Goal: Transaction & Acquisition: Purchase product/service

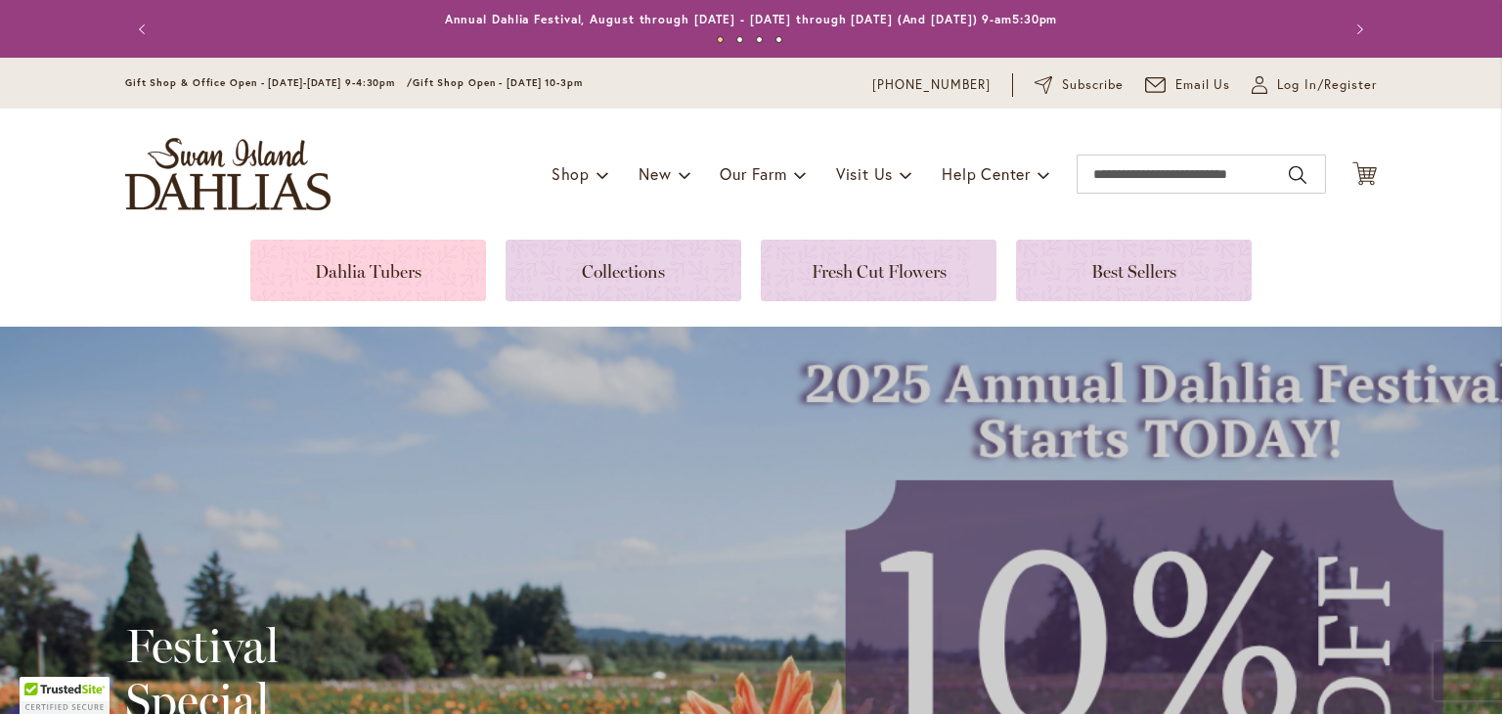
click at [362, 260] on link at bounding box center [368, 271] width 236 height 62
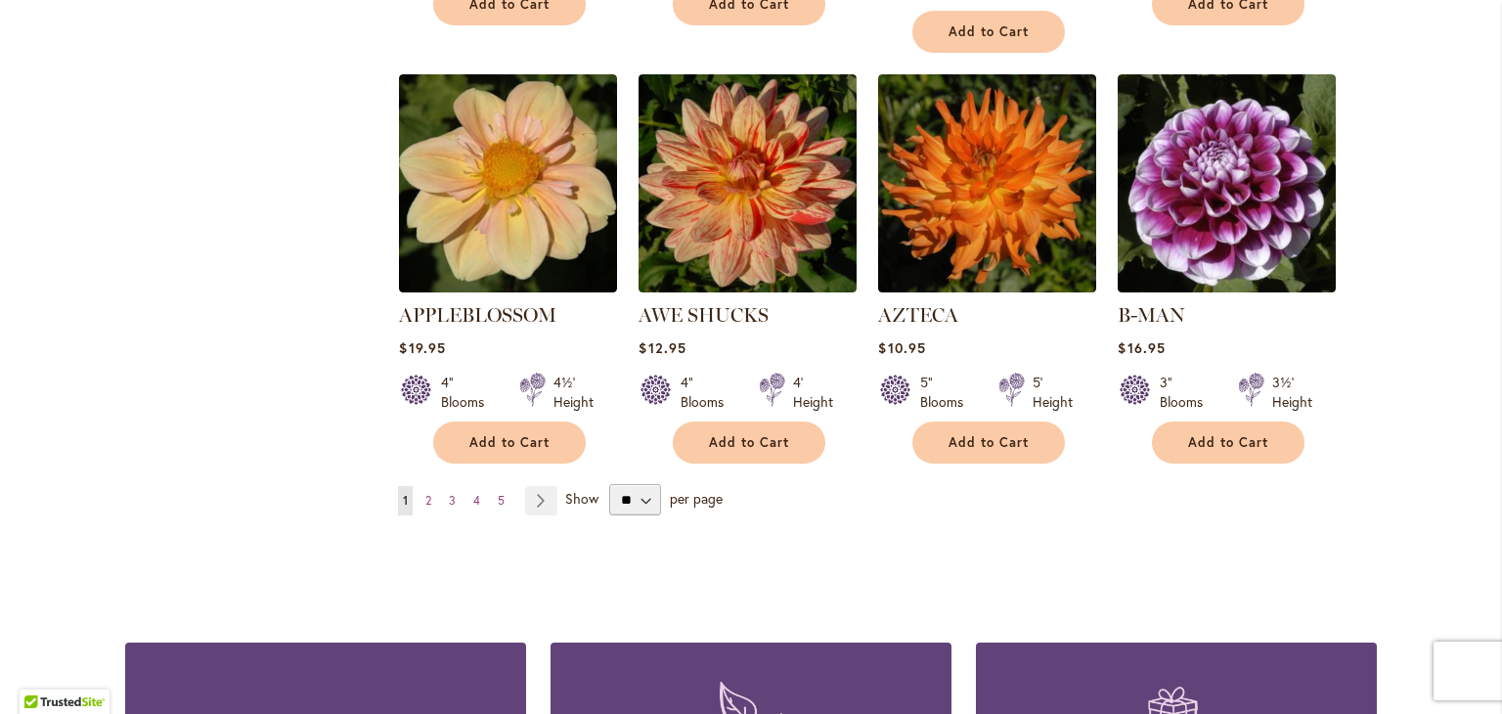
scroll to position [1674, 0]
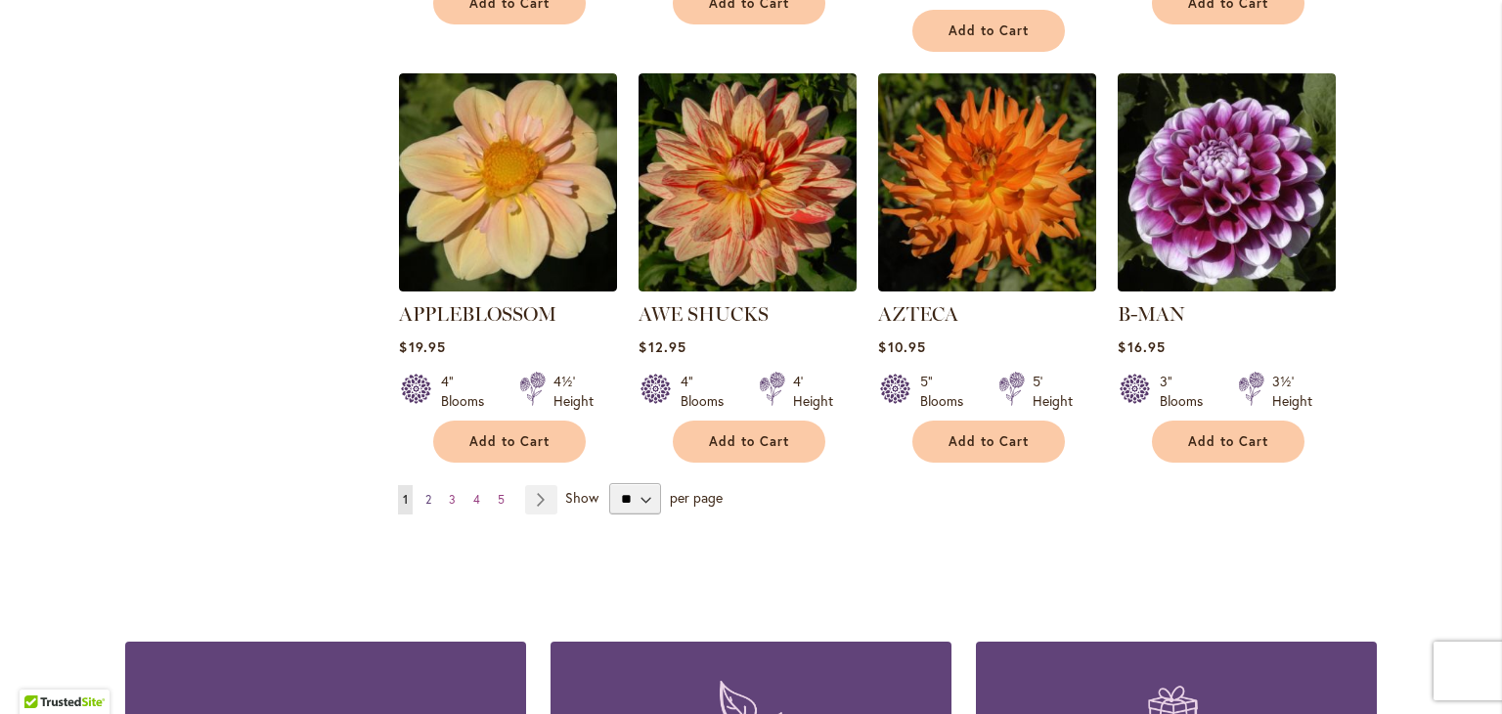
click at [426, 485] on link "Page 2" at bounding box center [429, 499] width 16 height 29
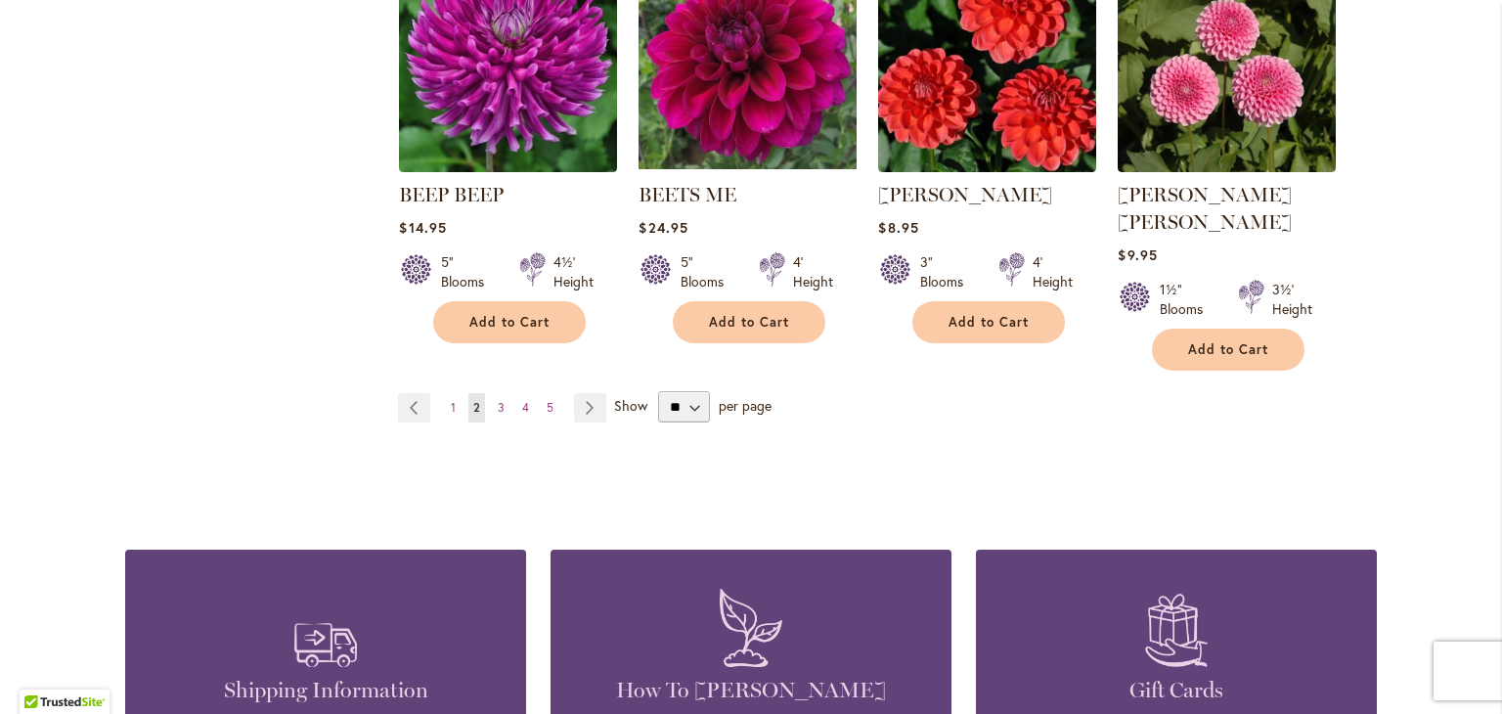
scroll to position [1767, 0]
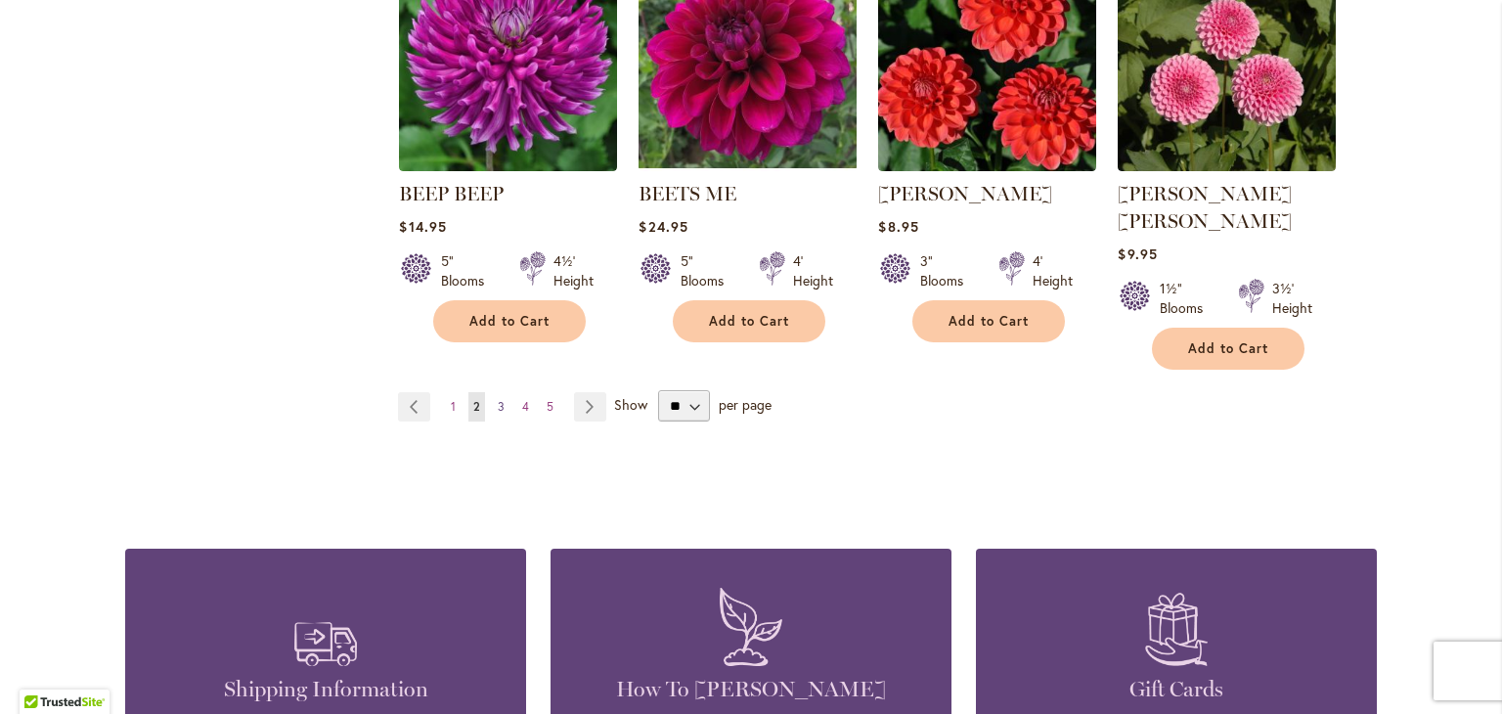
click at [498, 399] on span "3" at bounding box center [501, 406] width 7 height 15
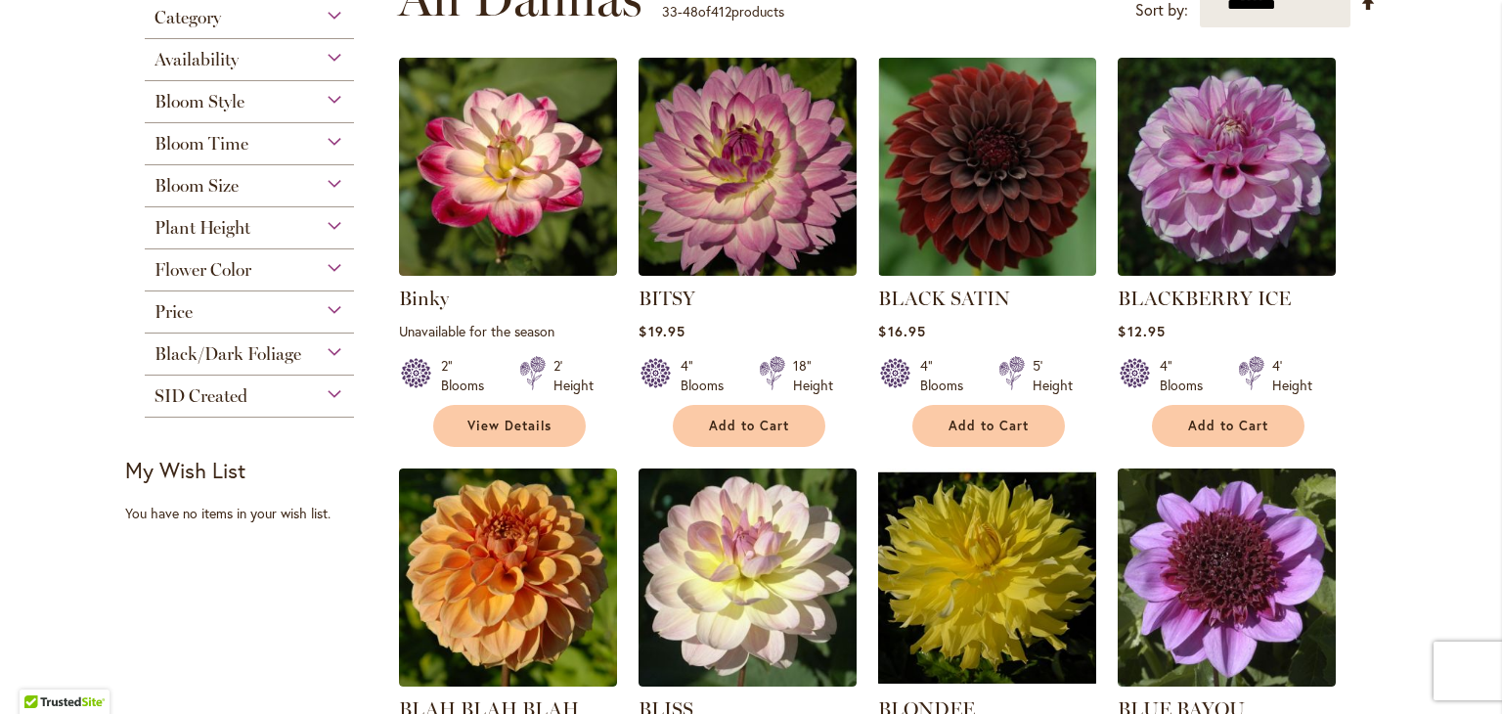
scroll to position [432, 0]
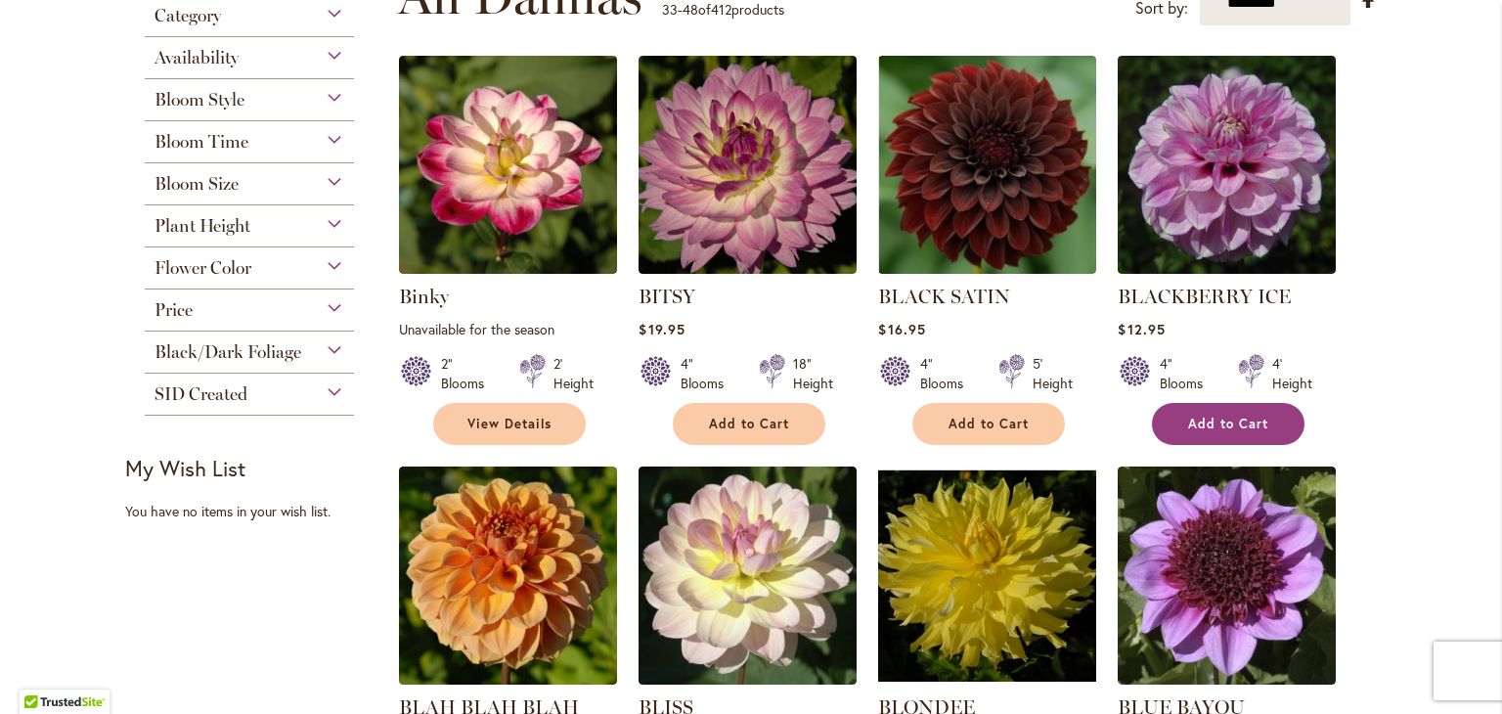
click at [1198, 430] on span "Add to Cart" at bounding box center [1228, 424] width 80 height 17
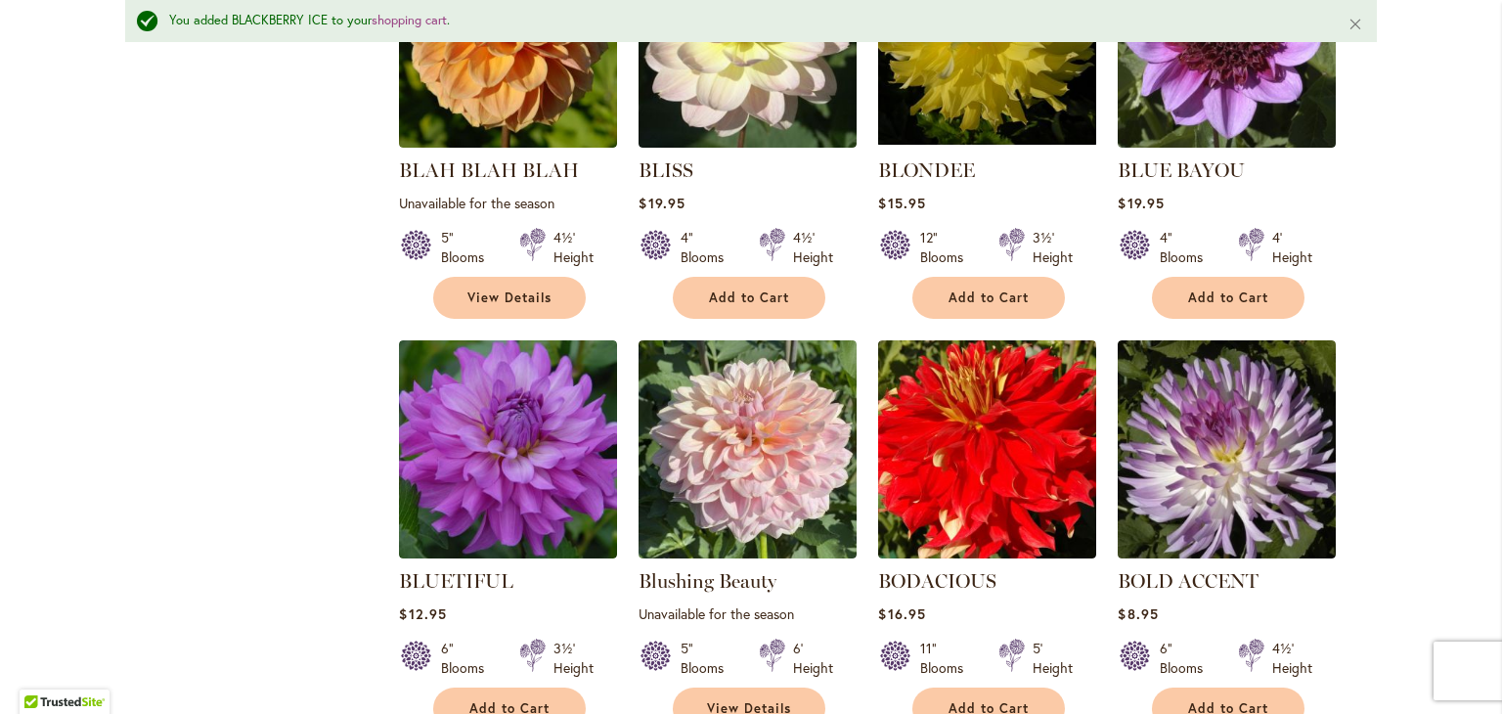
scroll to position [1028, 0]
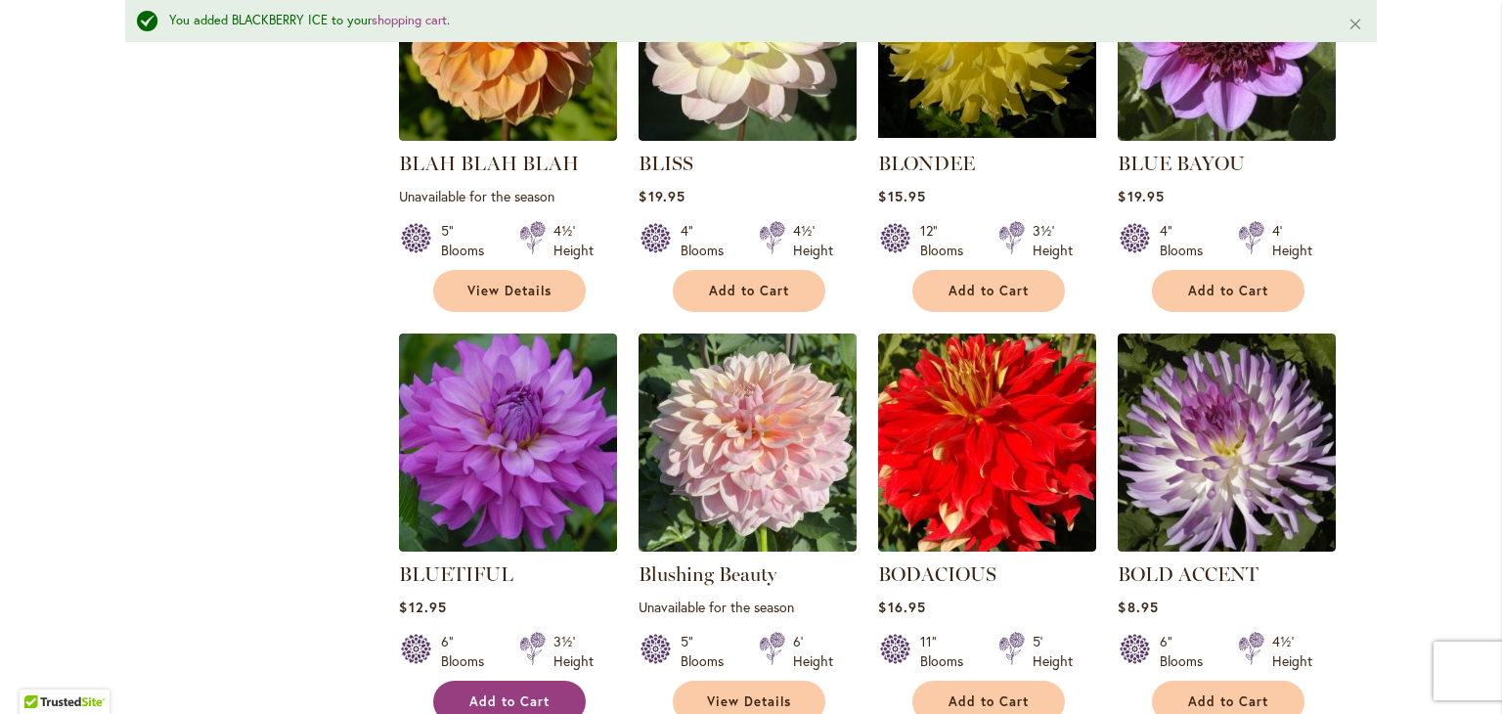
click at [481, 701] on span "Add to Cart" at bounding box center [509, 701] width 80 height 17
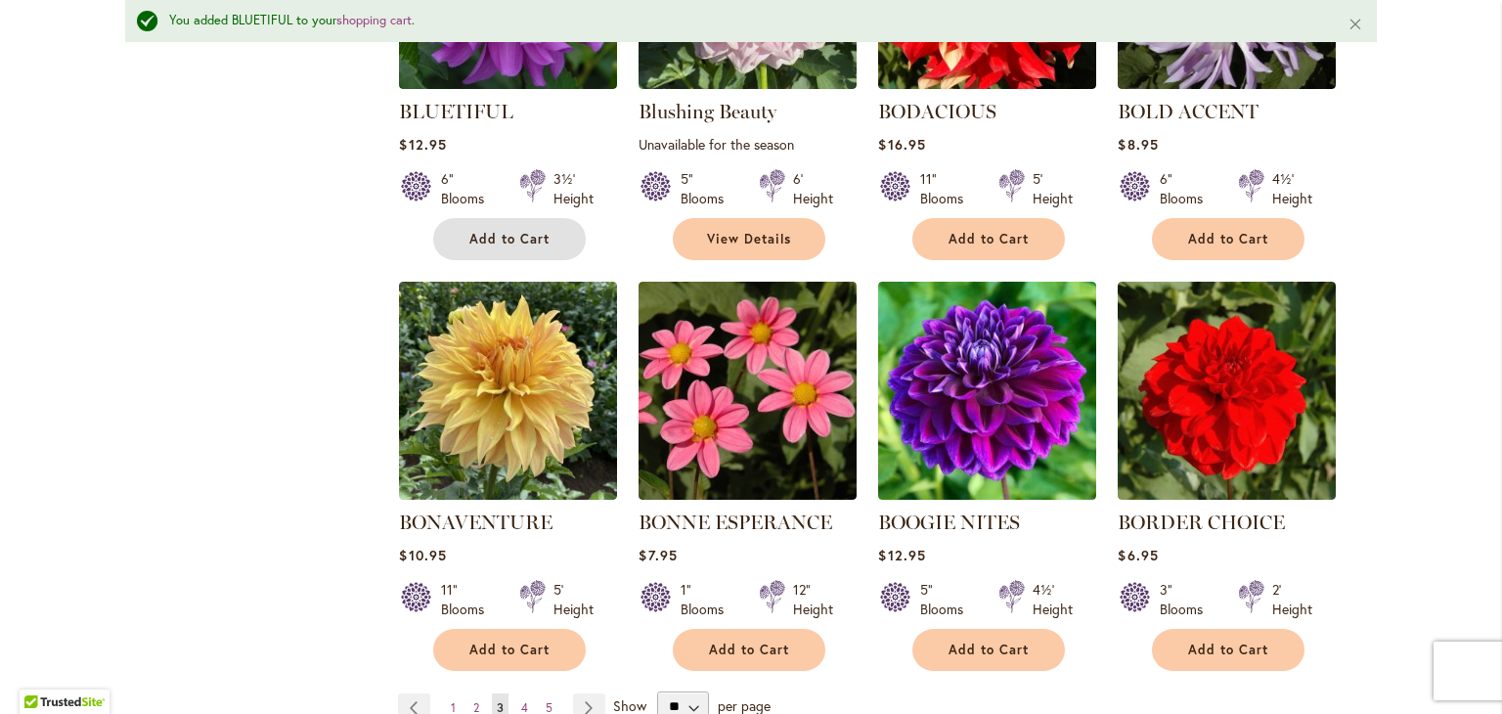
scroll to position [1497, 0]
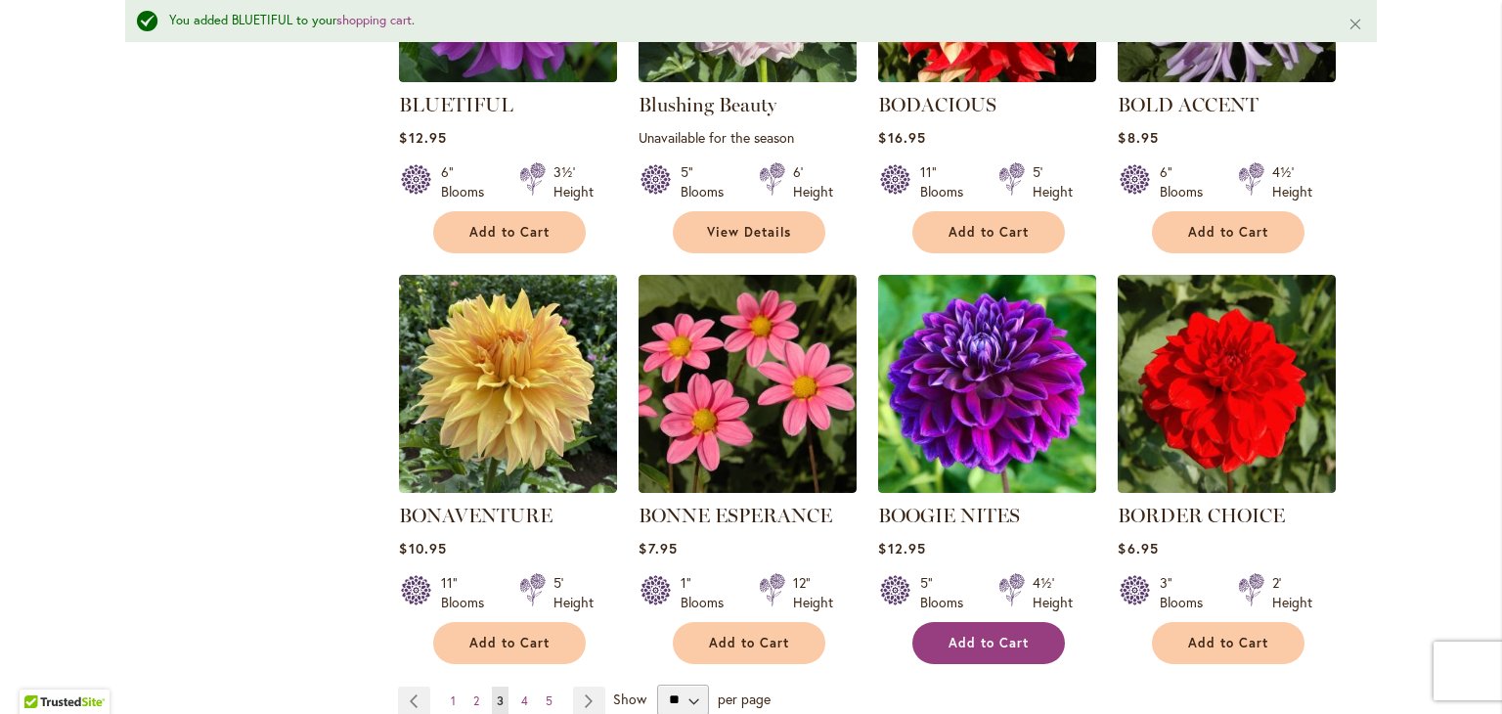
click at [982, 635] on span "Add to Cart" at bounding box center [989, 643] width 80 height 17
click at [521, 694] on span "4" at bounding box center [524, 700] width 7 height 15
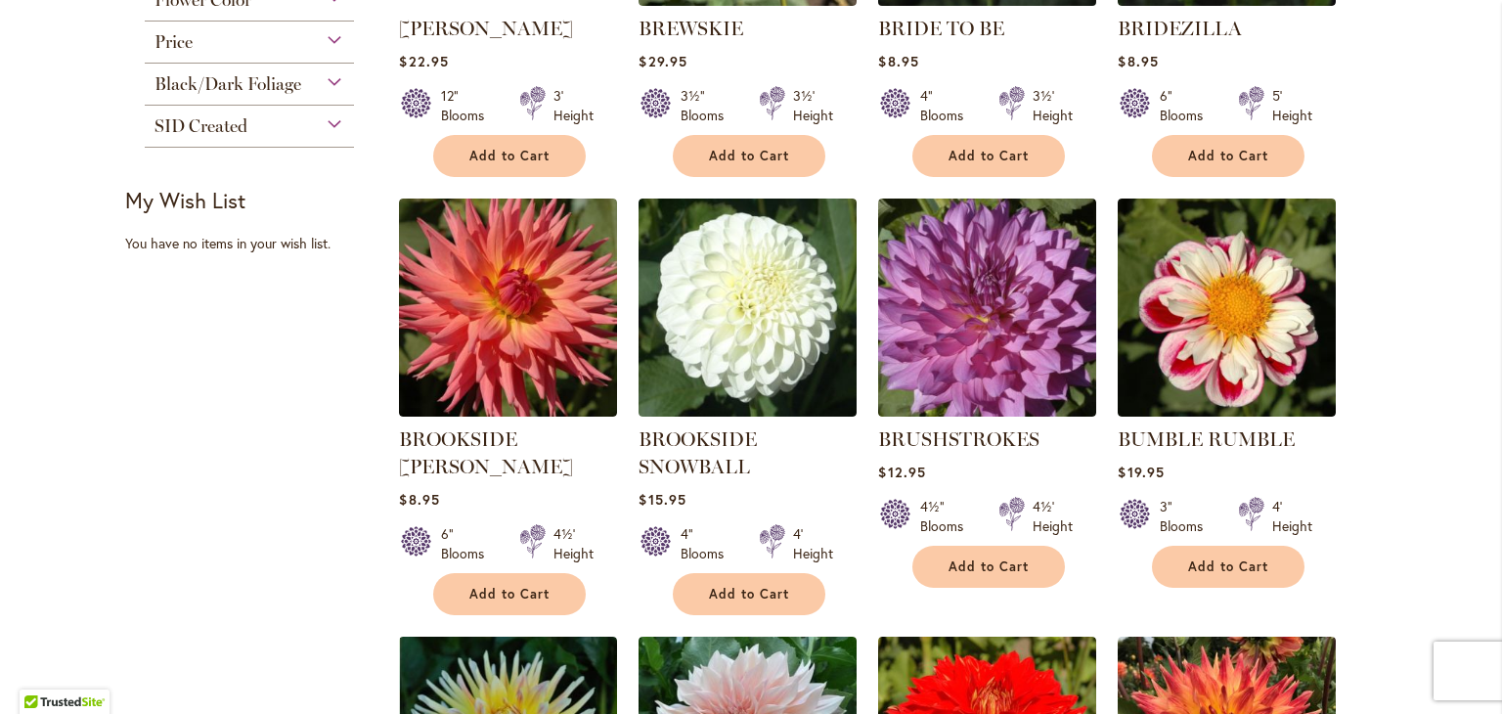
scroll to position [700, 0]
click at [977, 561] on span "Add to Cart" at bounding box center [989, 566] width 80 height 17
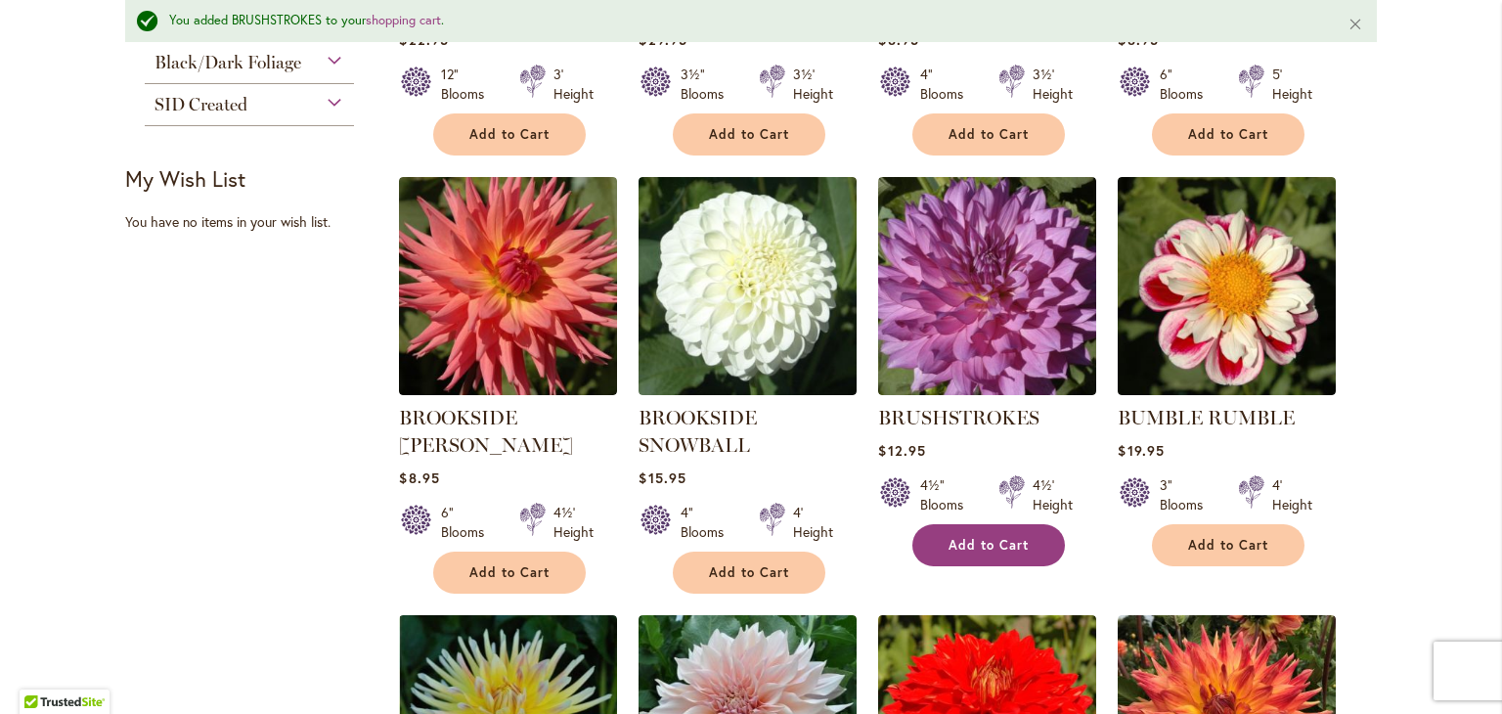
scroll to position [777, 0]
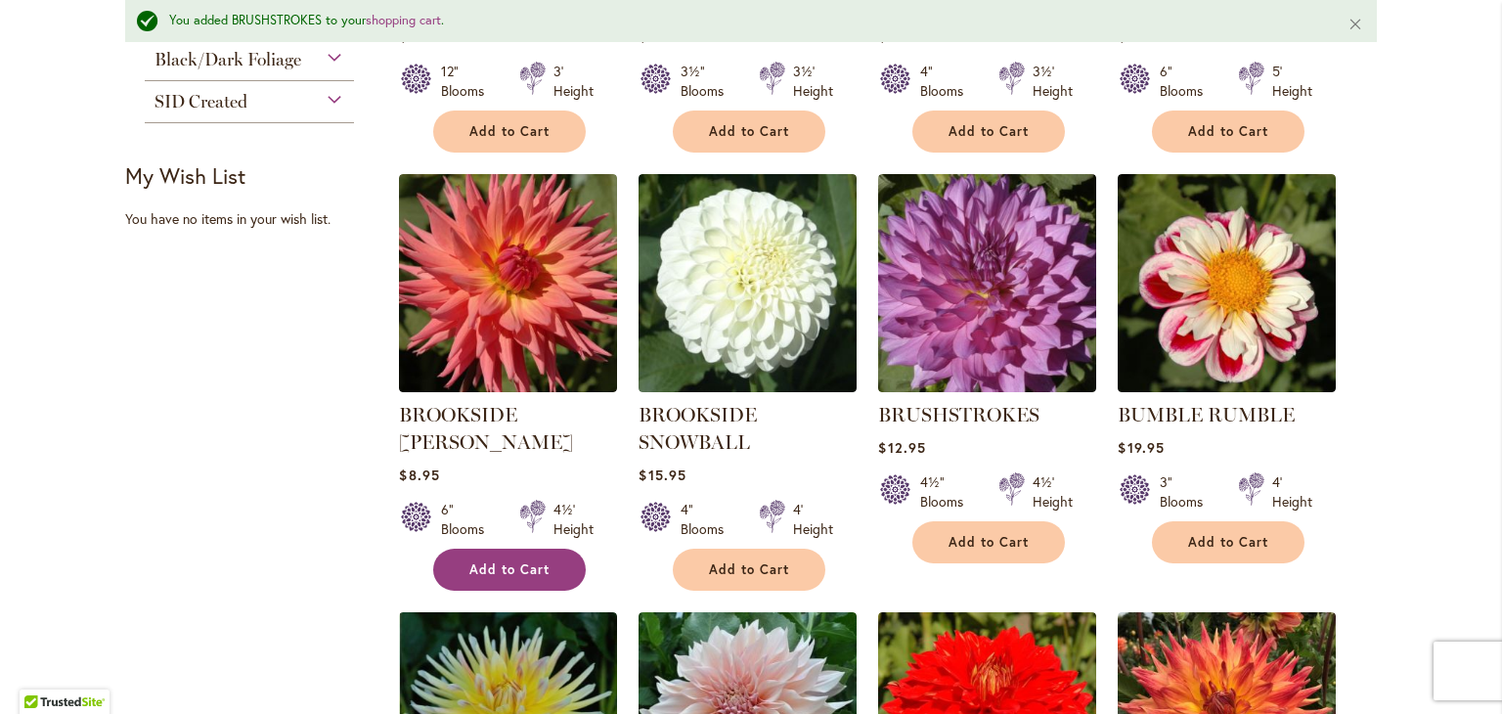
click at [500, 549] on button "Add to Cart" at bounding box center [509, 570] width 153 height 42
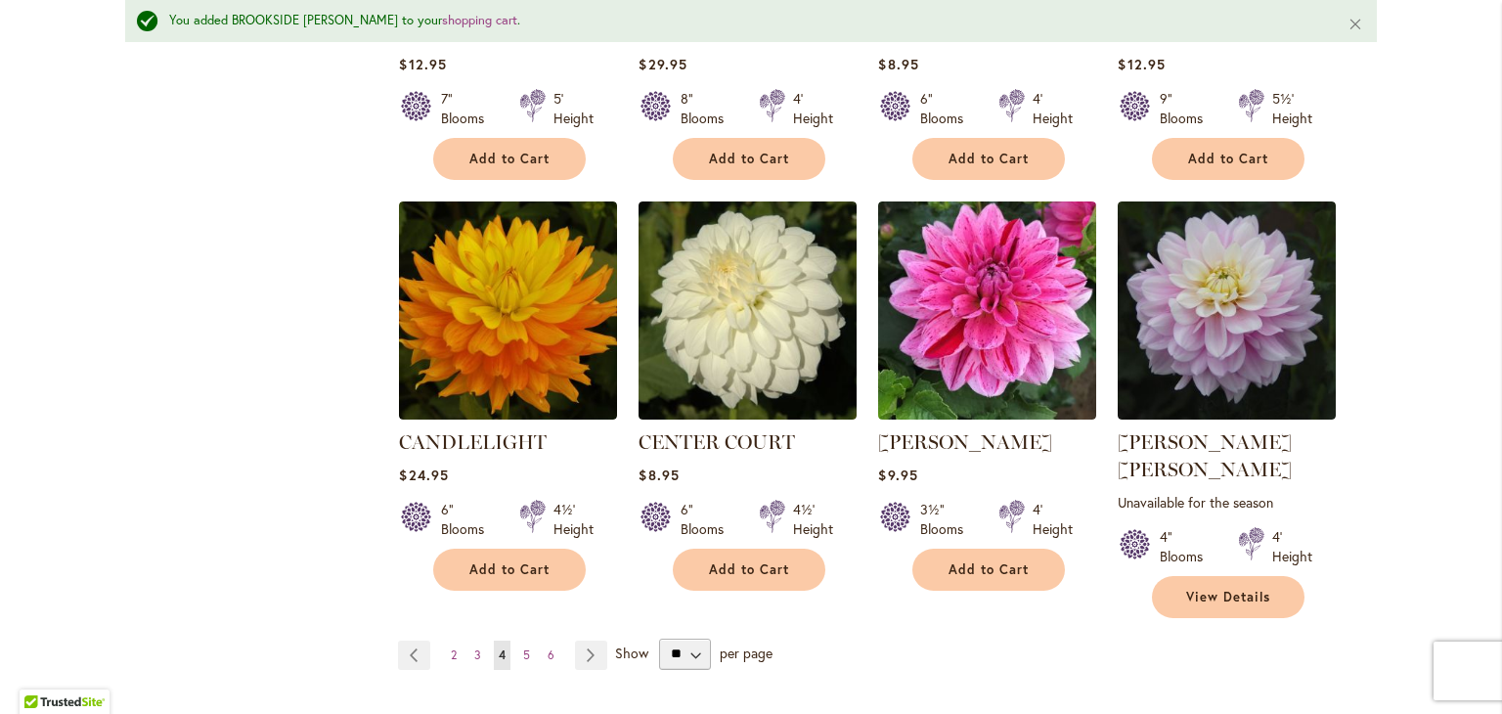
scroll to position [1599, 0]
click at [523, 646] on span "5" at bounding box center [526, 653] width 7 height 15
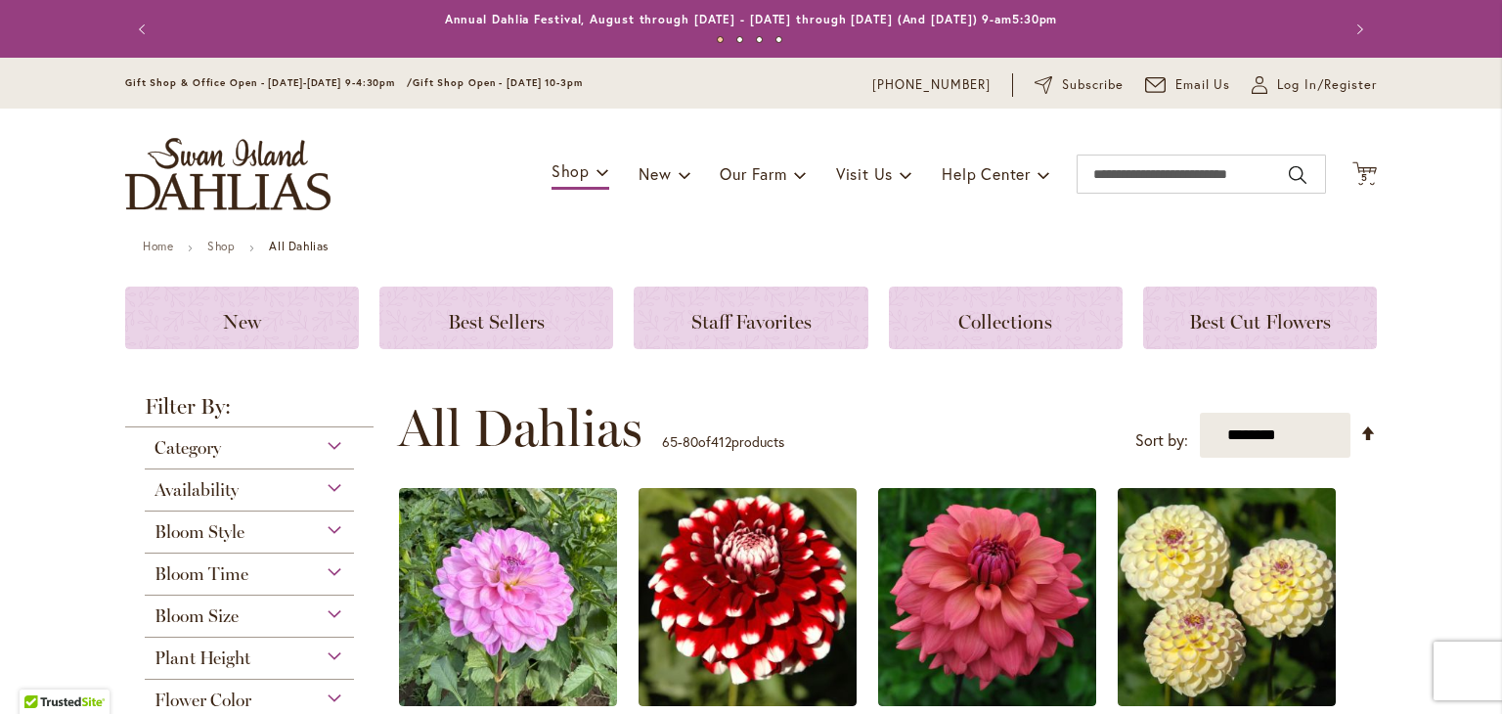
click at [522, 614] on img at bounding box center [508, 597] width 218 height 218
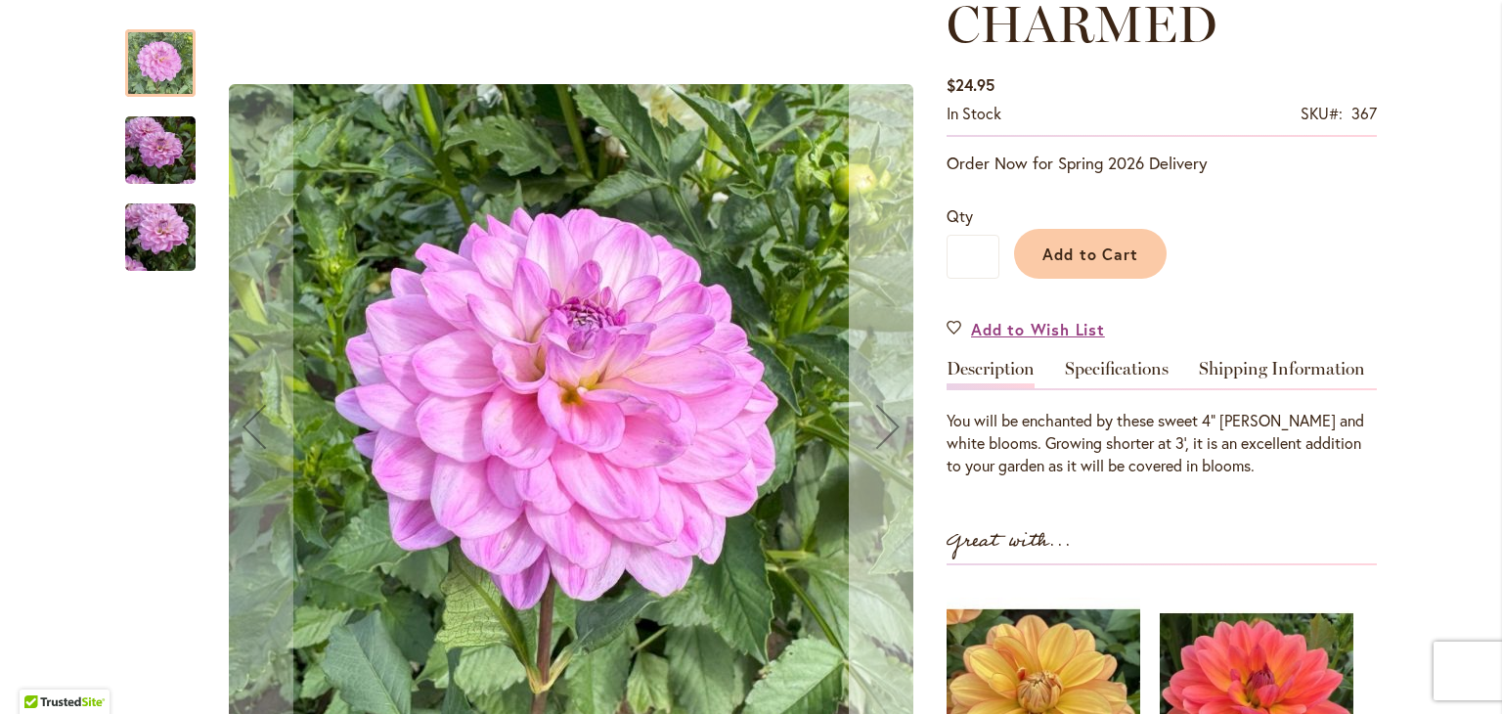
scroll to position [292, 0]
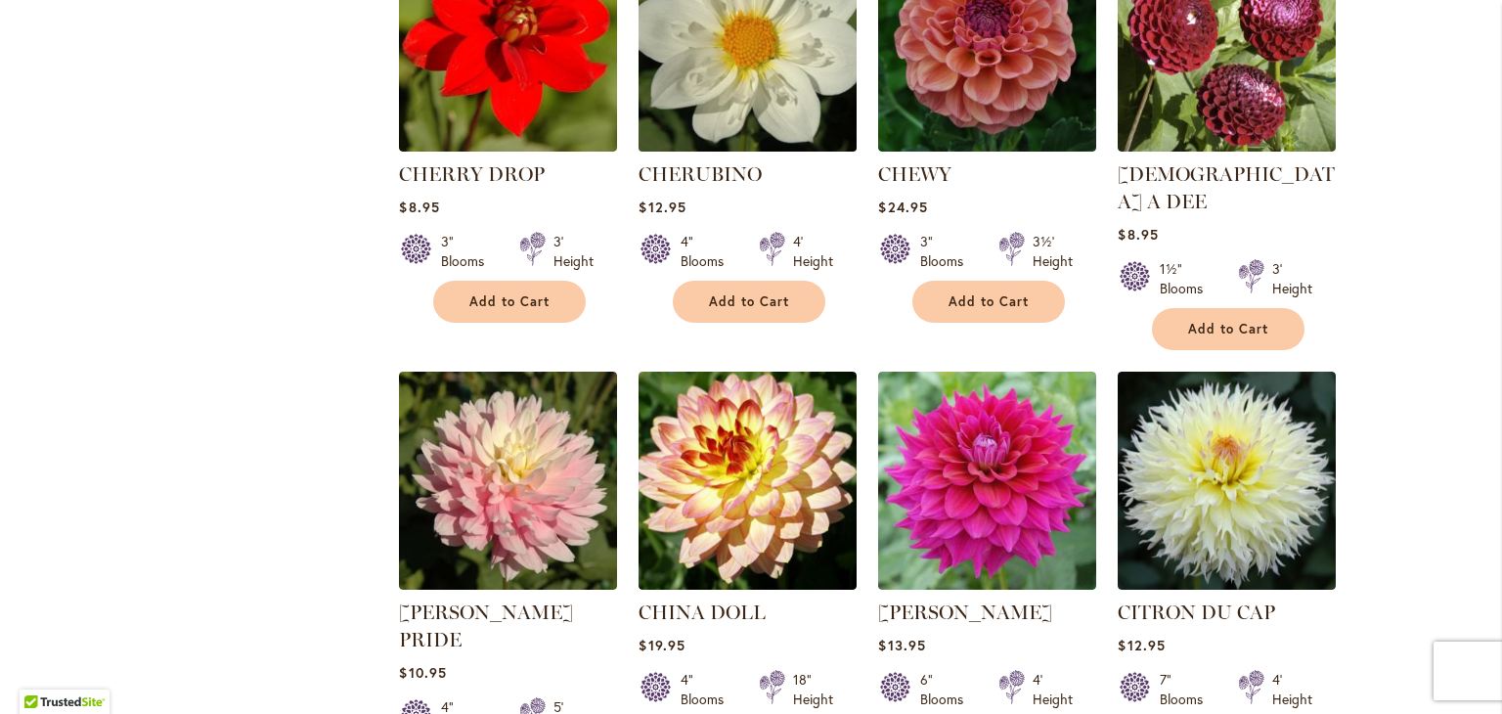
scroll to position [966, 0]
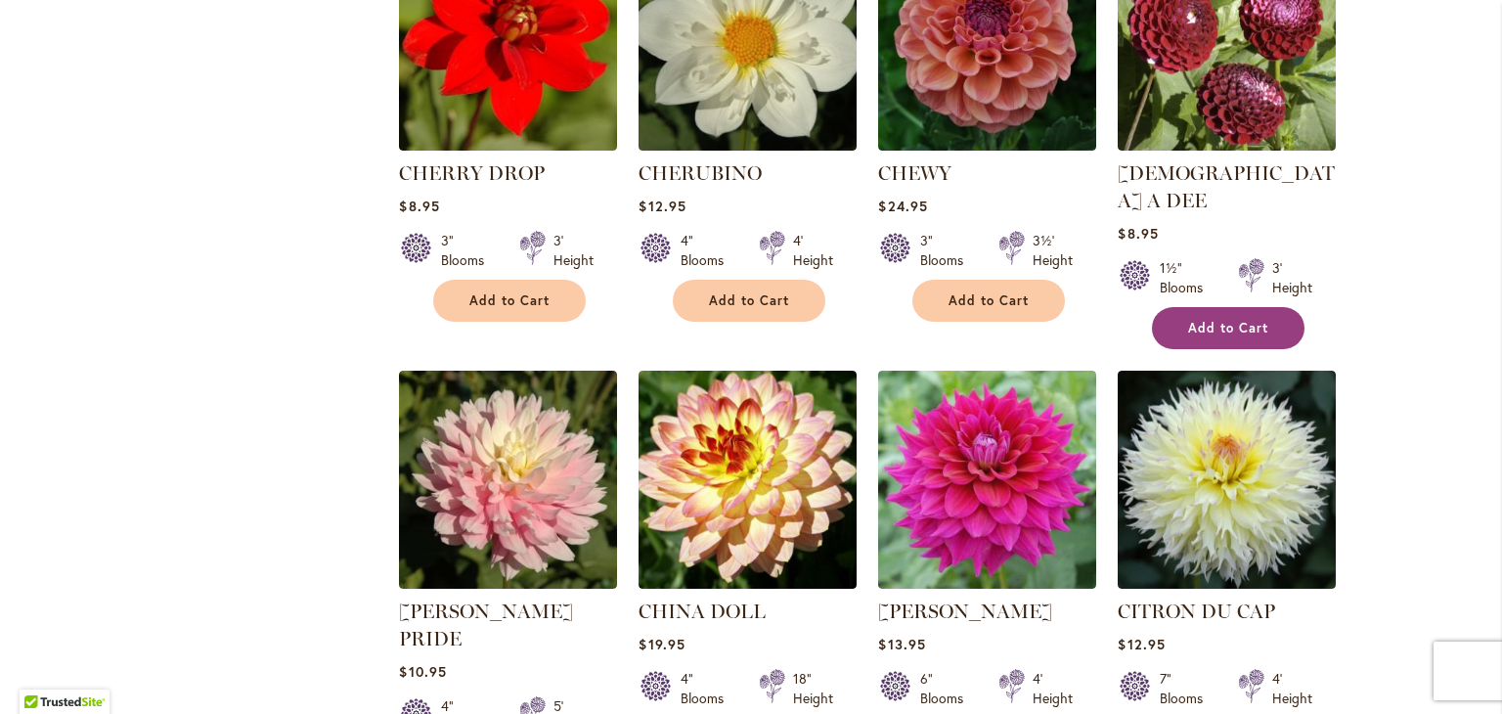
click at [1219, 320] on span "Add to Cart" at bounding box center [1228, 328] width 80 height 17
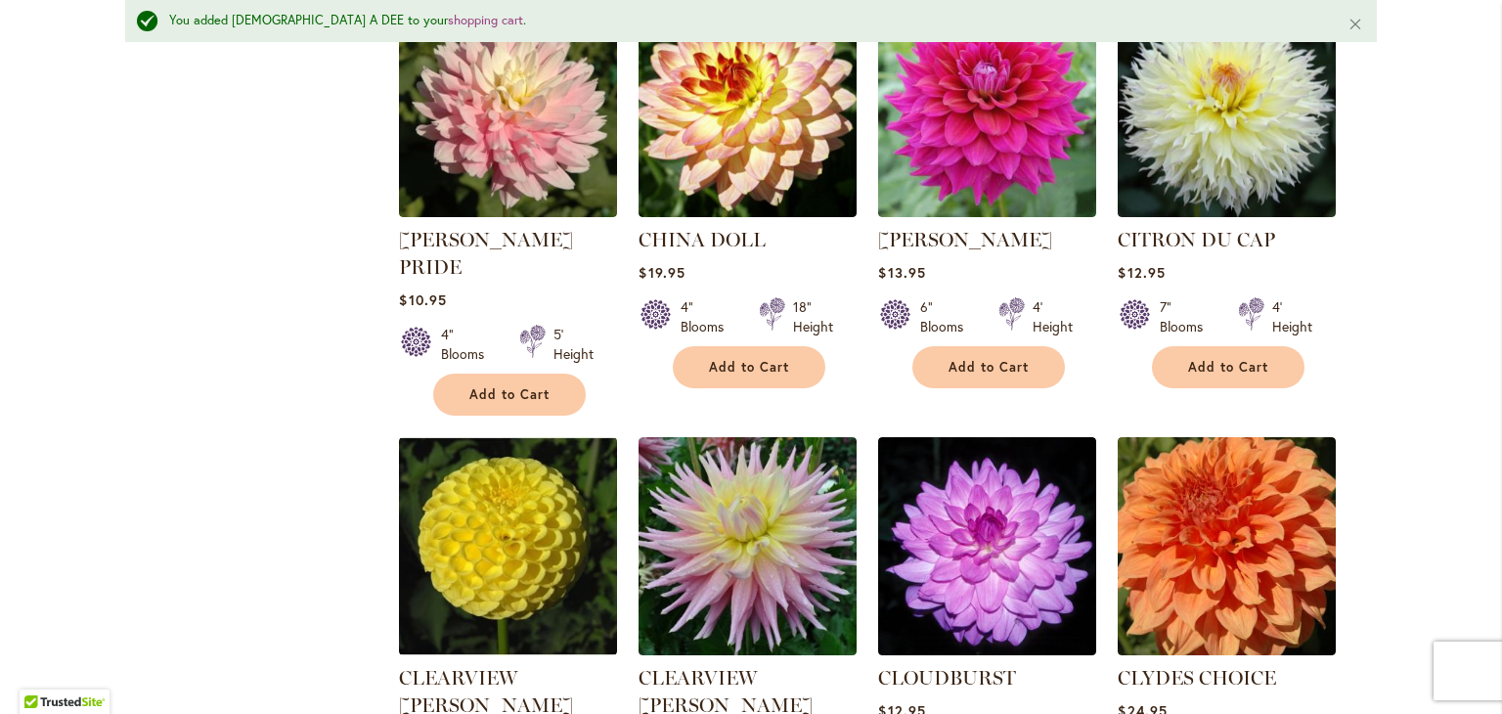
scroll to position [1392, 0]
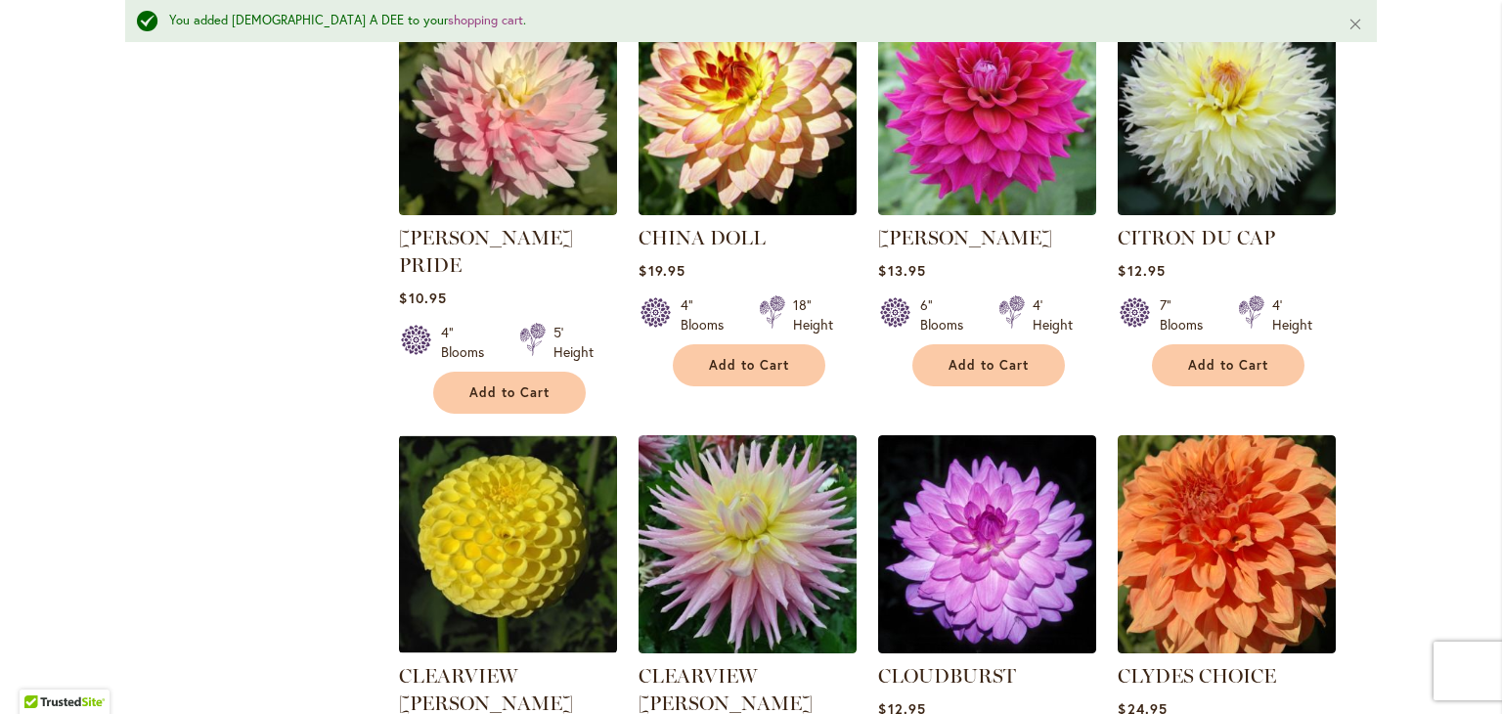
click at [1219, 291] on div "7" Blooms 4' Height" at bounding box center [1227, 307] width 218 height 55
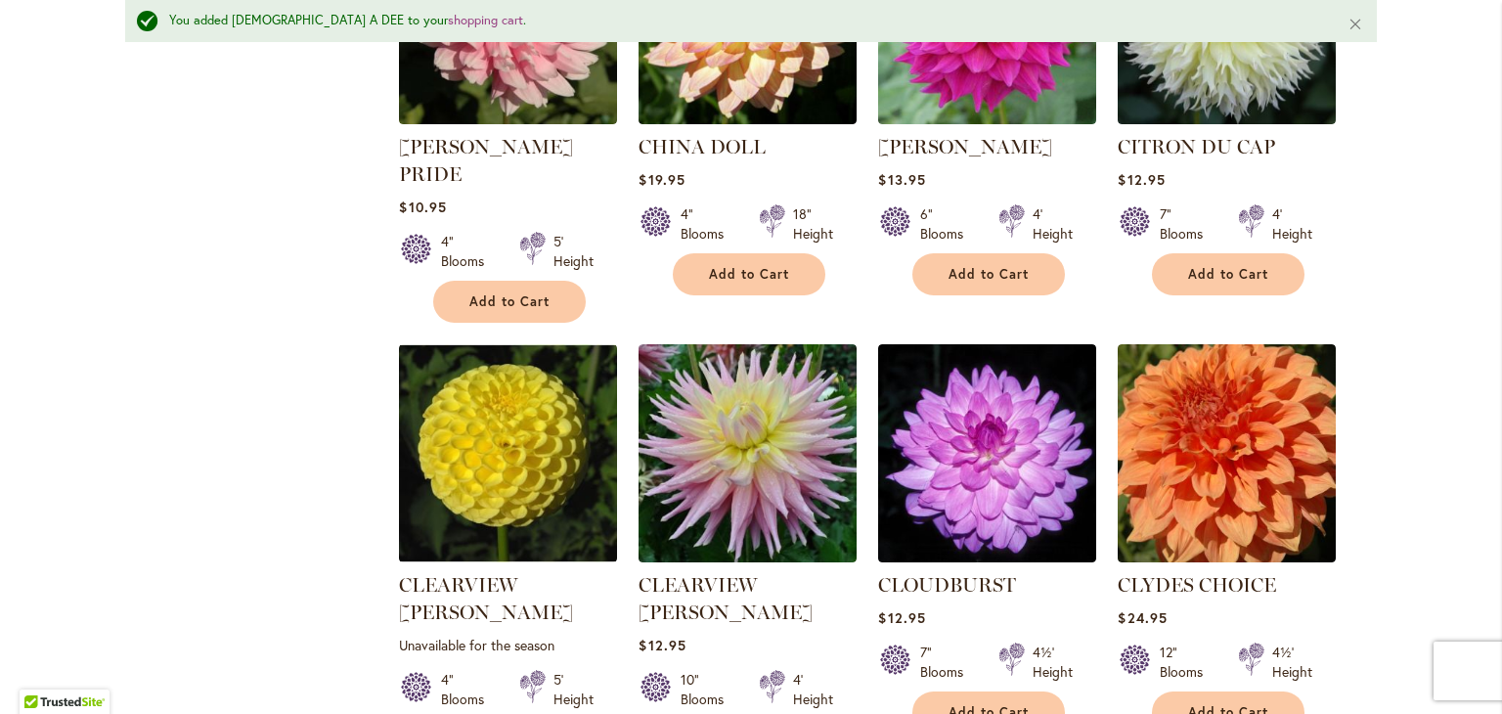
scroll to position [1486, 0]
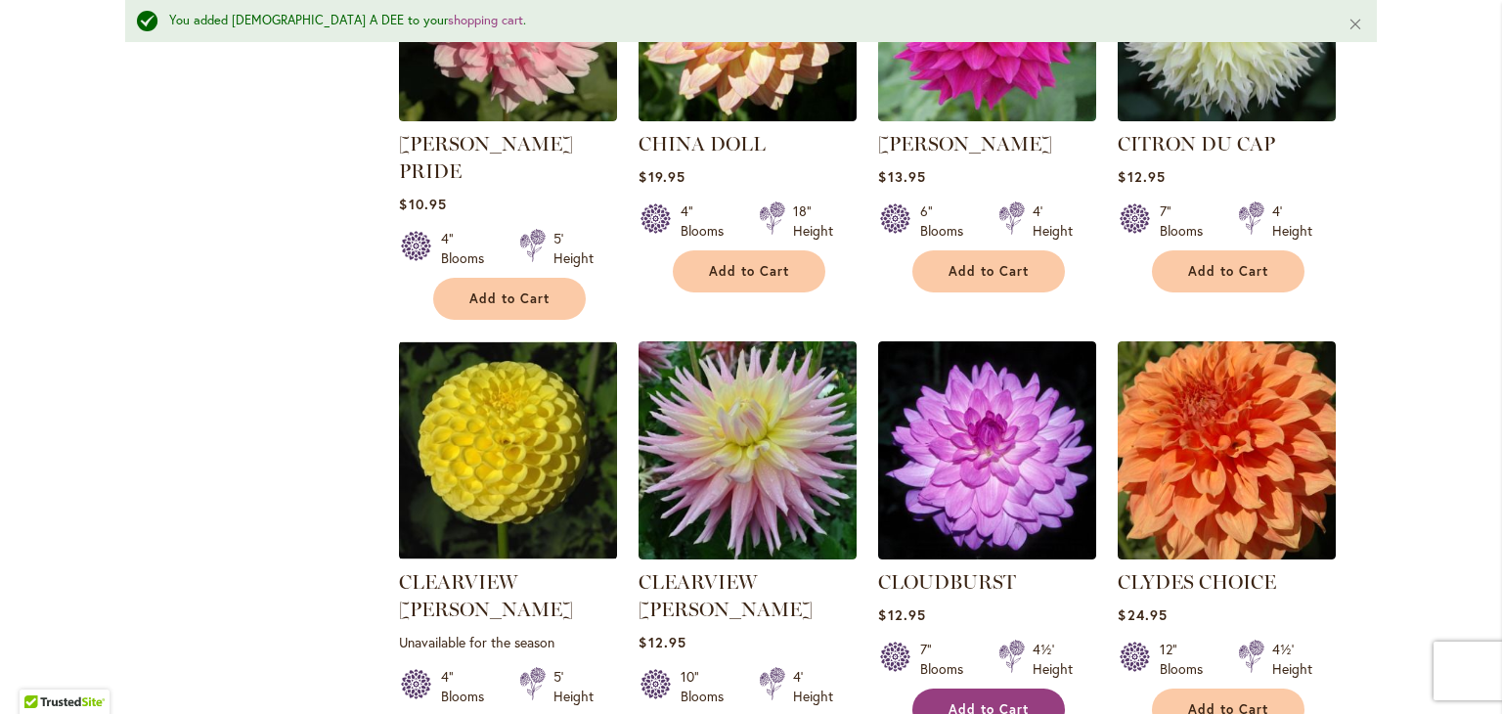
click at [966, 689] on button "Add to Cart" at bounding box center [989, 710] width 153 height 42
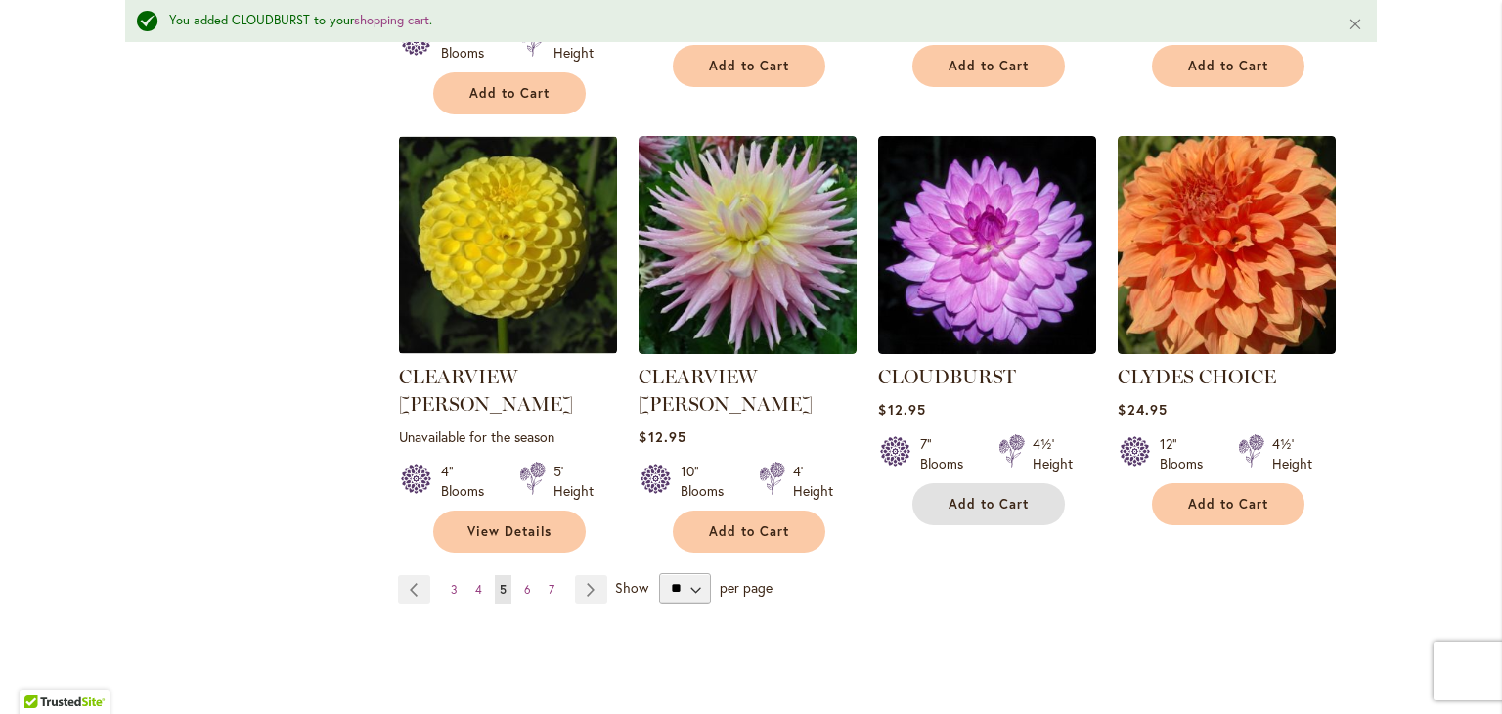
scroll to position [1694, 0]
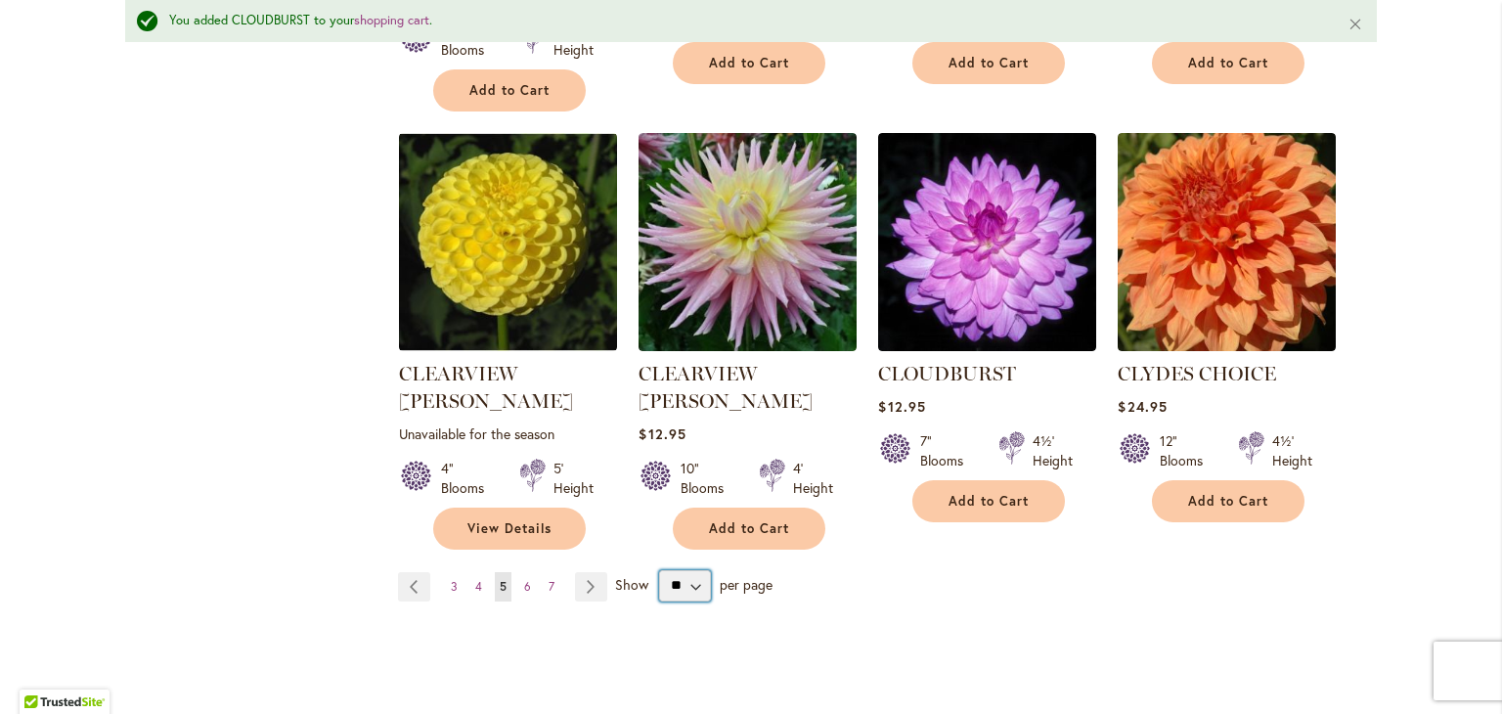
click at [685, 570] on select "** ** ** **" at bounding box center [685, 585] width 52 height 31
select select "**"
click at [659, 570] on select "** ** ** **" at bounding box center [685, 585] width 52 height 31
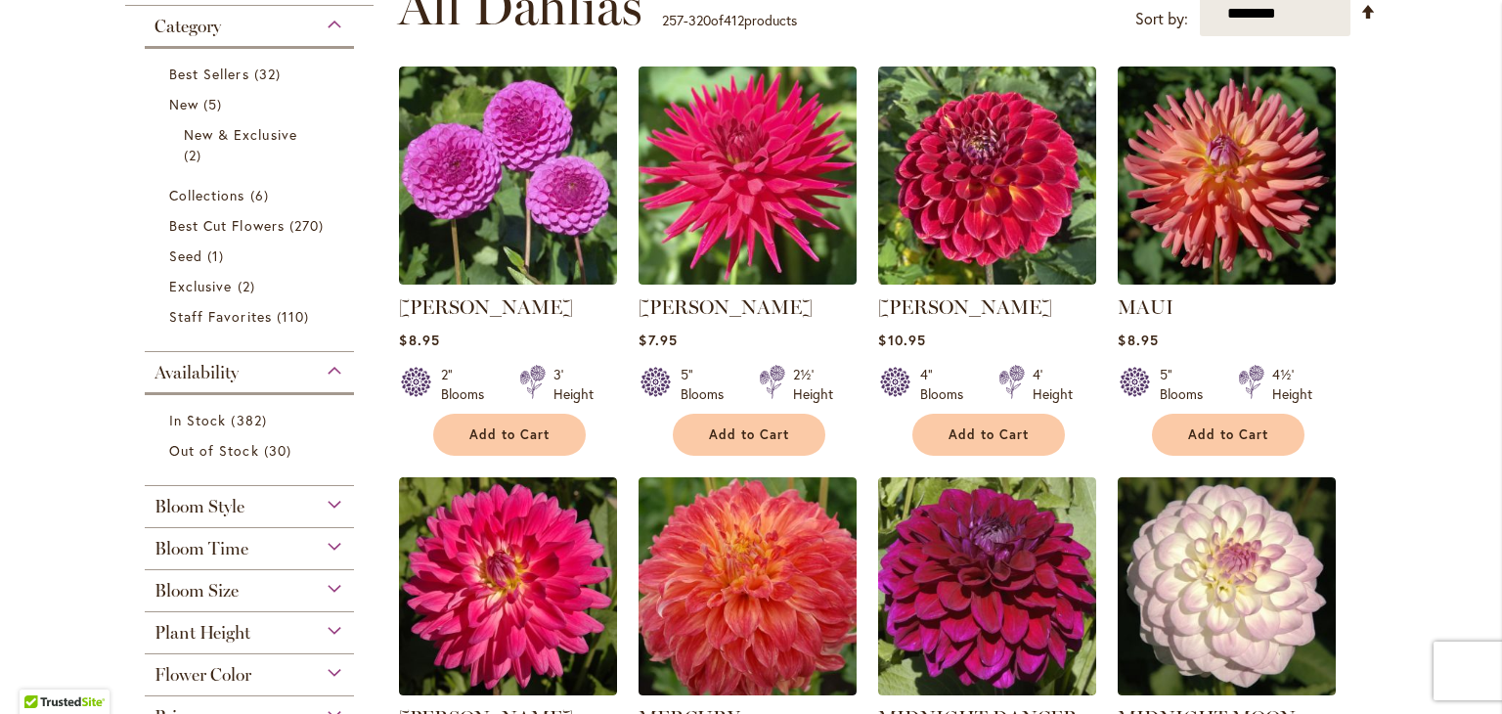
scroll to position [423, 0]
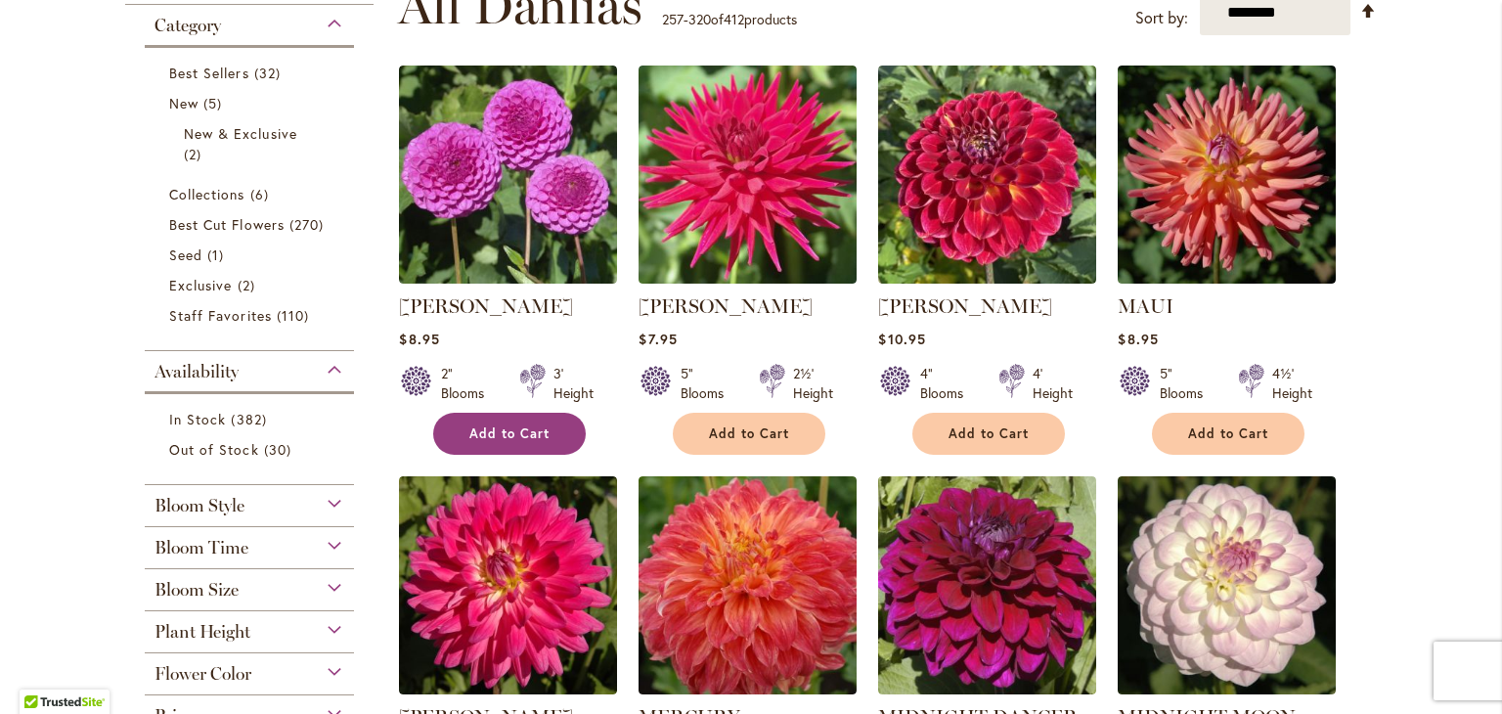
click at [514, 429] on span "Add to Cart" at bounding box center [509, 433] width 80 height 17
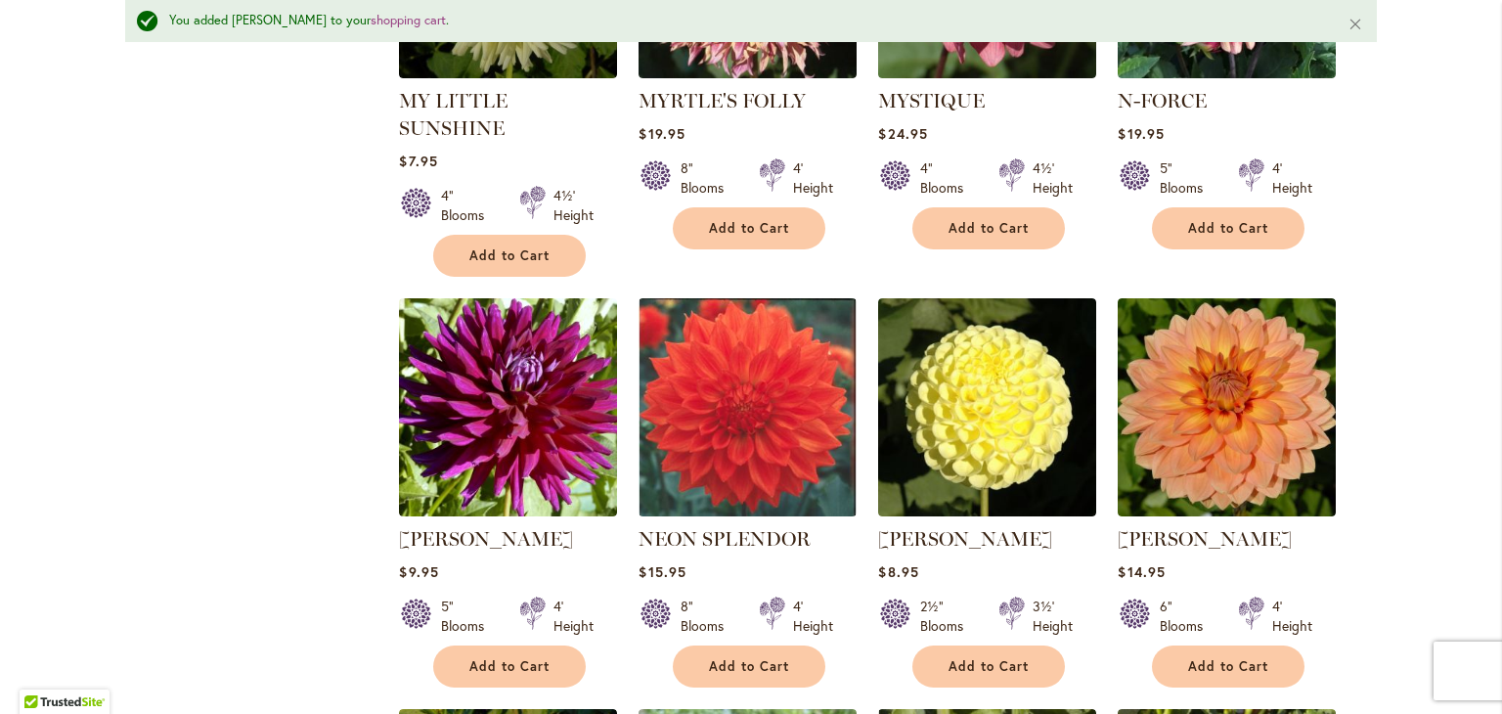
scroll to position [2777, 0]
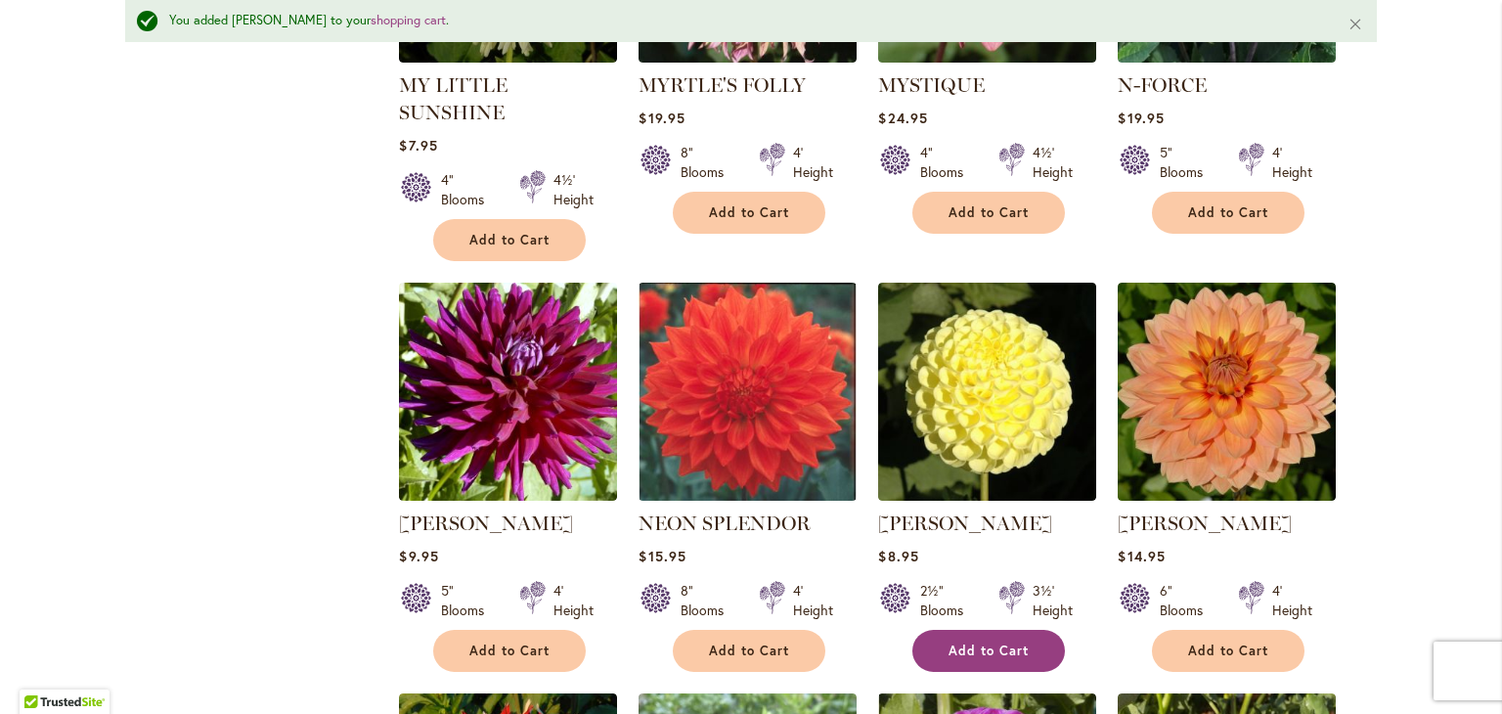
click at [974, 630] on button "Add to Cart" at bounding box center [989, 651] width 153 height 42
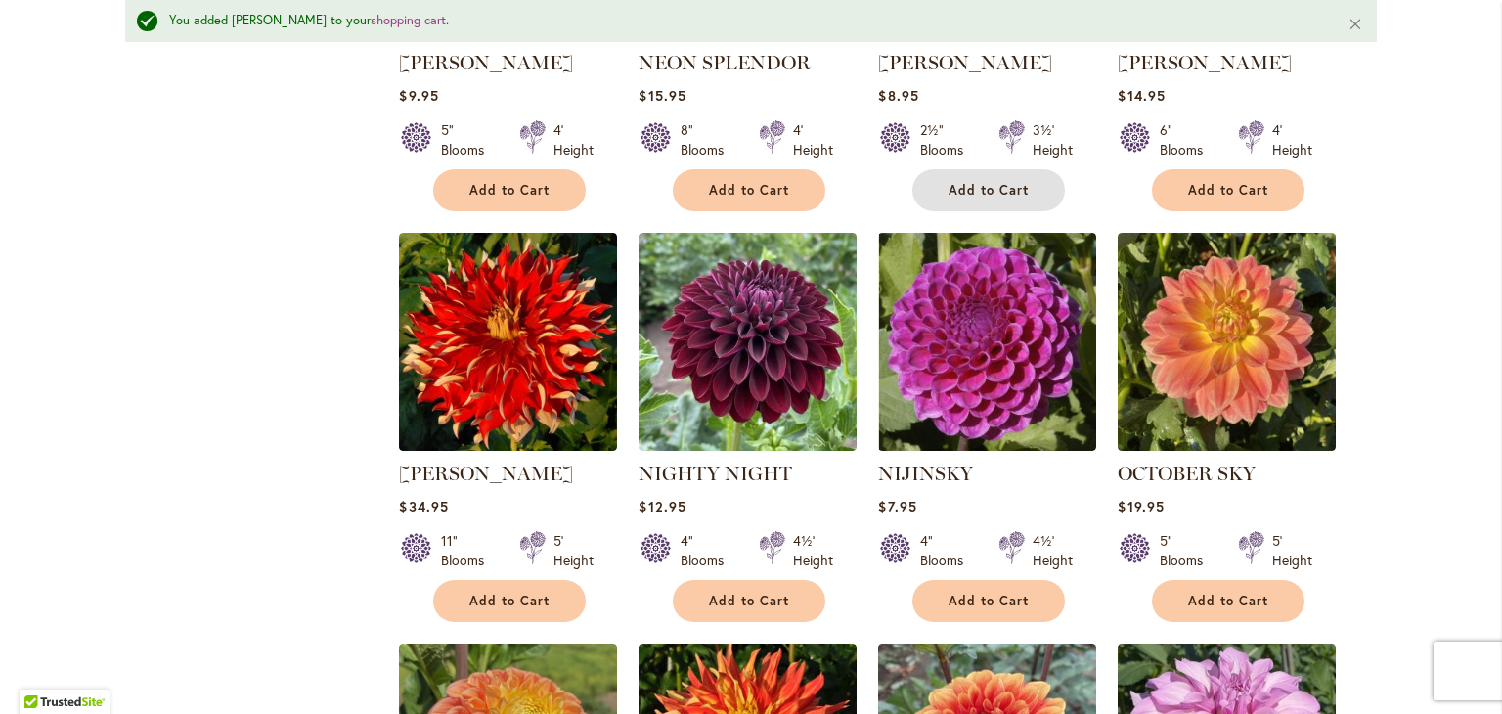
scroll to position [3239, 0]
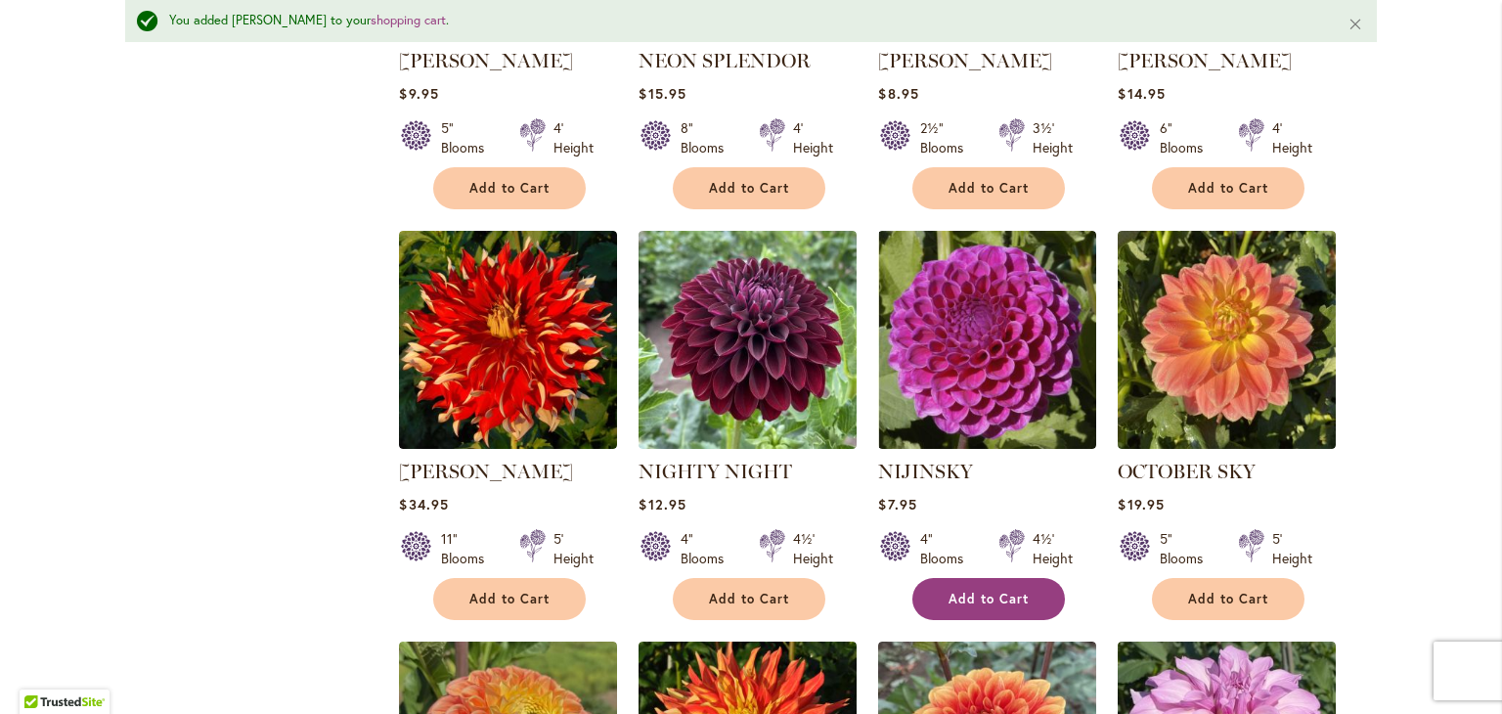
click at [991, 591] on span "Add to Cart" at bounding box center [989, 599] width 80 height 17
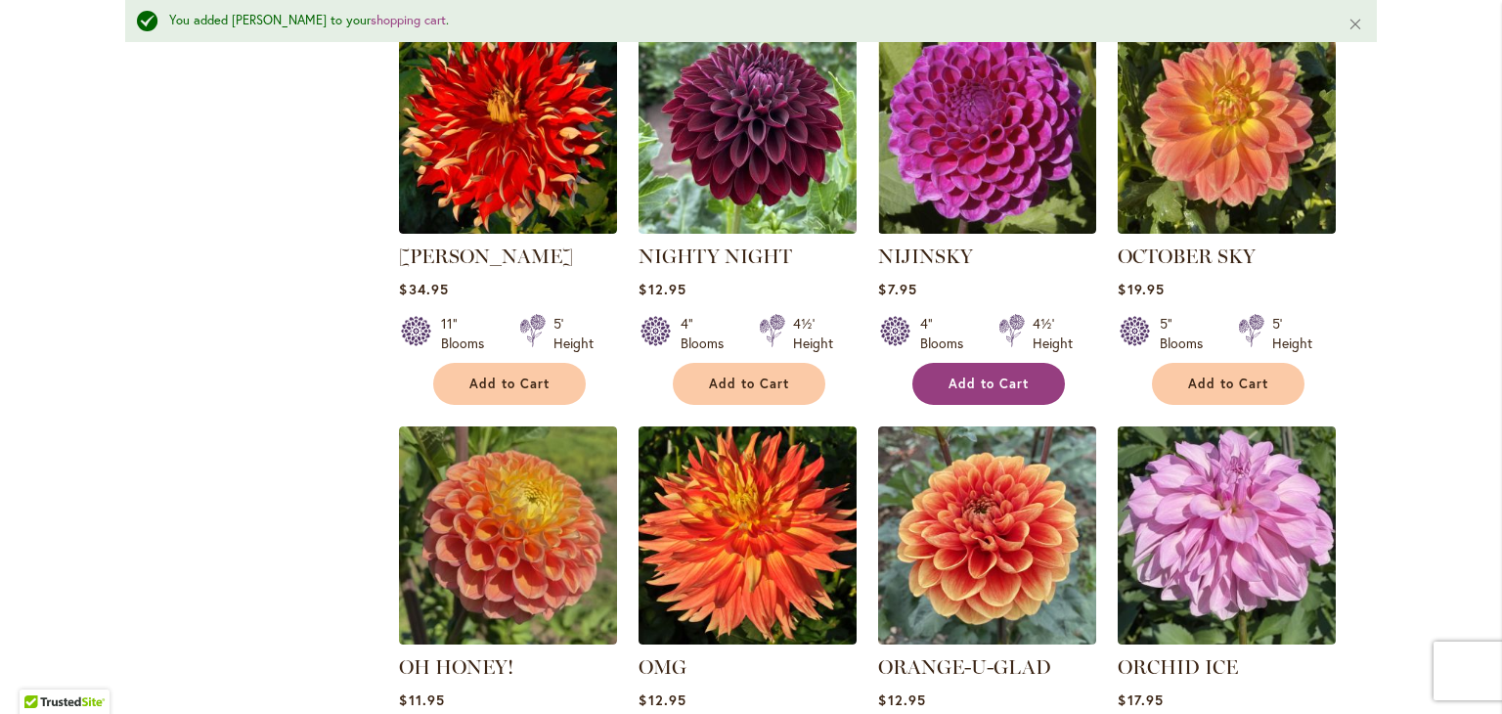
scroll to position [3454, 0]
click at [991, 537] on img at bounding box center [987, 535] width 218 height 218
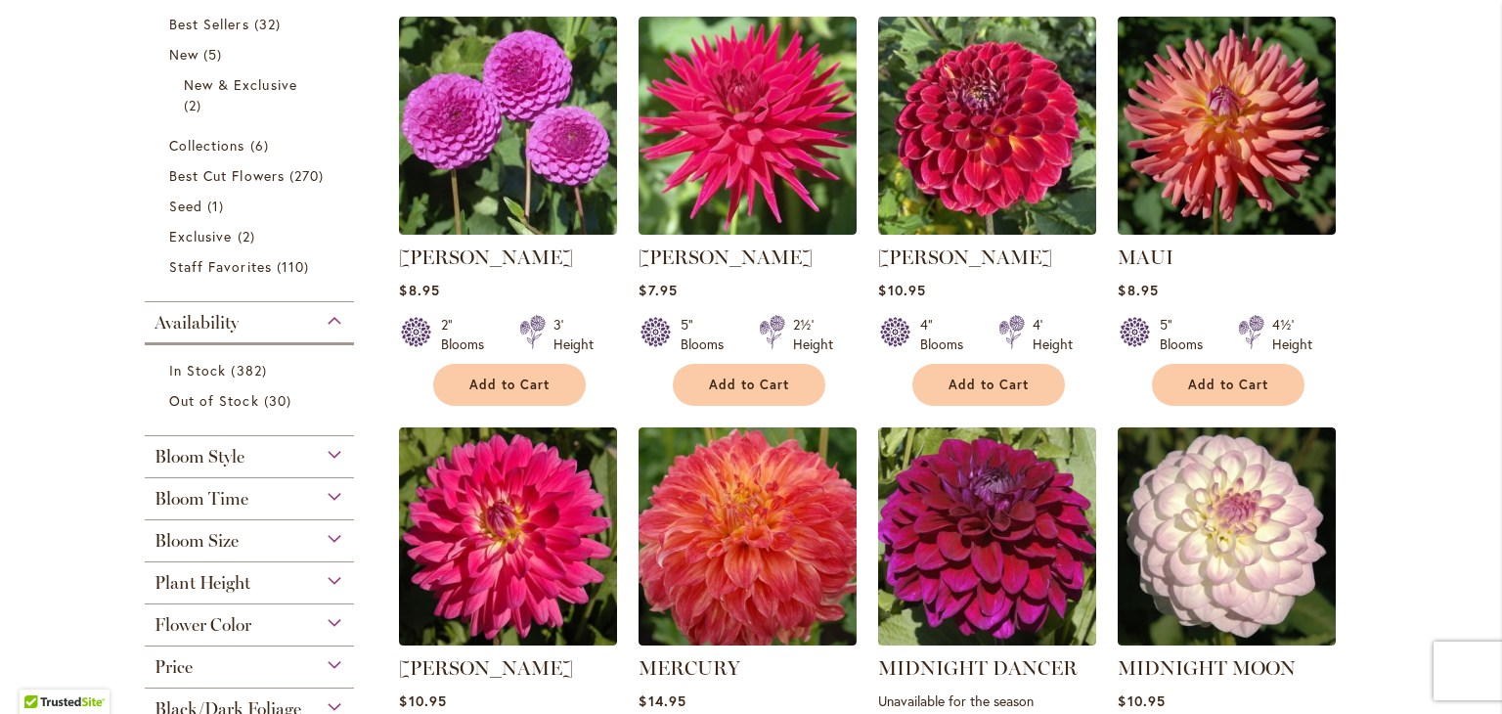
scroll to position [471, 0]
click at [512, 370] on button "Add to Cart" at bounding box center [509, 385] width 153 height 42
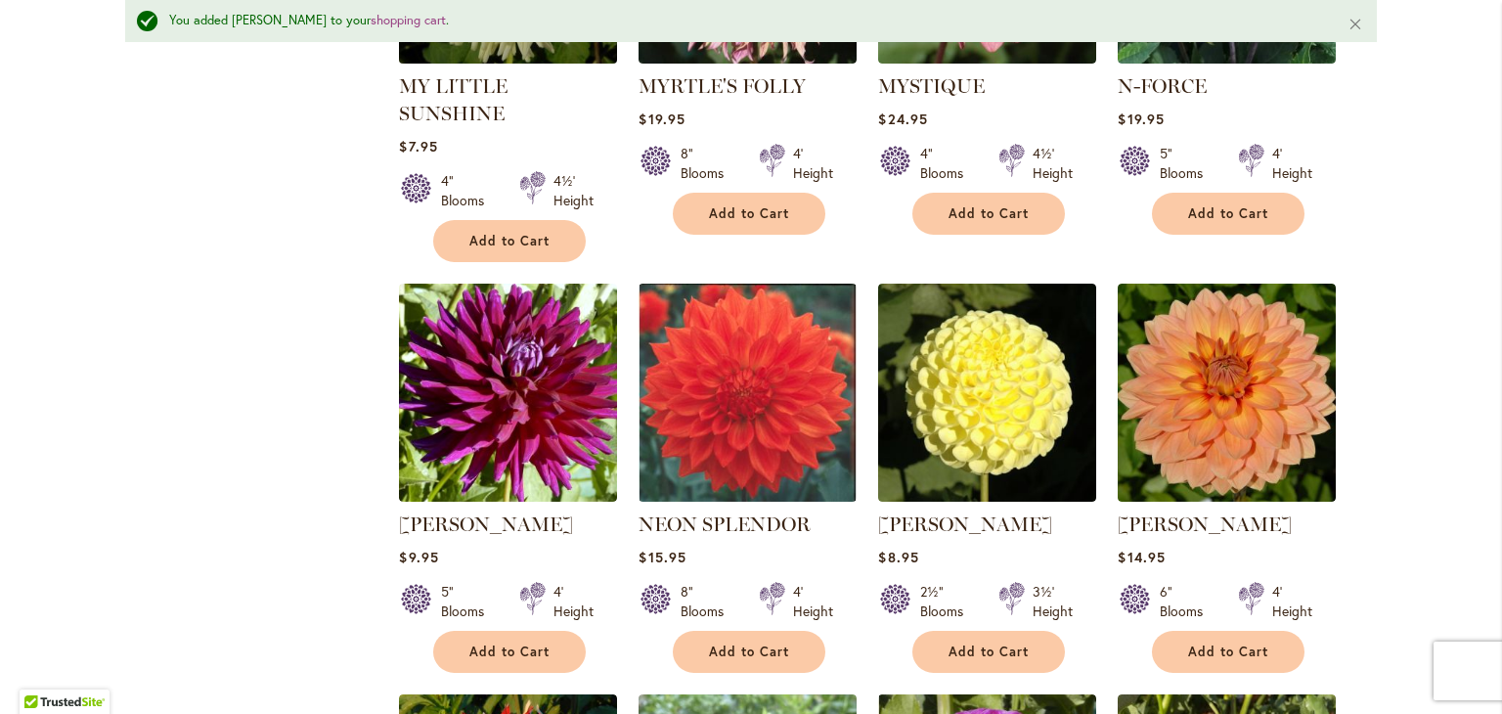
scroll to position [2784, 0]
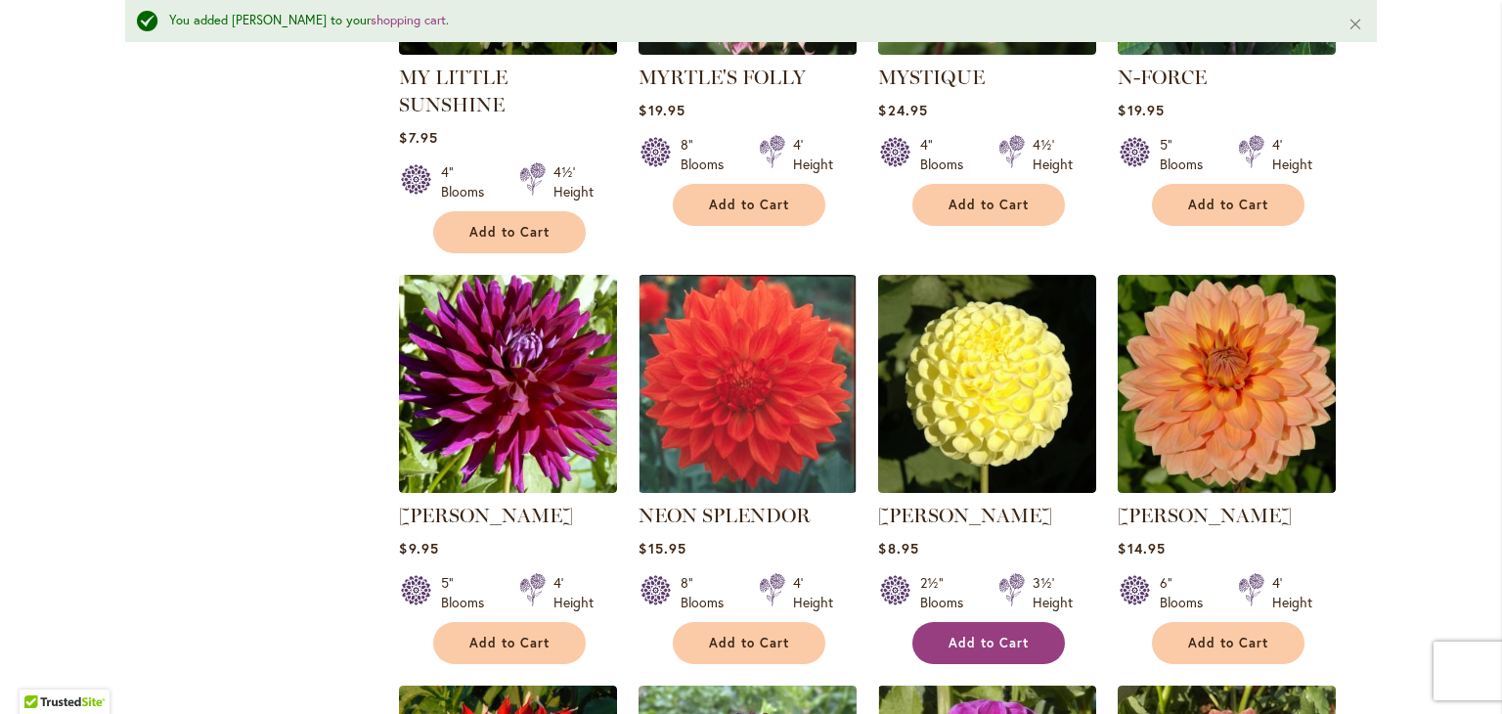
click at [965, 635] on span "Add to Cart" at bounding box center [989, 643] width 80 height 17
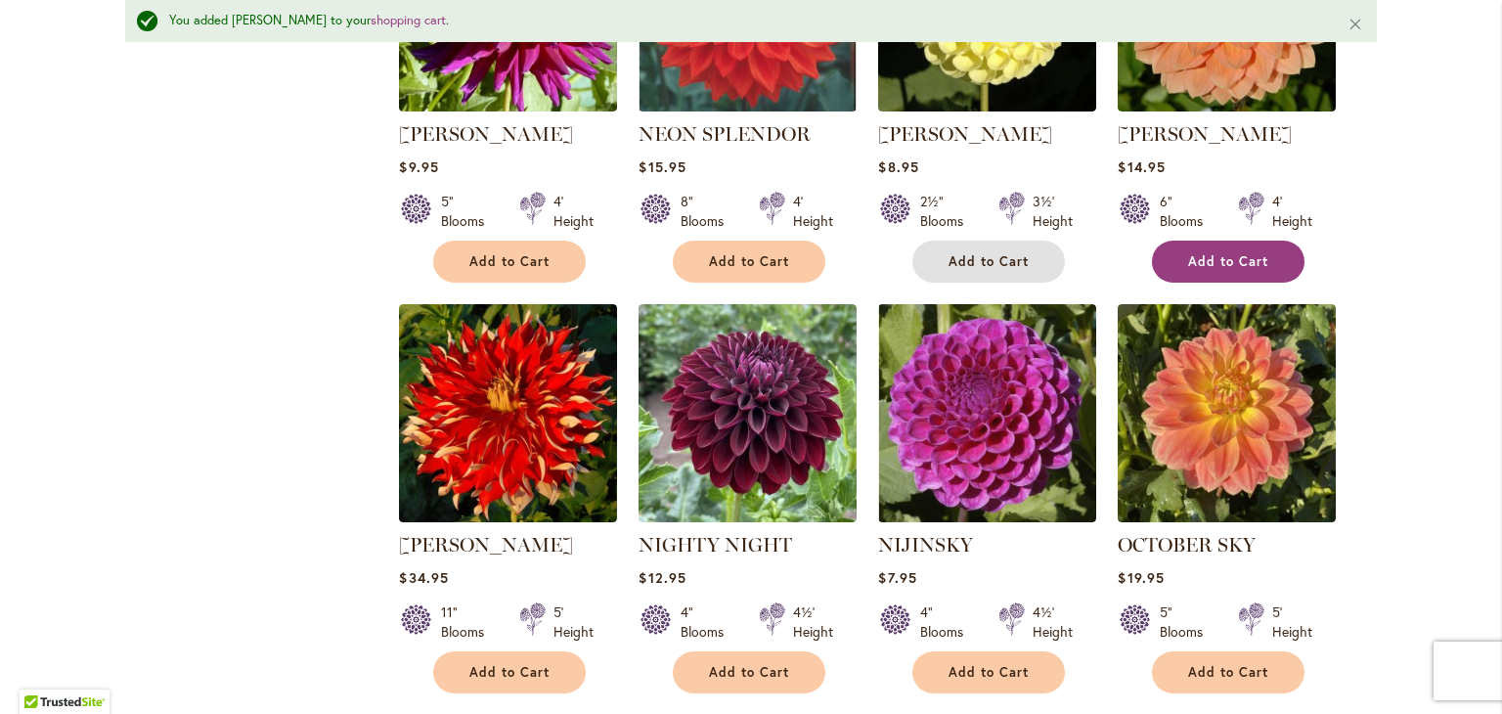
scroll to position [3236, 0]
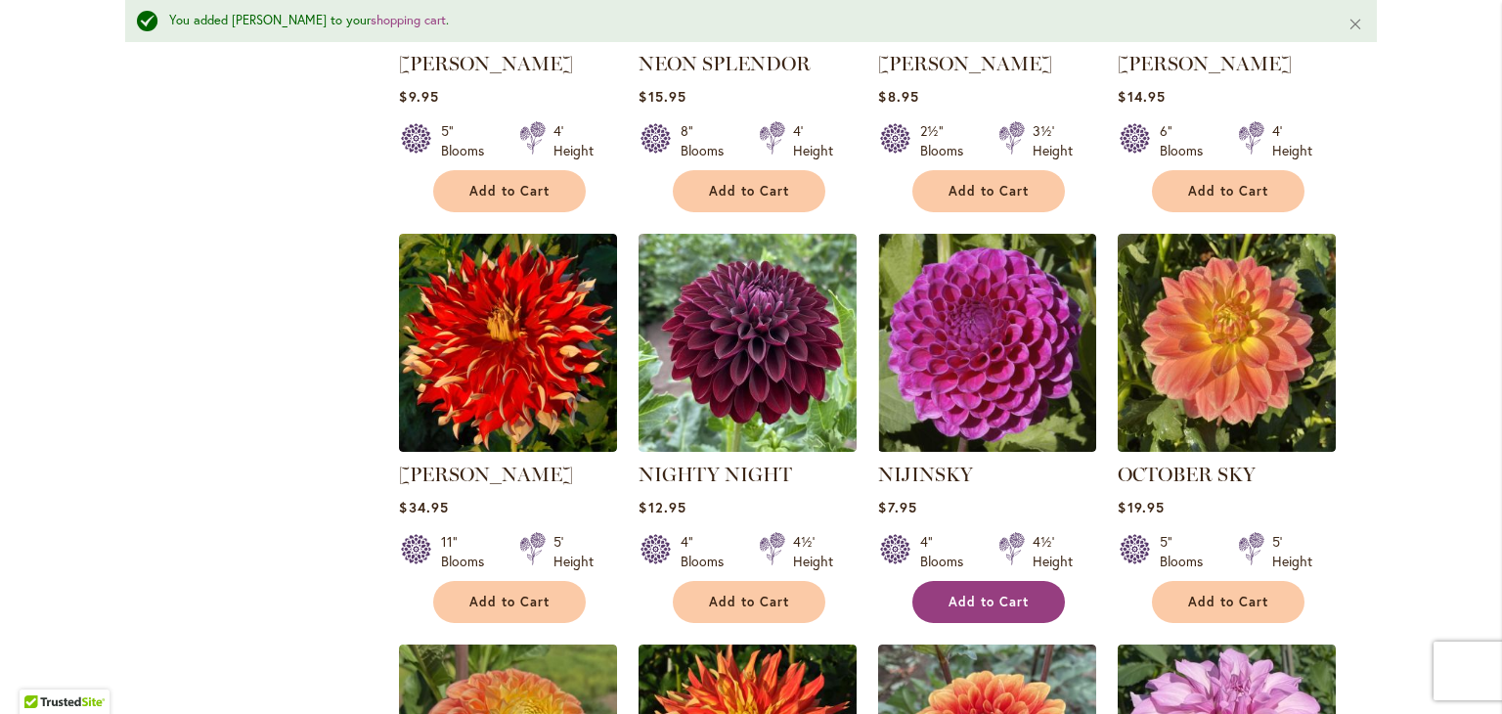
click at [975, 581] on button "Add to Cart" at bounding box center [989, 602] width 153 height 42
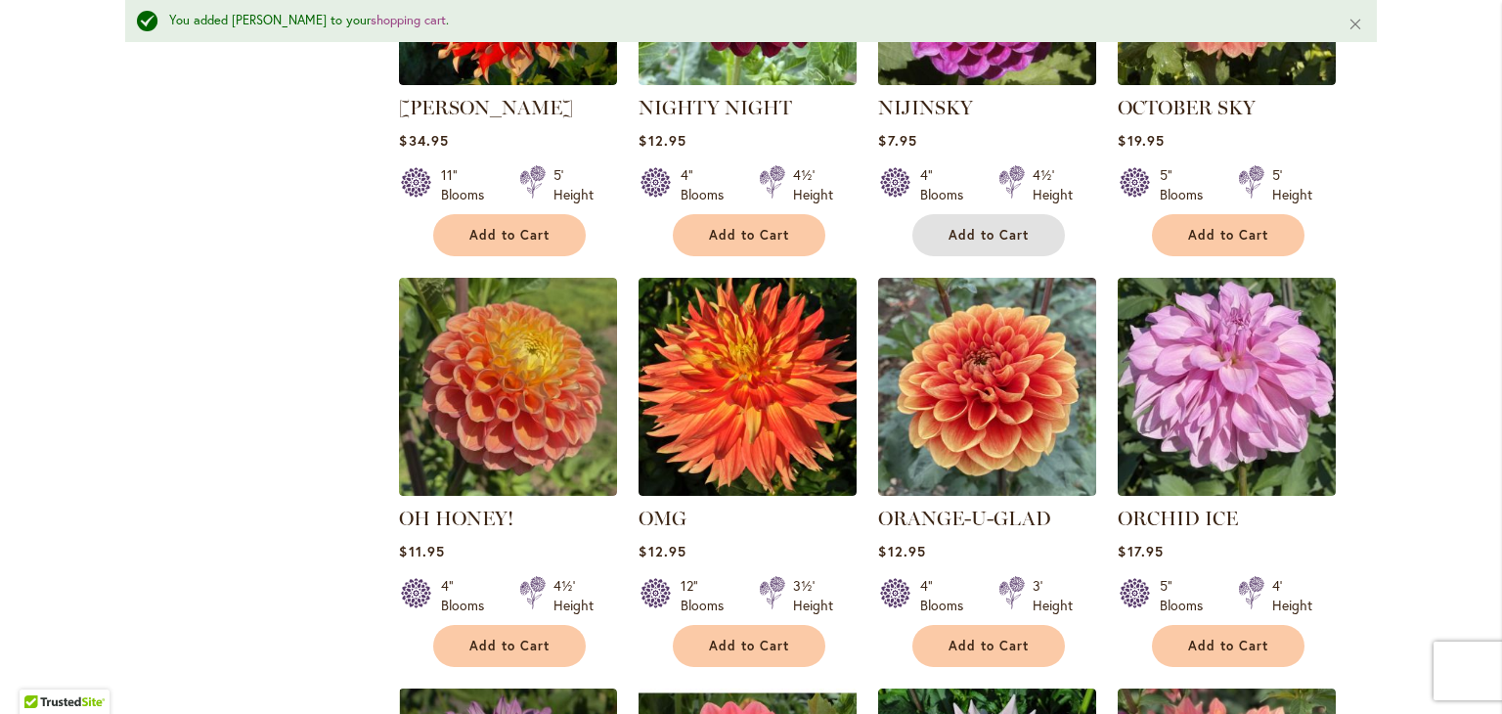
scroll to position [3604, 0]
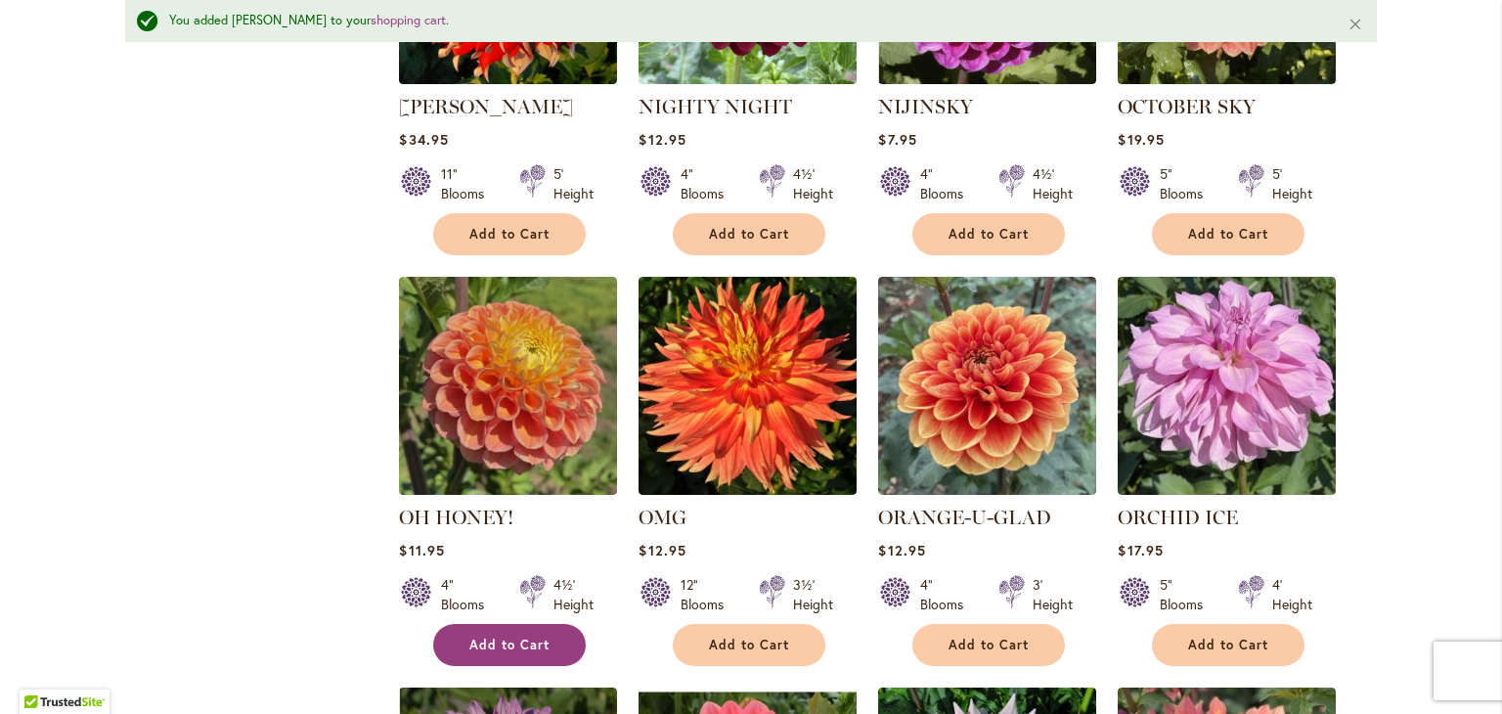
click at [500, 637] on span "Add to Cart" at bounding box center [509, 645] width 80 height 17
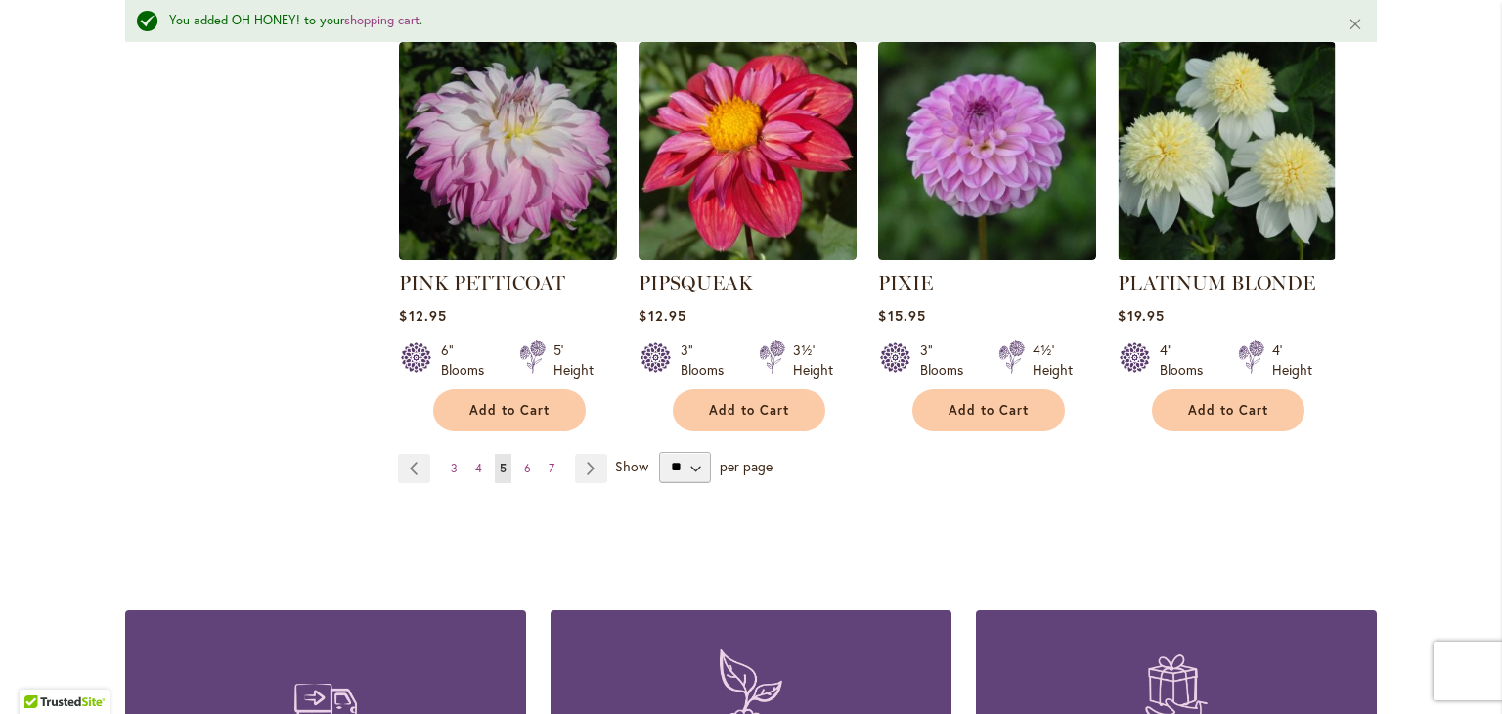
scroll to position [6852, 0]
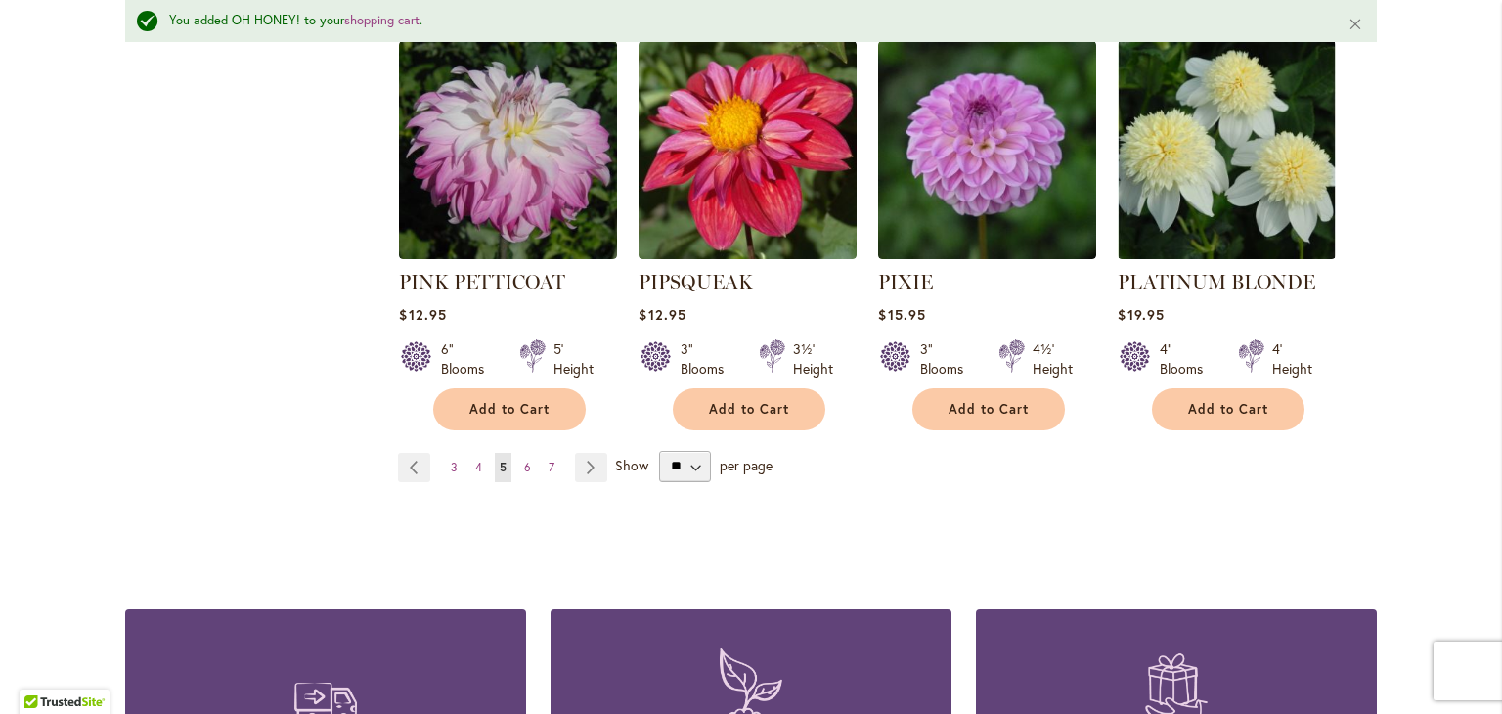
click at [510, 453] on ul "Page Previous Page 3 Page 4 You're currently reading page 5 Page 6 Page 7 Page …" at bounding box center [506, 467] width 217 height 29
click at [524, 460] on span "6" at bounding box center [527, 467] width 7 height 15
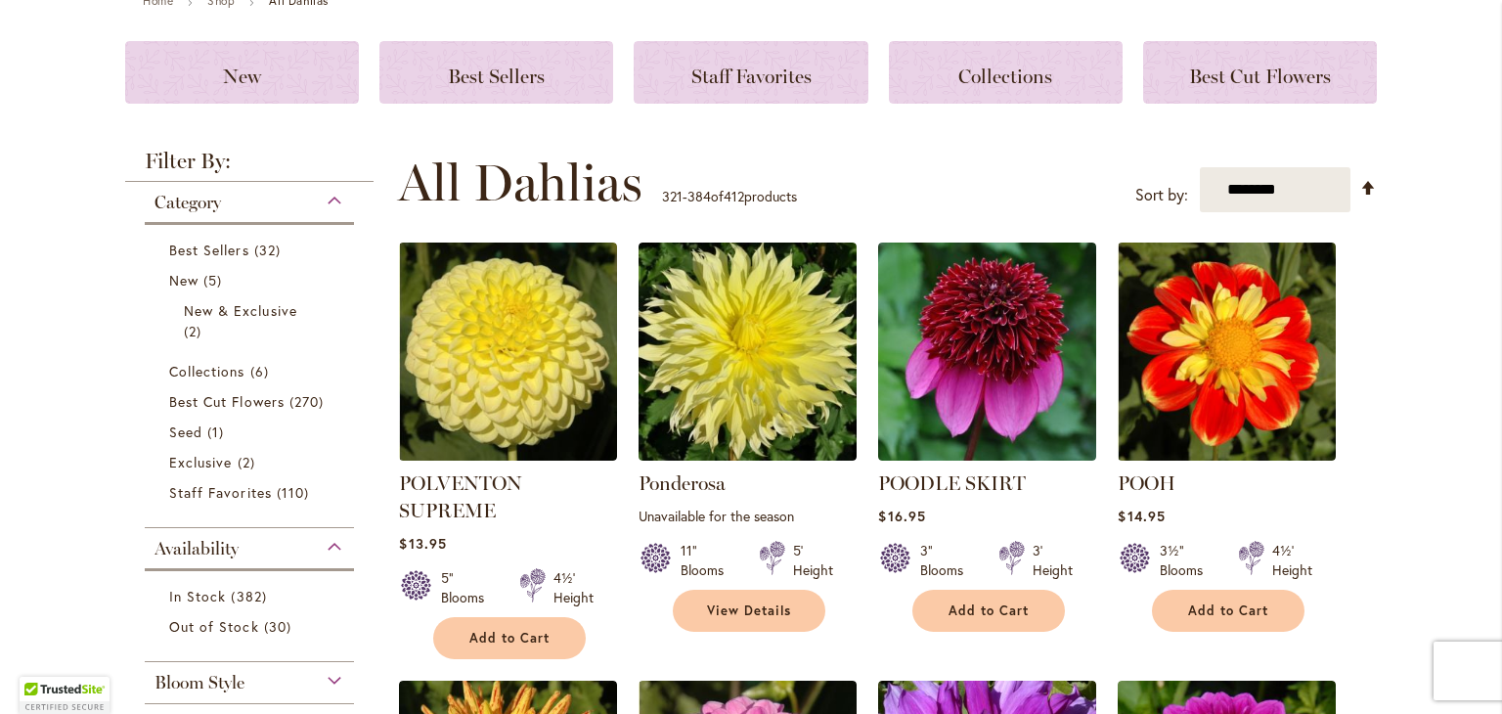
scroll to position [258, 0]
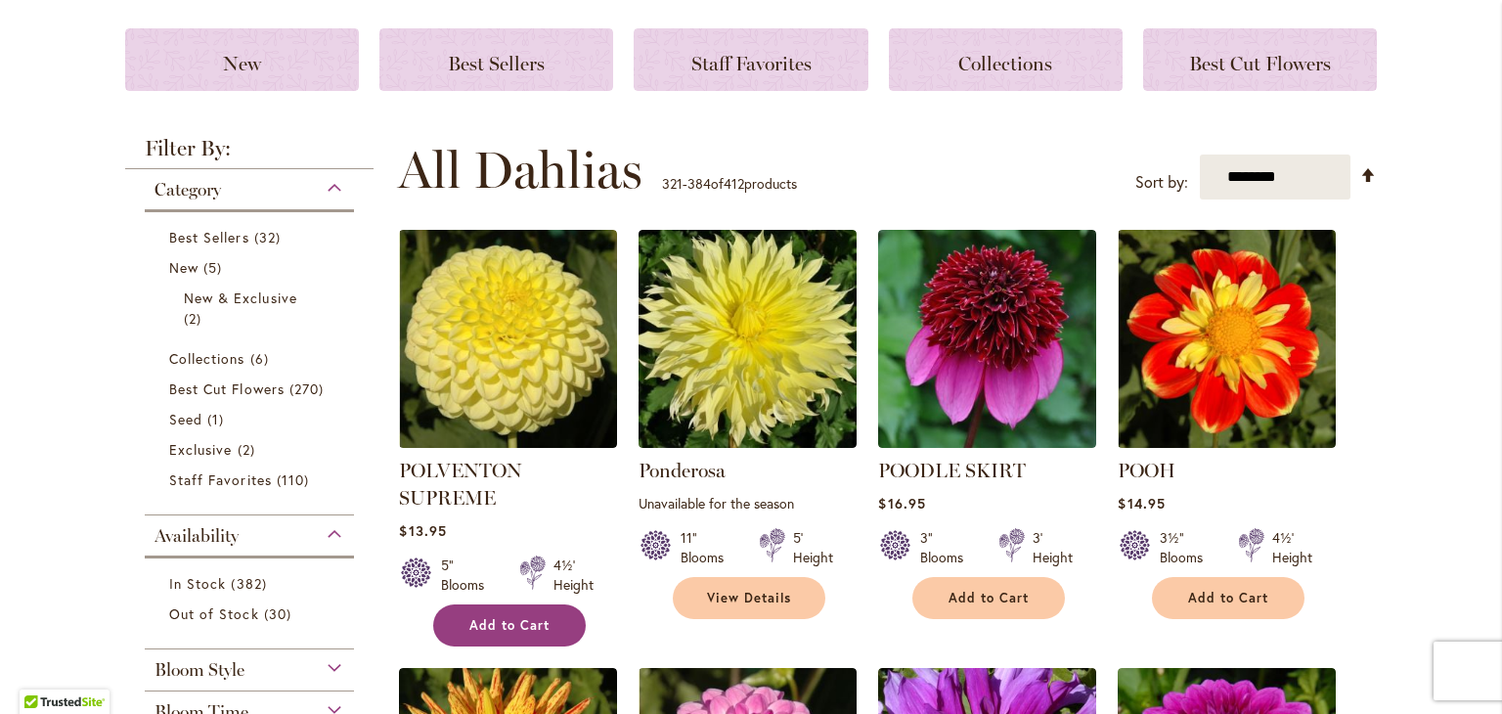
click at [483, 633] on button "Add to Cart" at bounding box center [509, 625] width 153 height 42
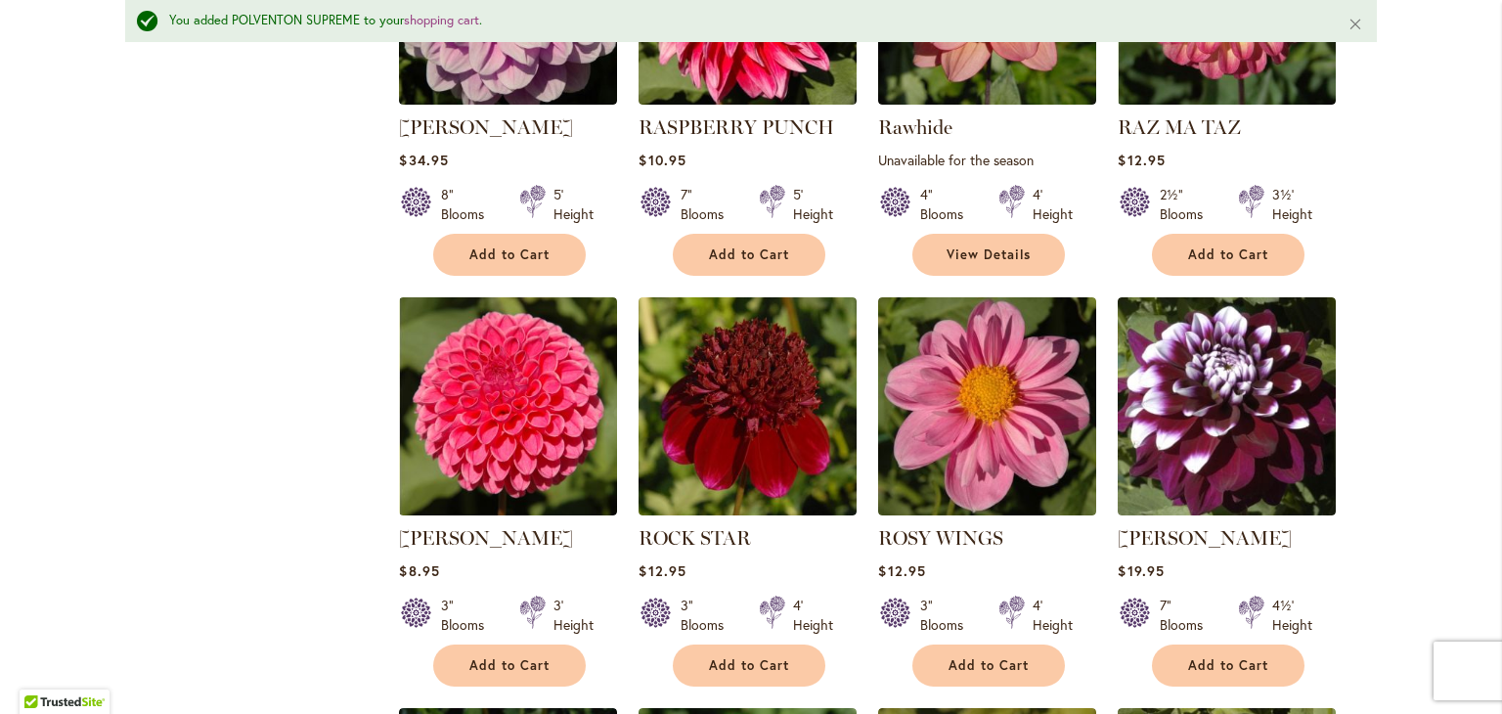
scroll to position [1504, 0]
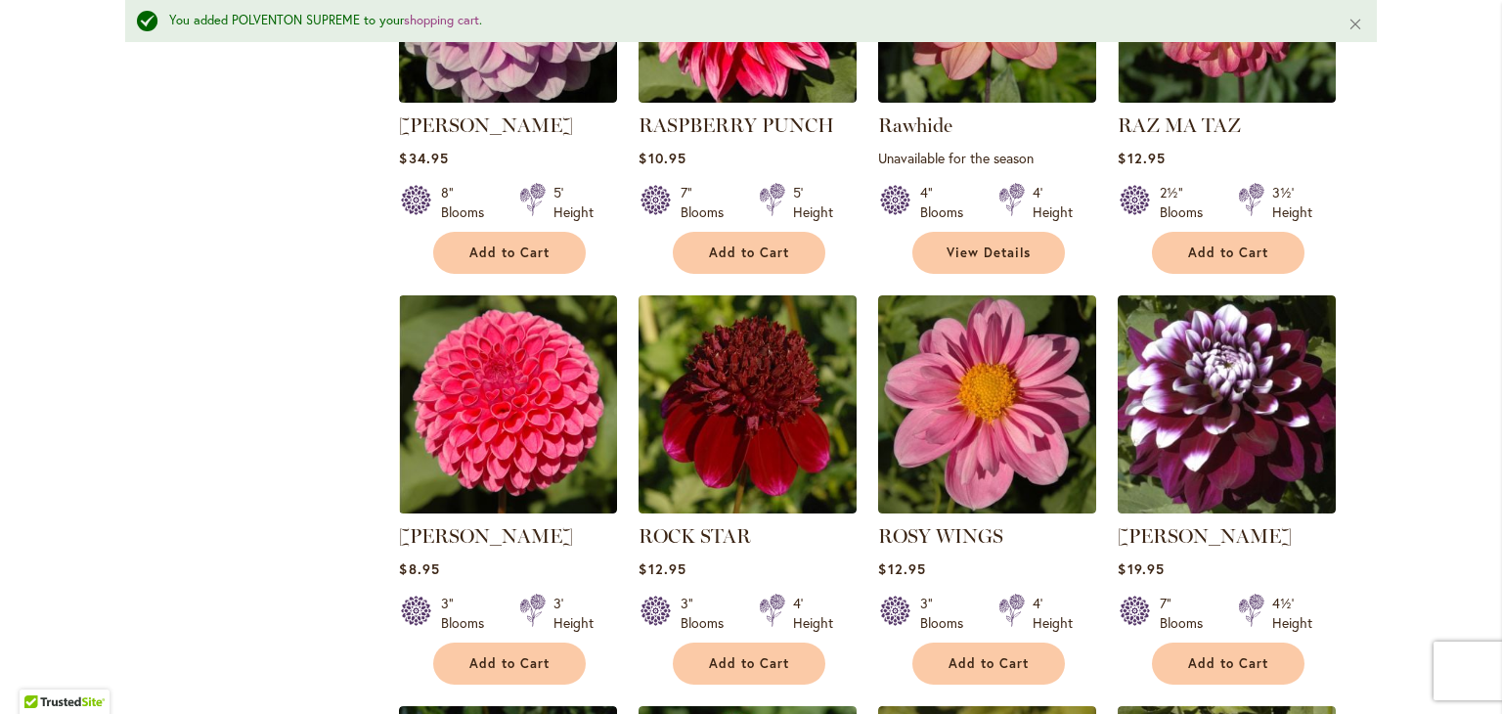
click at [483, 633] on div "REBECCA LYNN Rating: 97% 7 Reviews $8.95 3" Blooms 3' Height Add to Cart" at bounding box center [508, 598] width 218 height 153
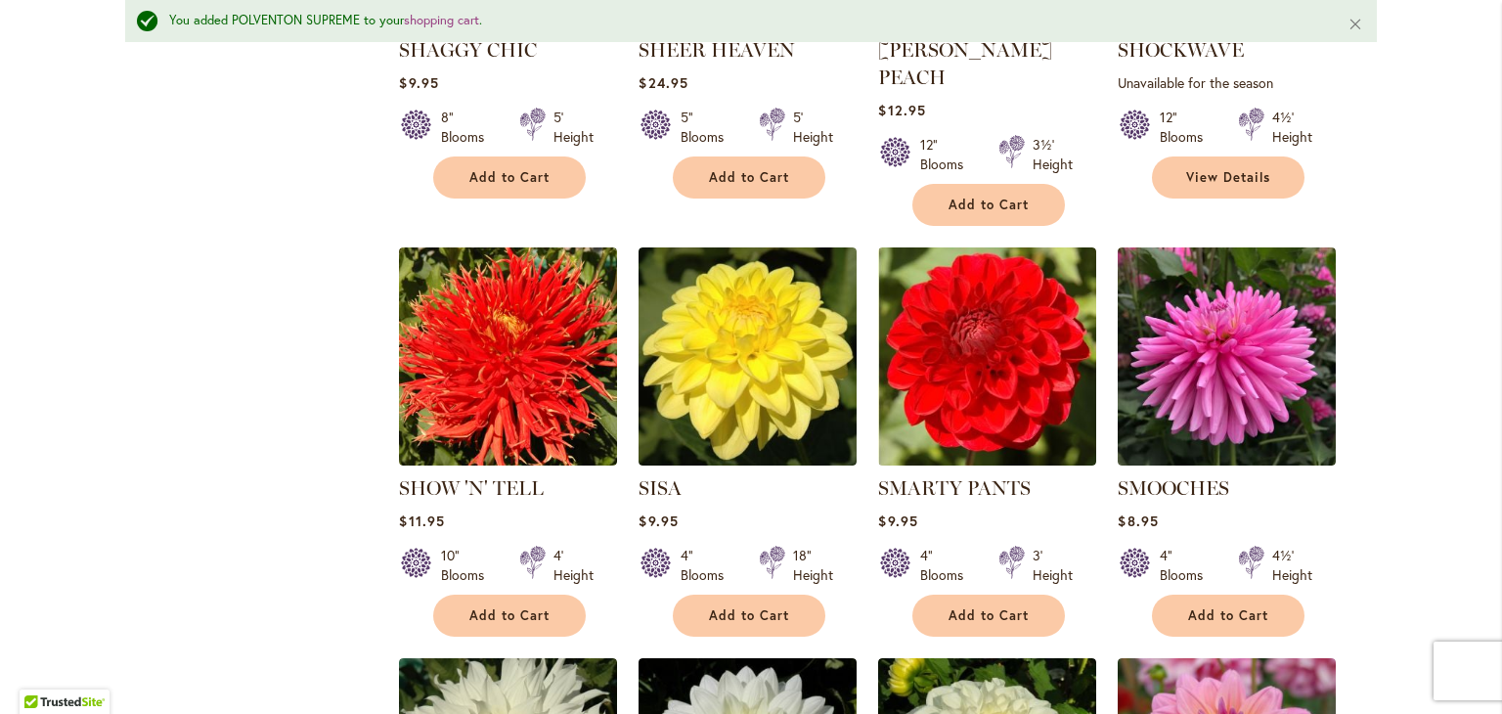
scroll to position [2813, 0]
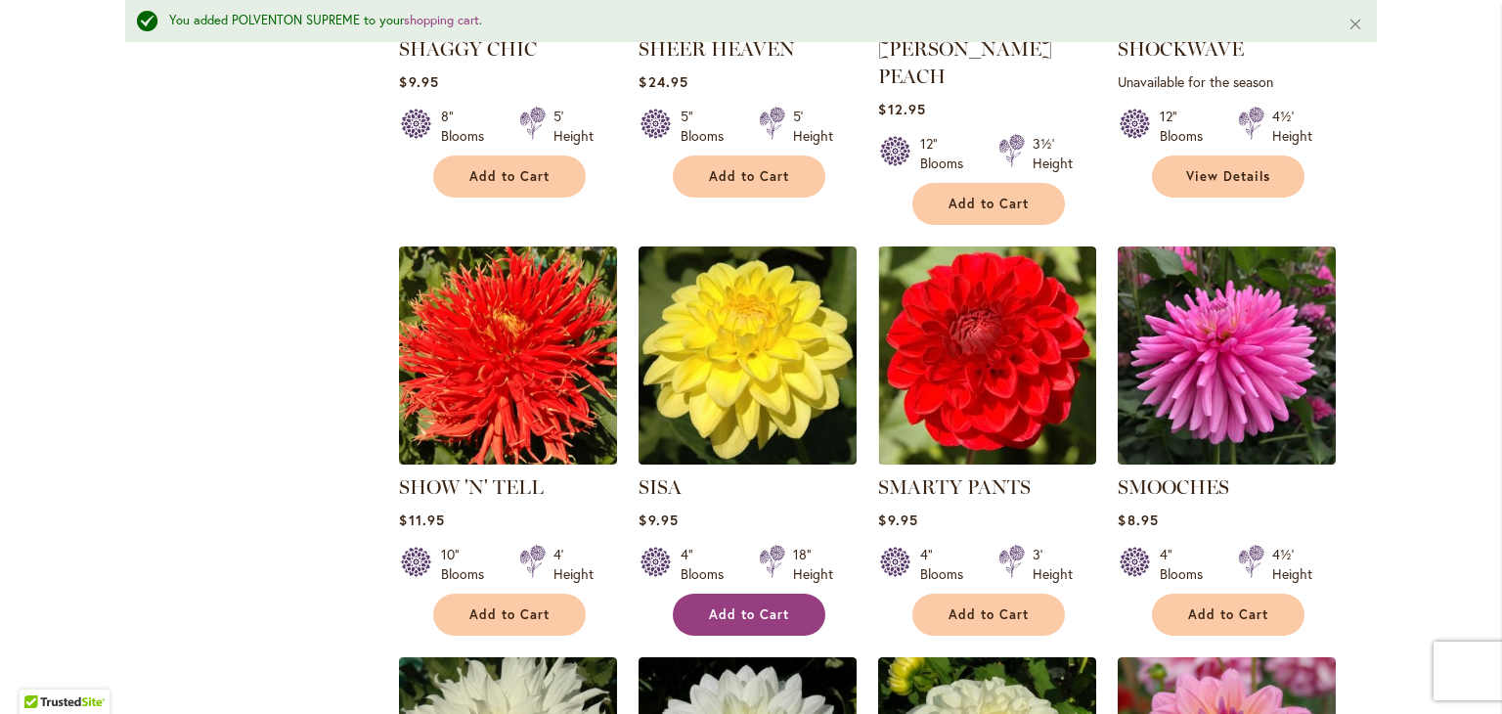
click at [735, 594] on button "Add to Cart" at bounding box center [749, 615] width 153 height 42
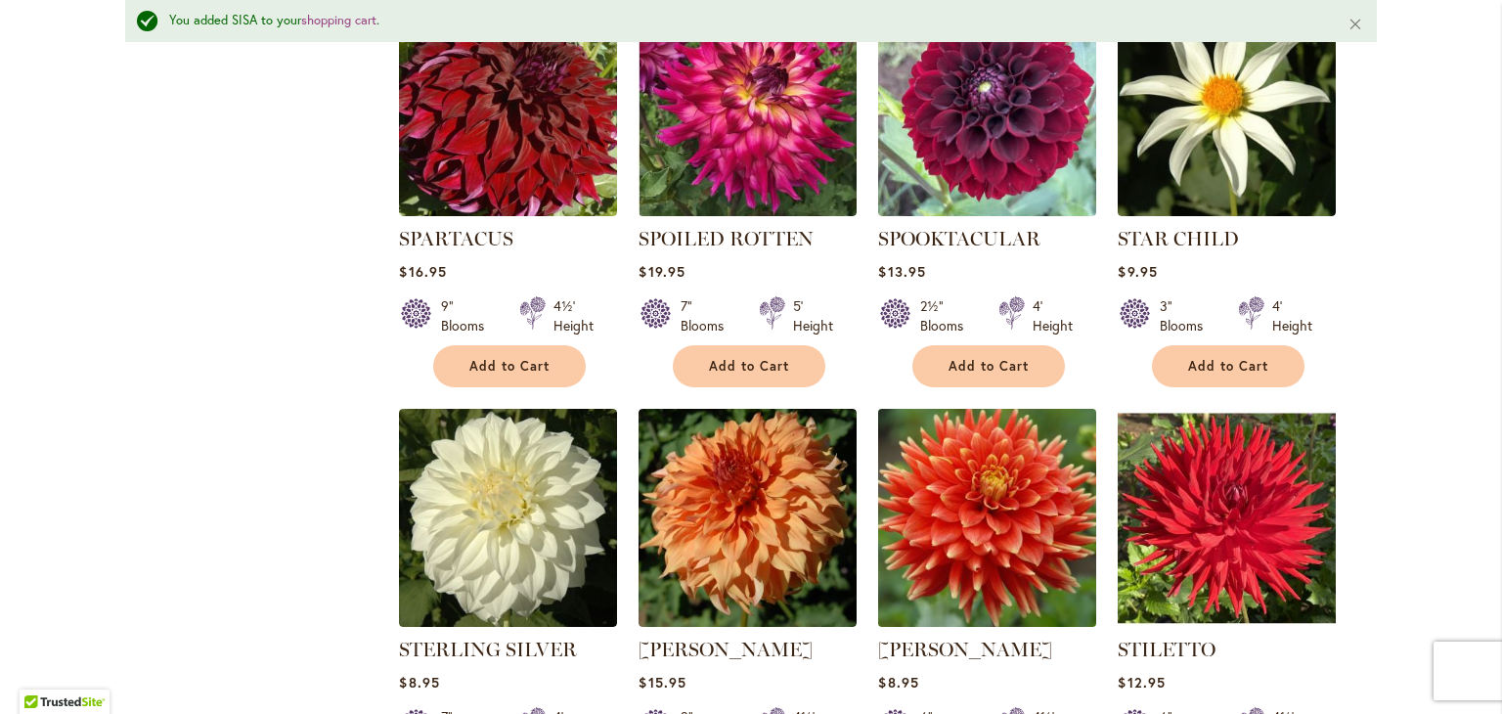
scroll to position [3887, 0]
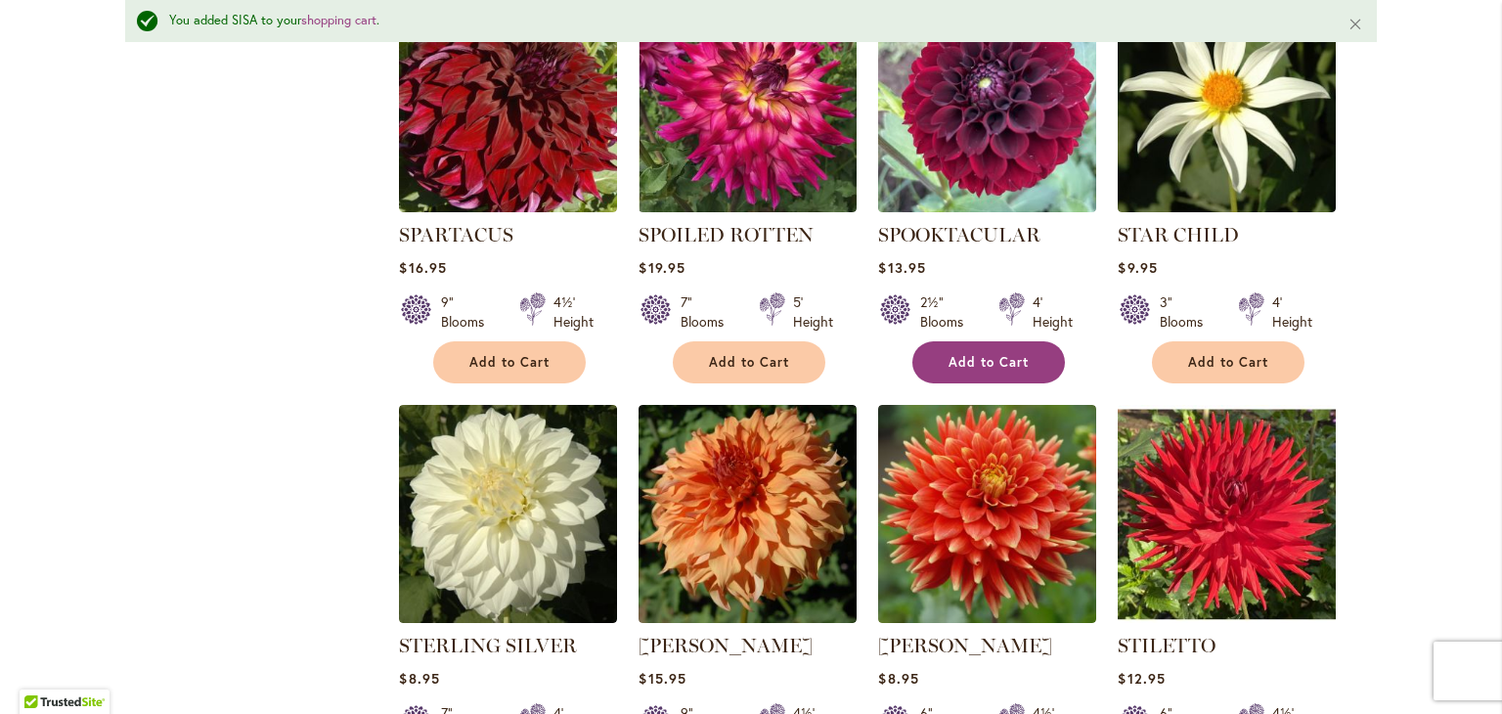
click at [962, 354] on span "Add to Cart" at bounding box center [989, 362] width 80 height 17
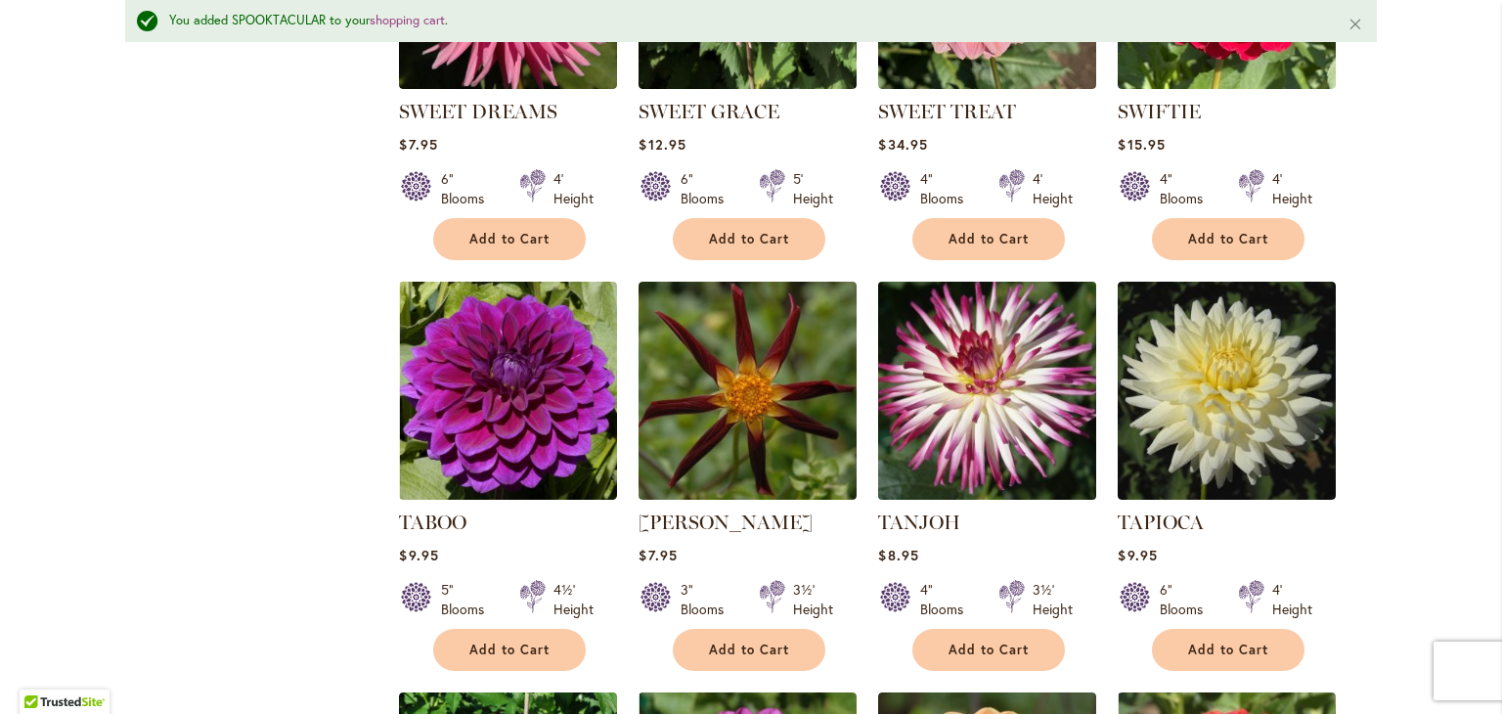
scroll to position [5279, 0]
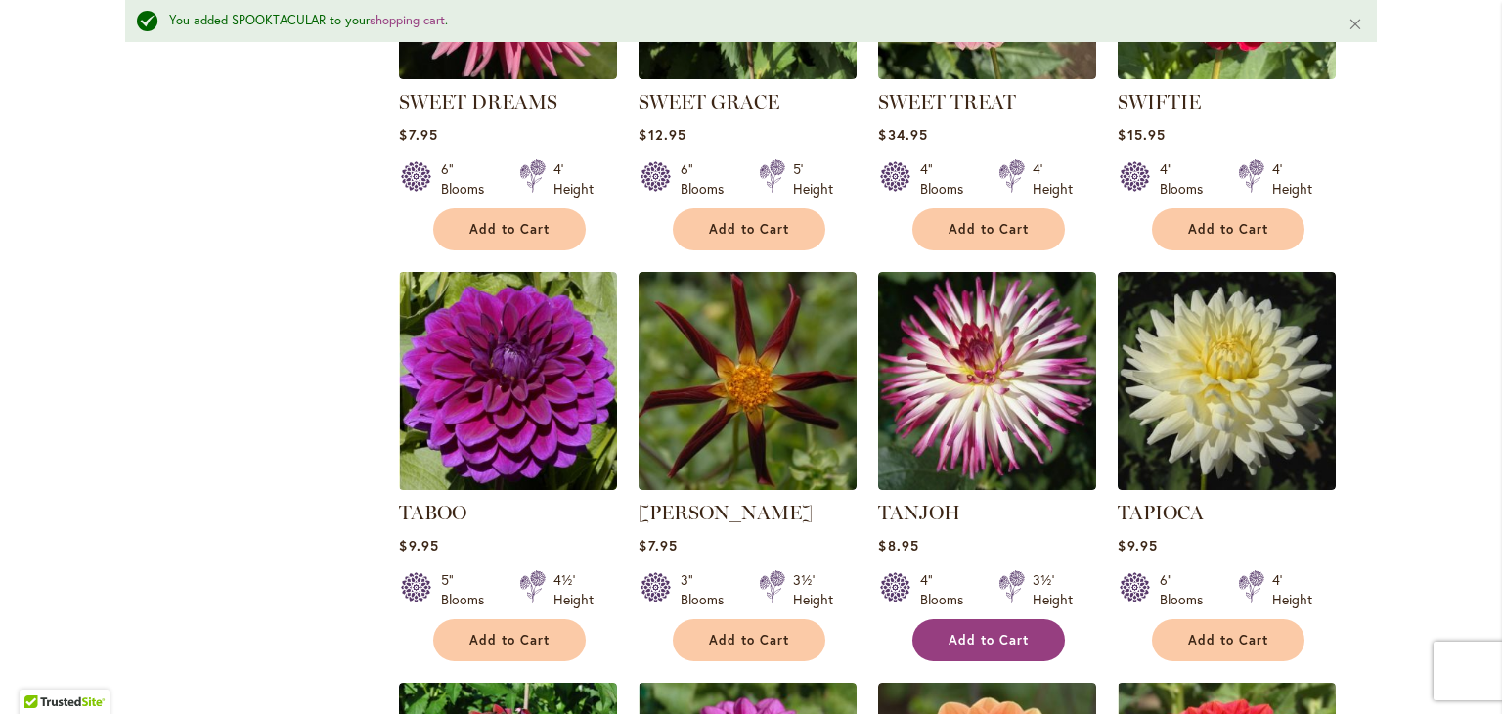
click at [1000, 632] on span "Add to Cart" at bounding box center [989, 640] width 80 height 17
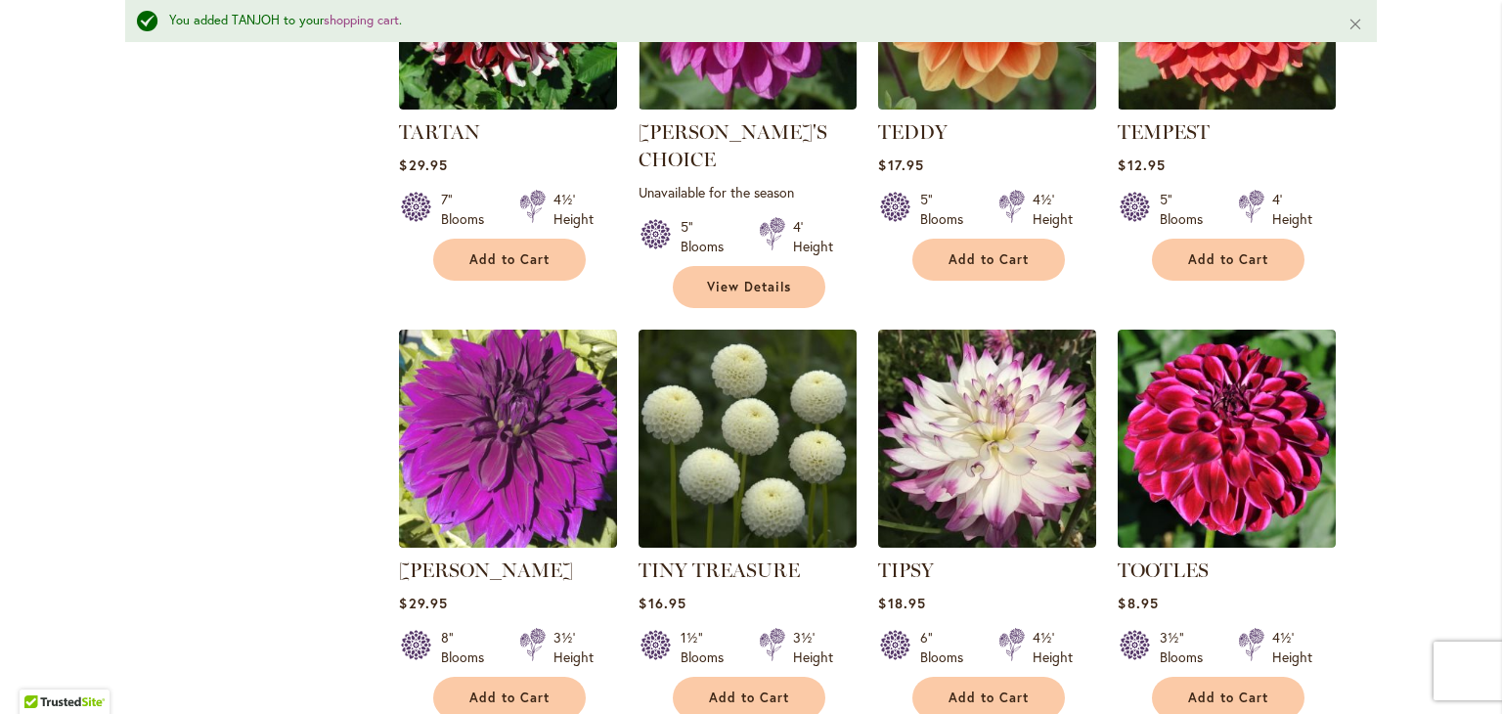
scroll to position [6072, 0]
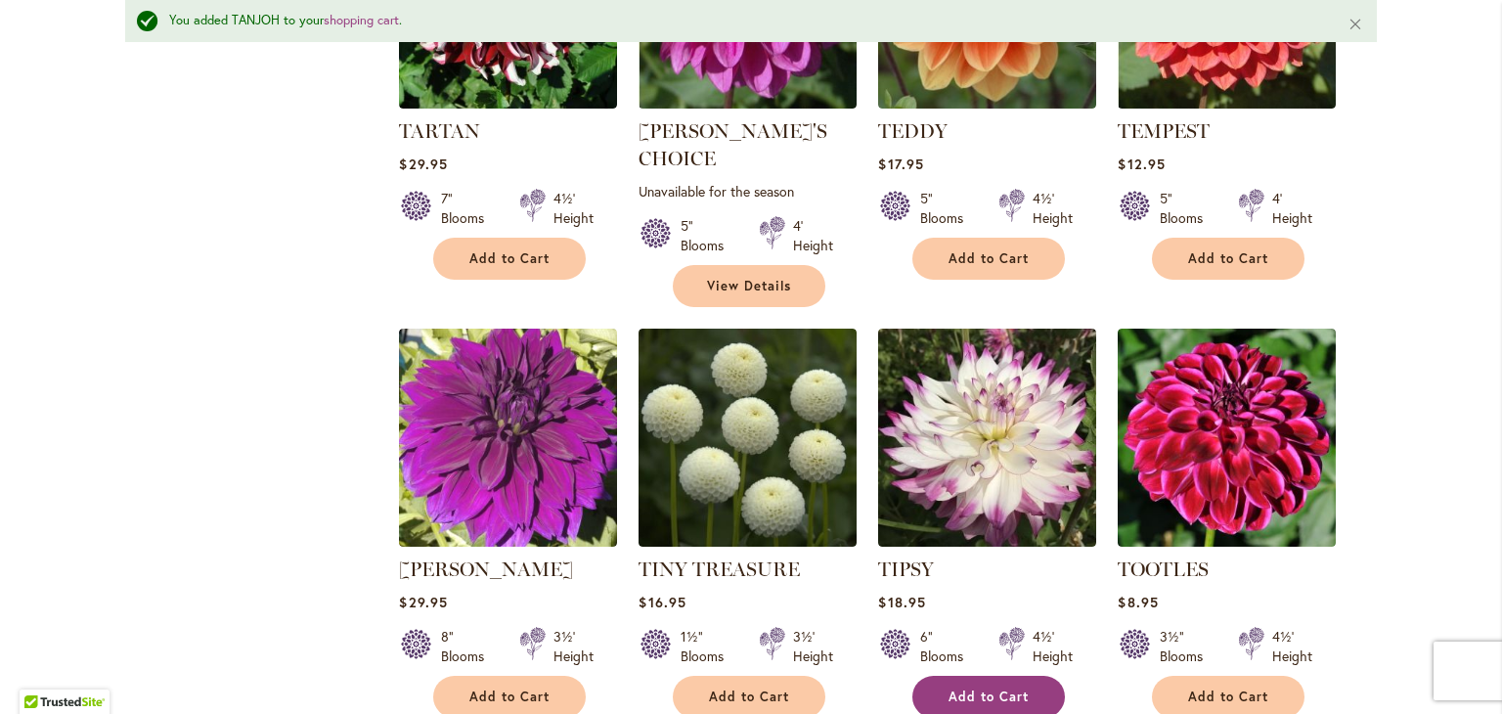
click at [981, 676] on button "Add to Cart" at bounding box center [989, 697] width 153 height 42
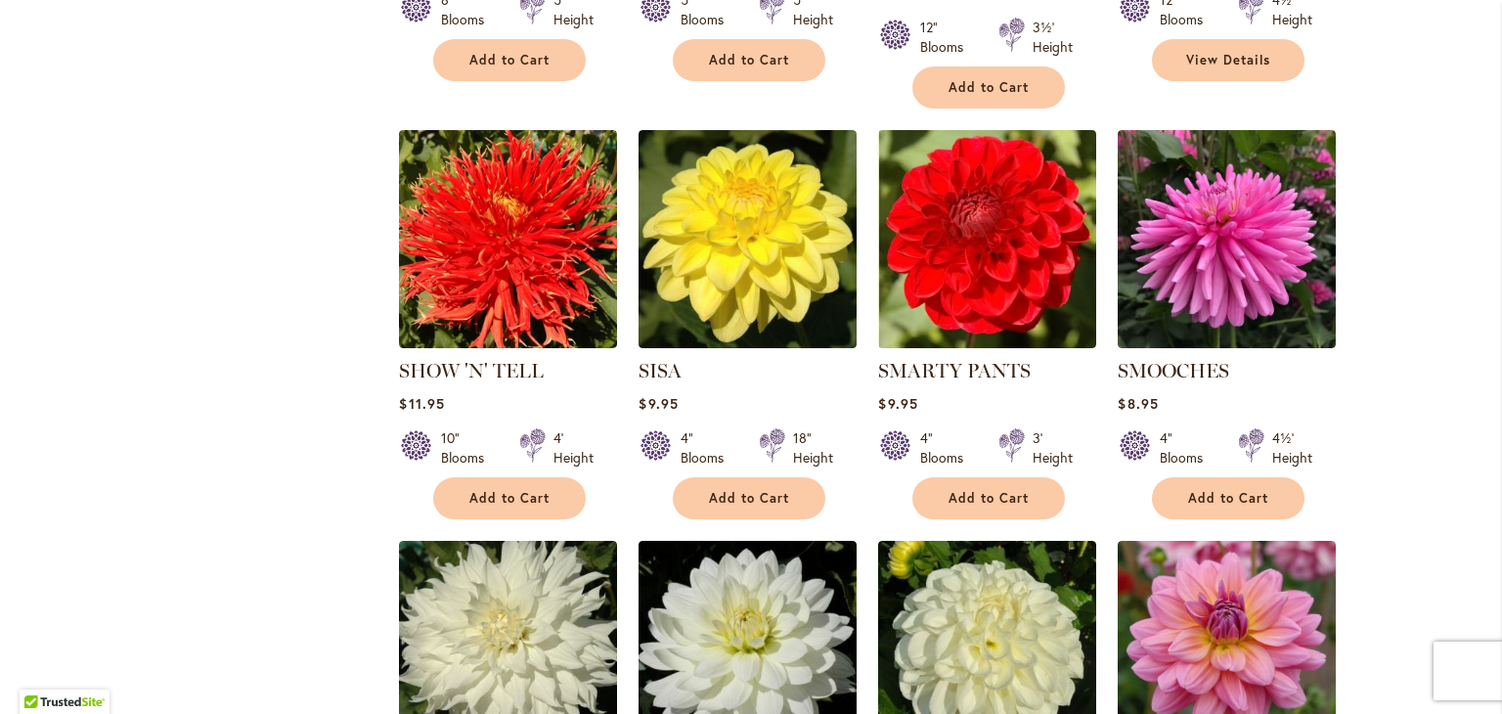
scroll to position [2878, 0]
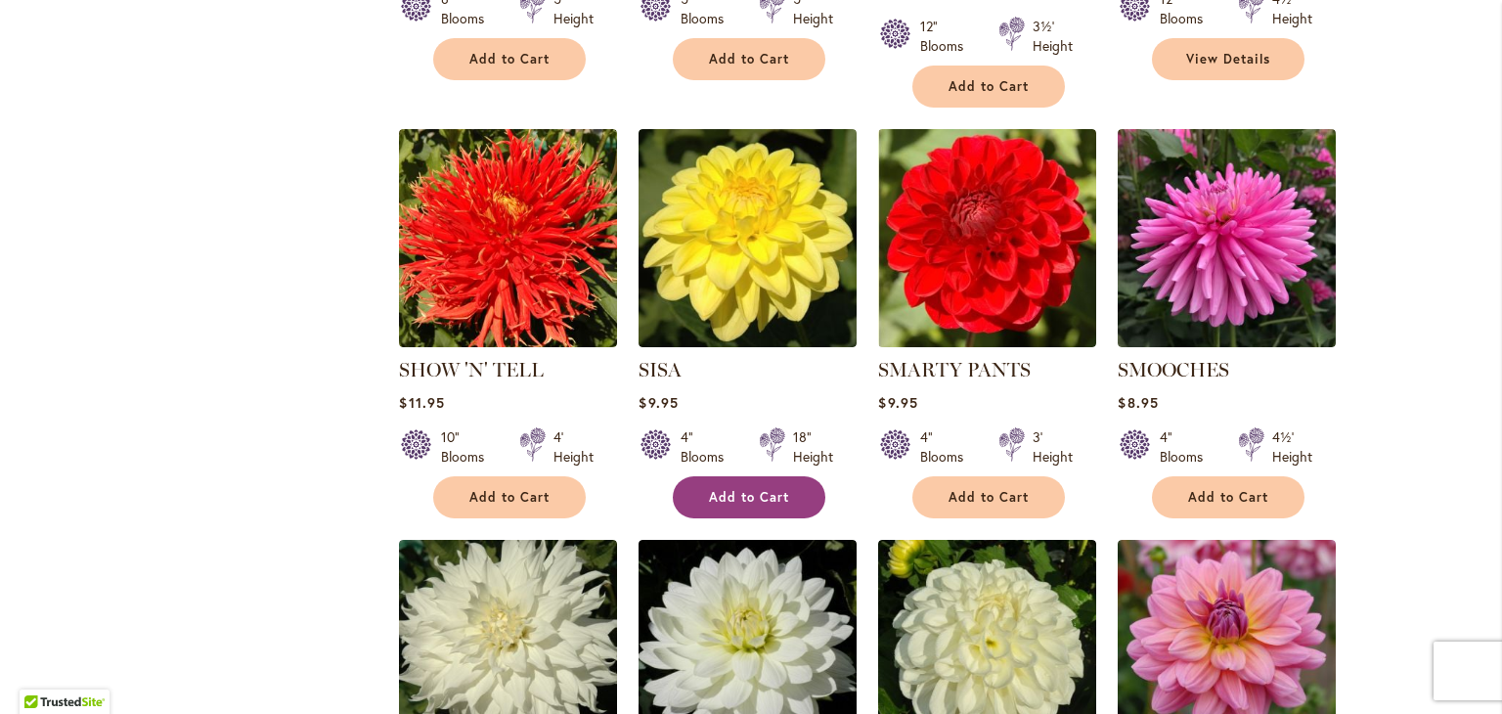
click at [733, 489] on span "Add to Cart" at bounding box center [749, 497] width 80 height 17
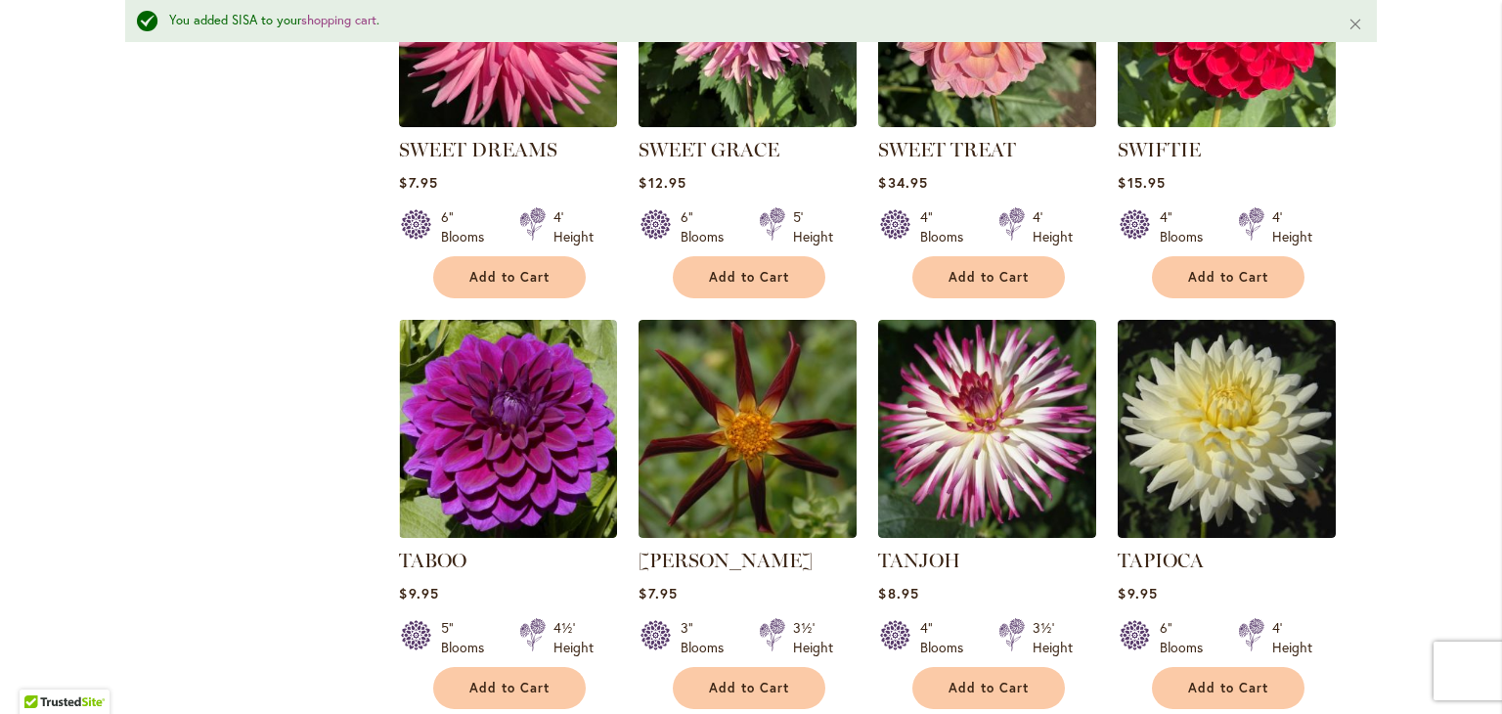
scroll to position [5233, 0]
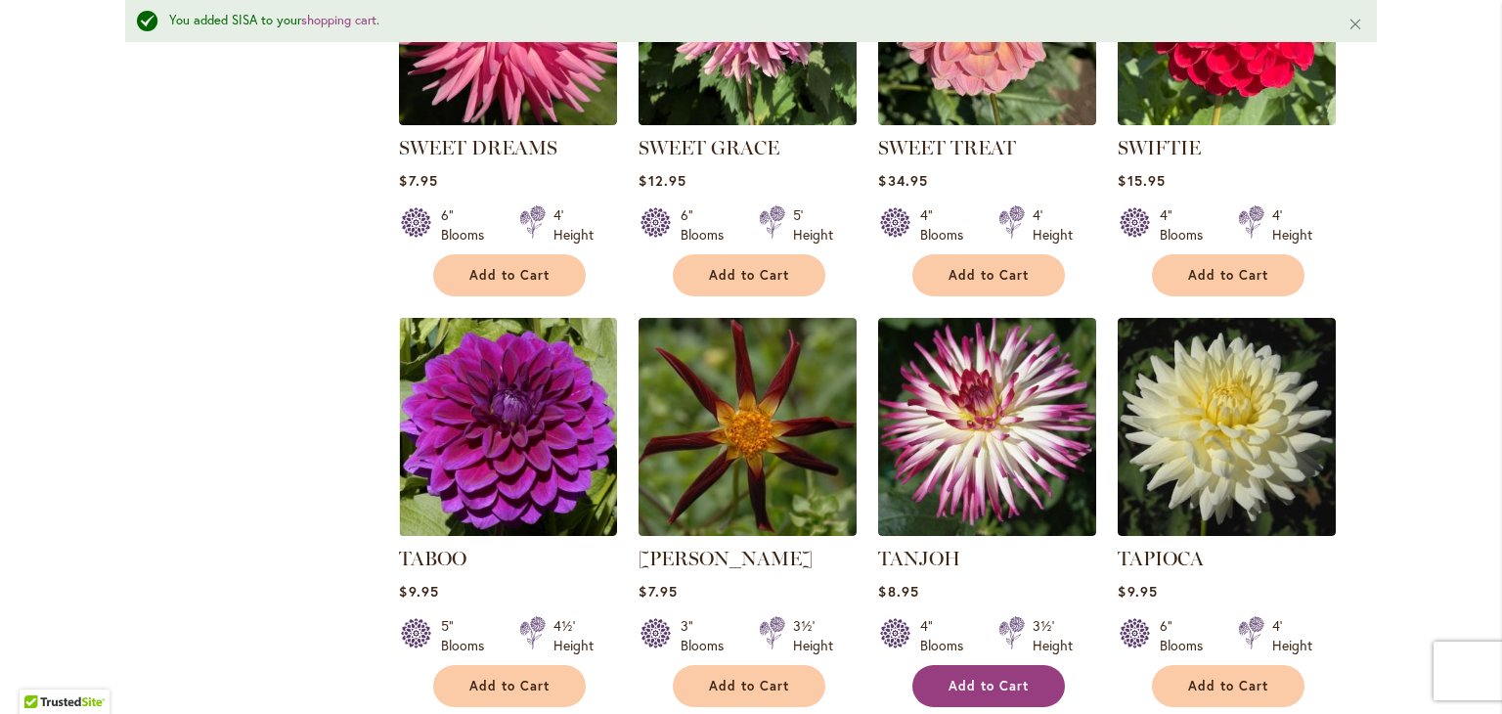
click at [988, 665] on button "Add to Cart" at bounding box center [989, 686] width 153 height 42
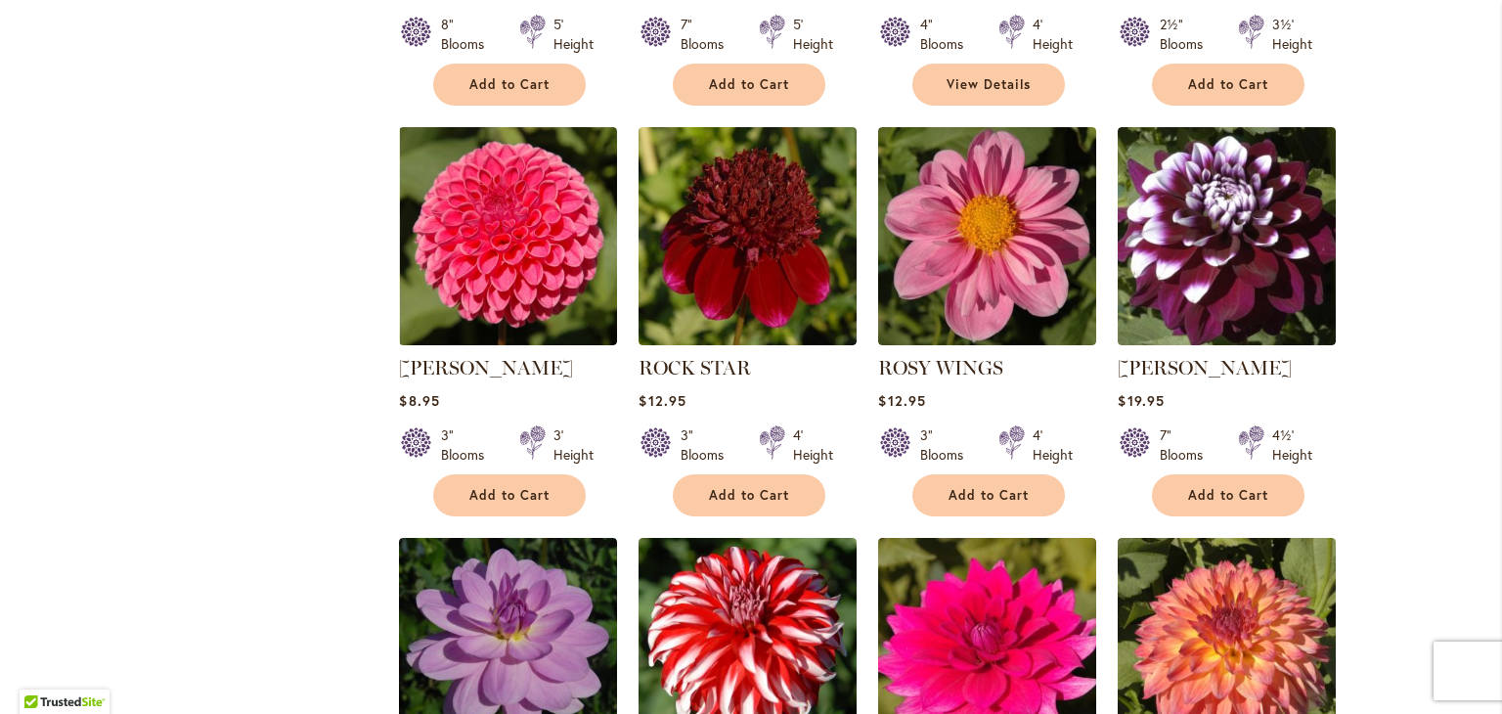
scroll to position [1629, 0]
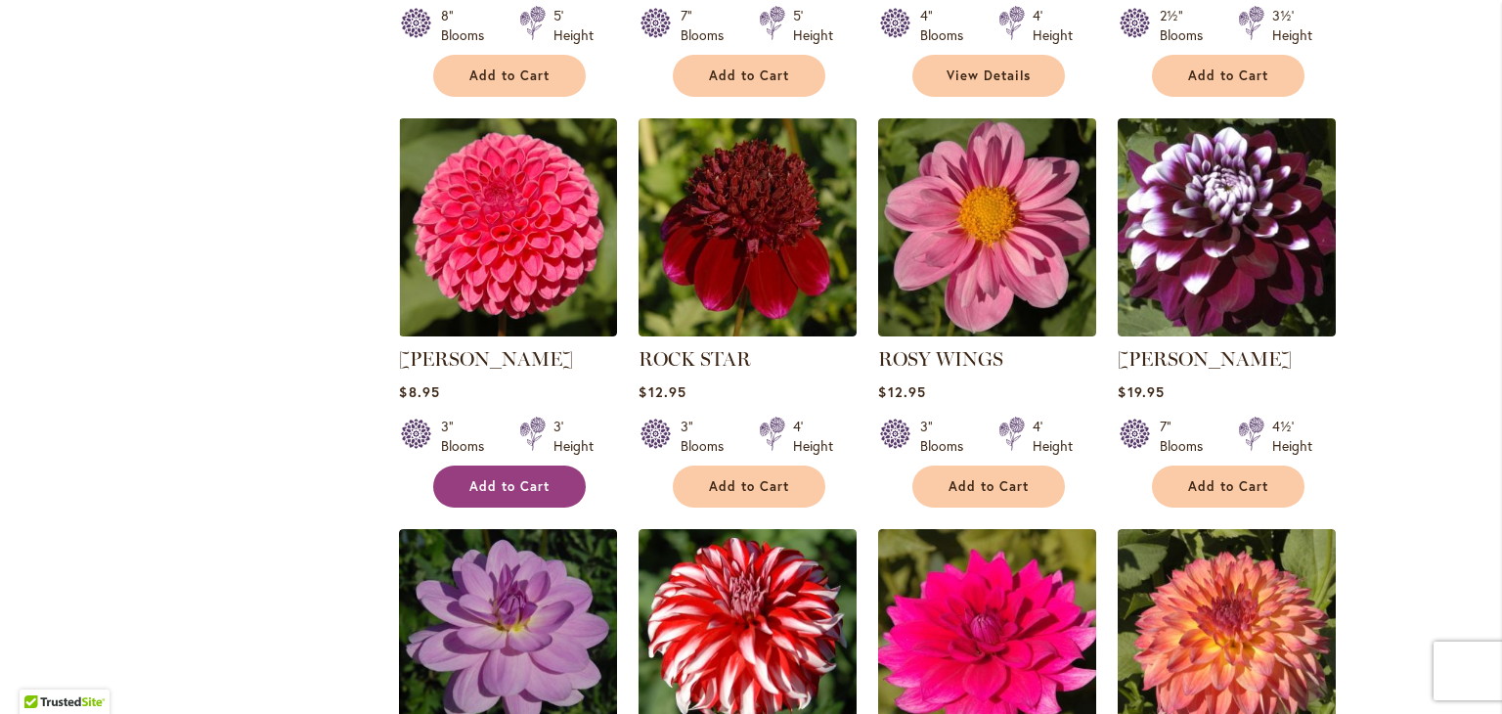
click at [493, 478] on span "Add to Cart" at bounding box center [509, 486] width 80 height 17
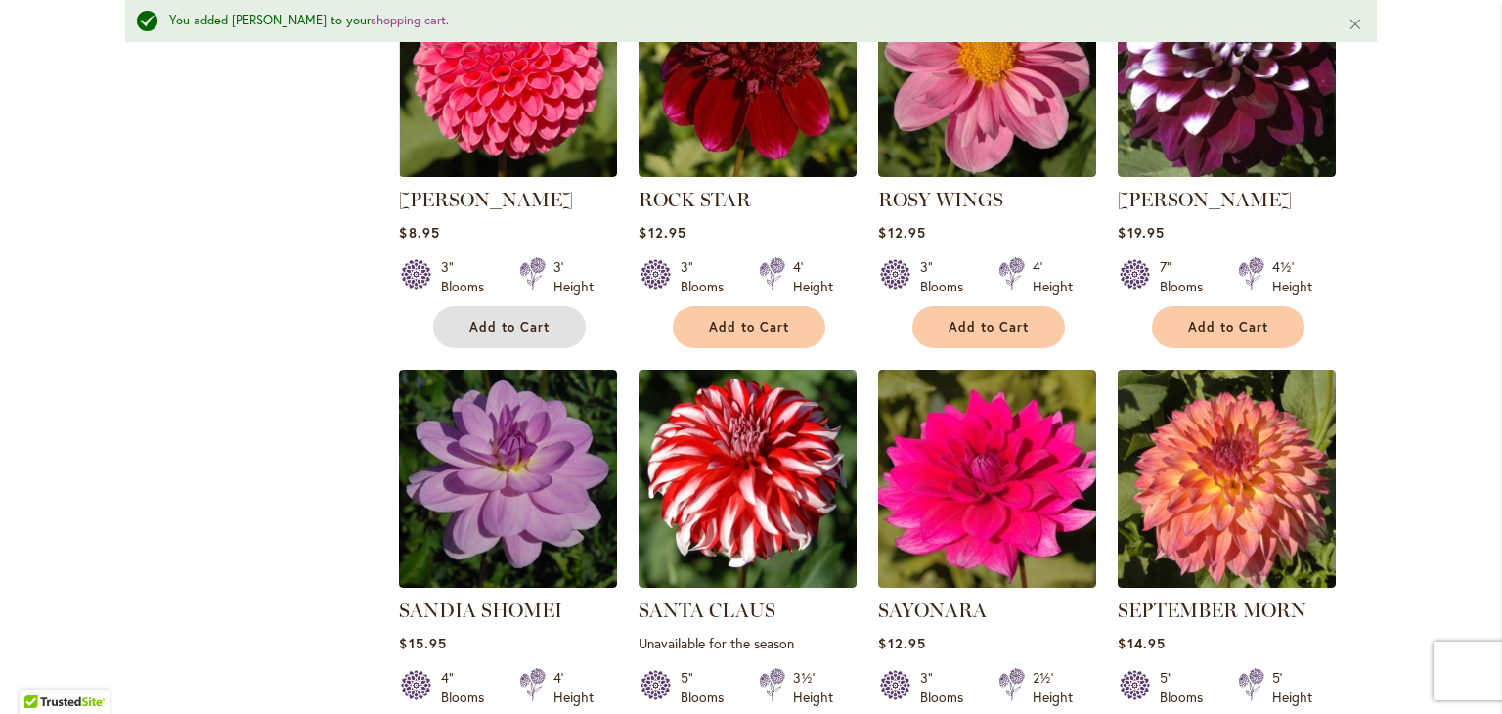
scroll to position [1968, 0]
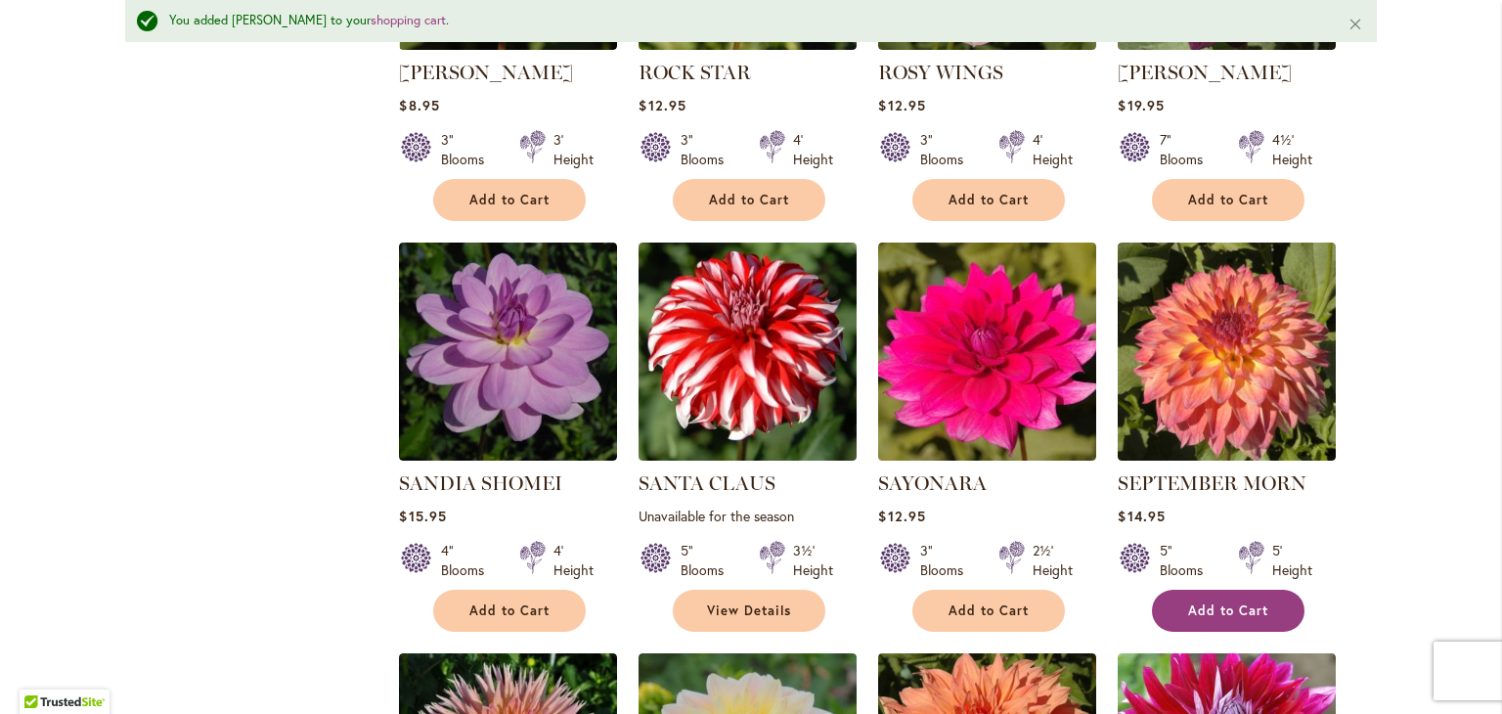
click at [1214, 610] on span "Add to Cart" at bounding box center [1228, 610] width 80 height 17
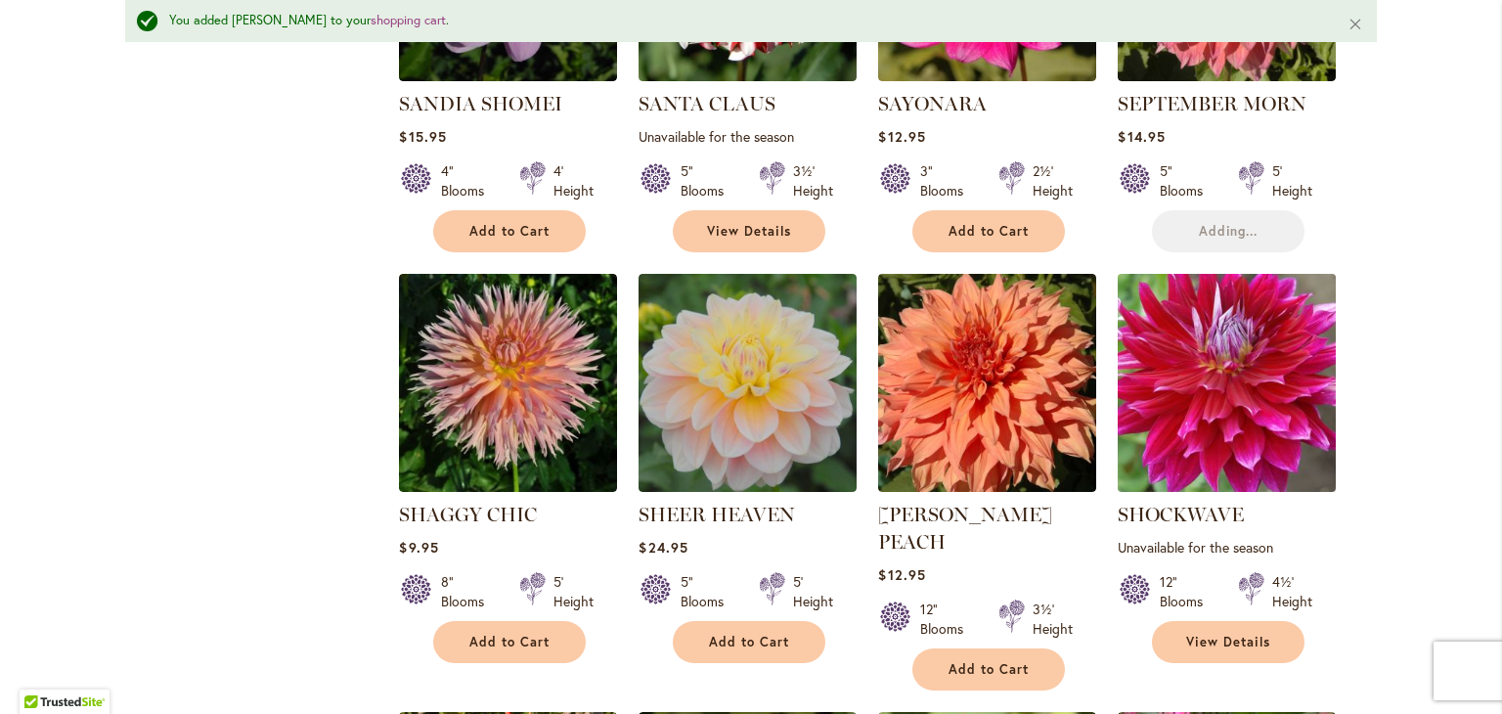
scroll to position [2351, 0]
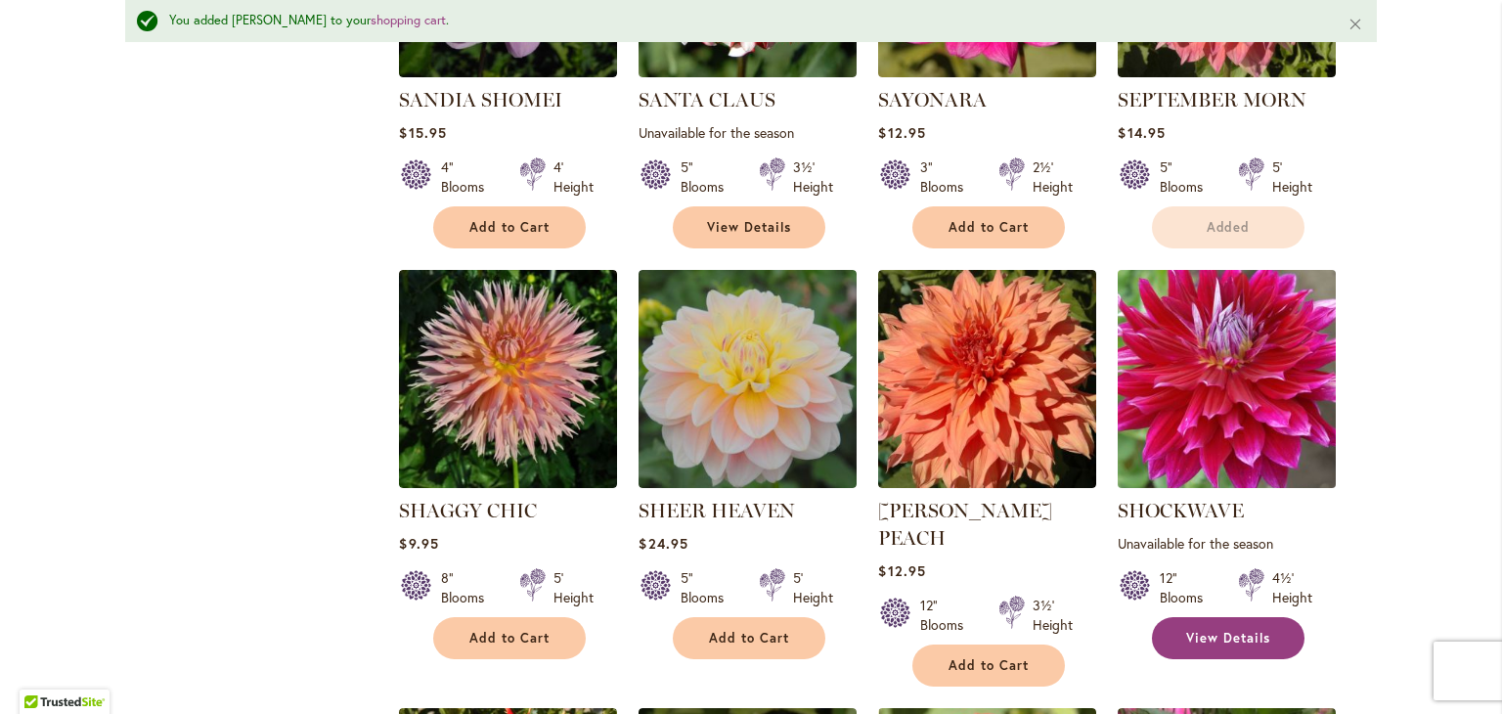
click at [1218, 650] on link "View Details" at bounding box center [1228, 638] width 153 height 42
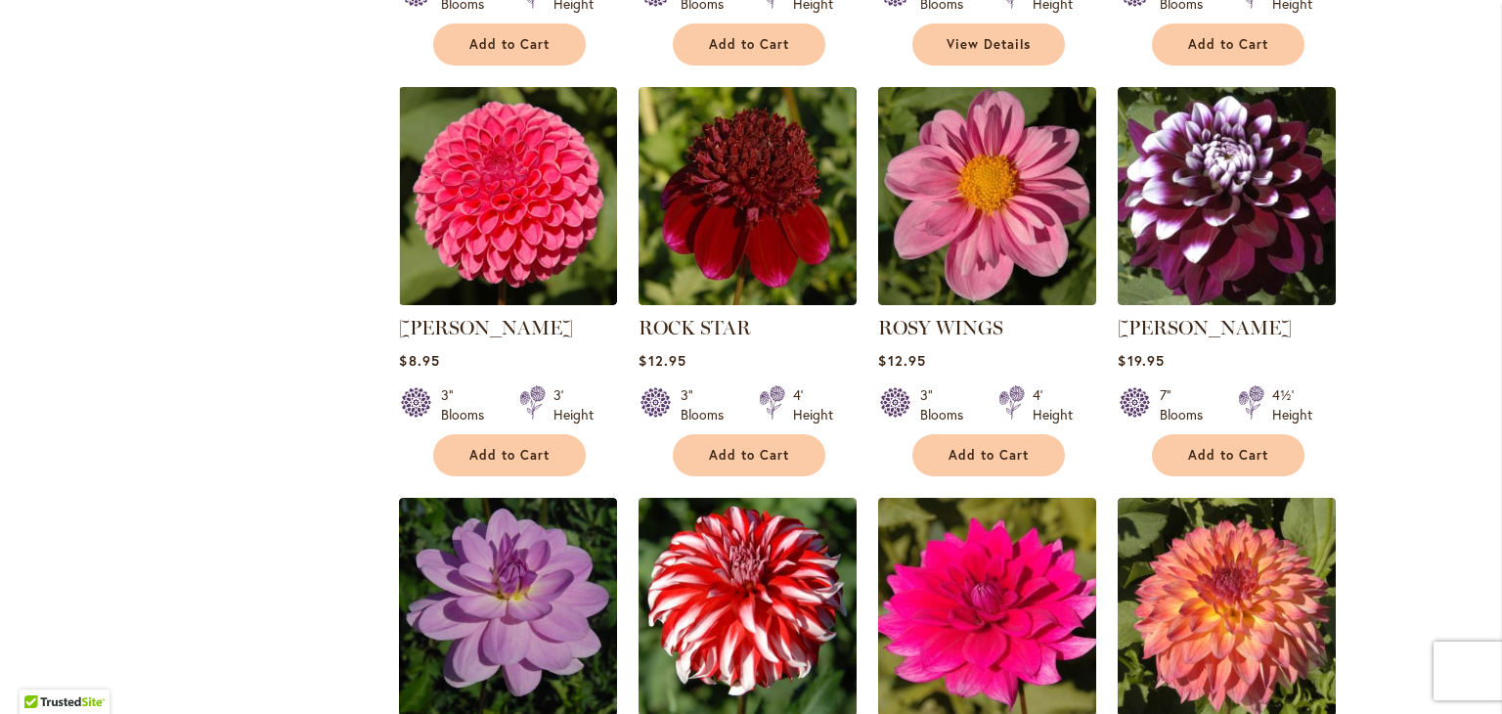
scroll to position [1662, 0]
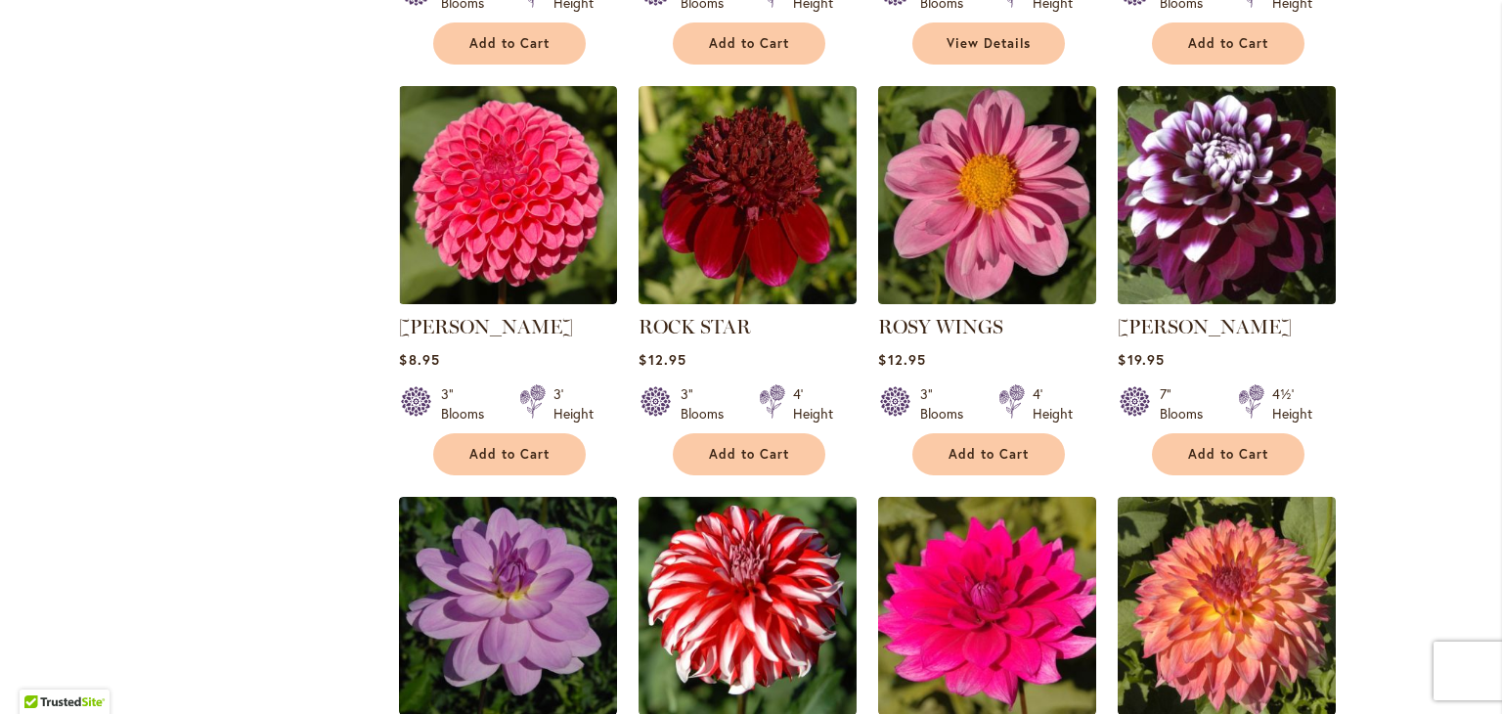
click at [600, 165] on img at bounding box center [508, 195] width 218 height 218
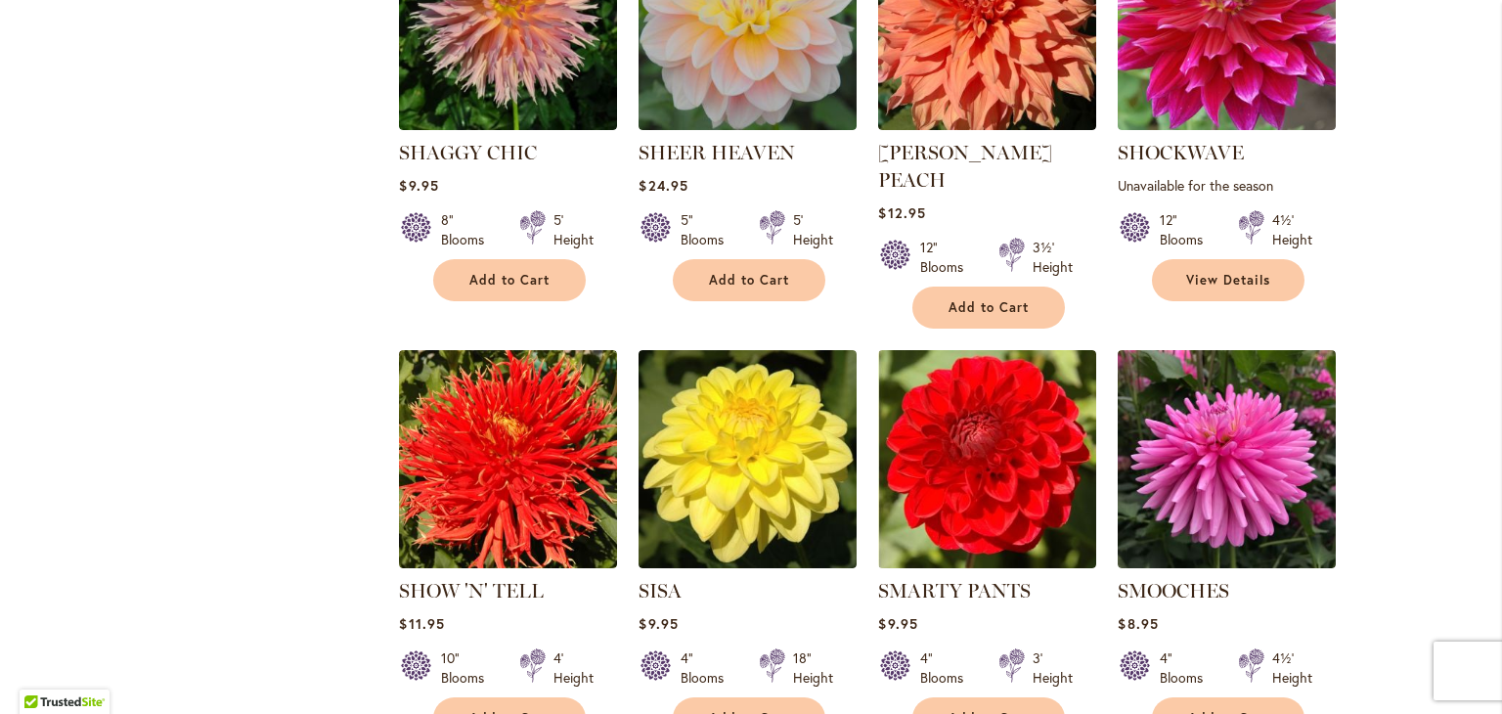
scroll to position [2663, 0]
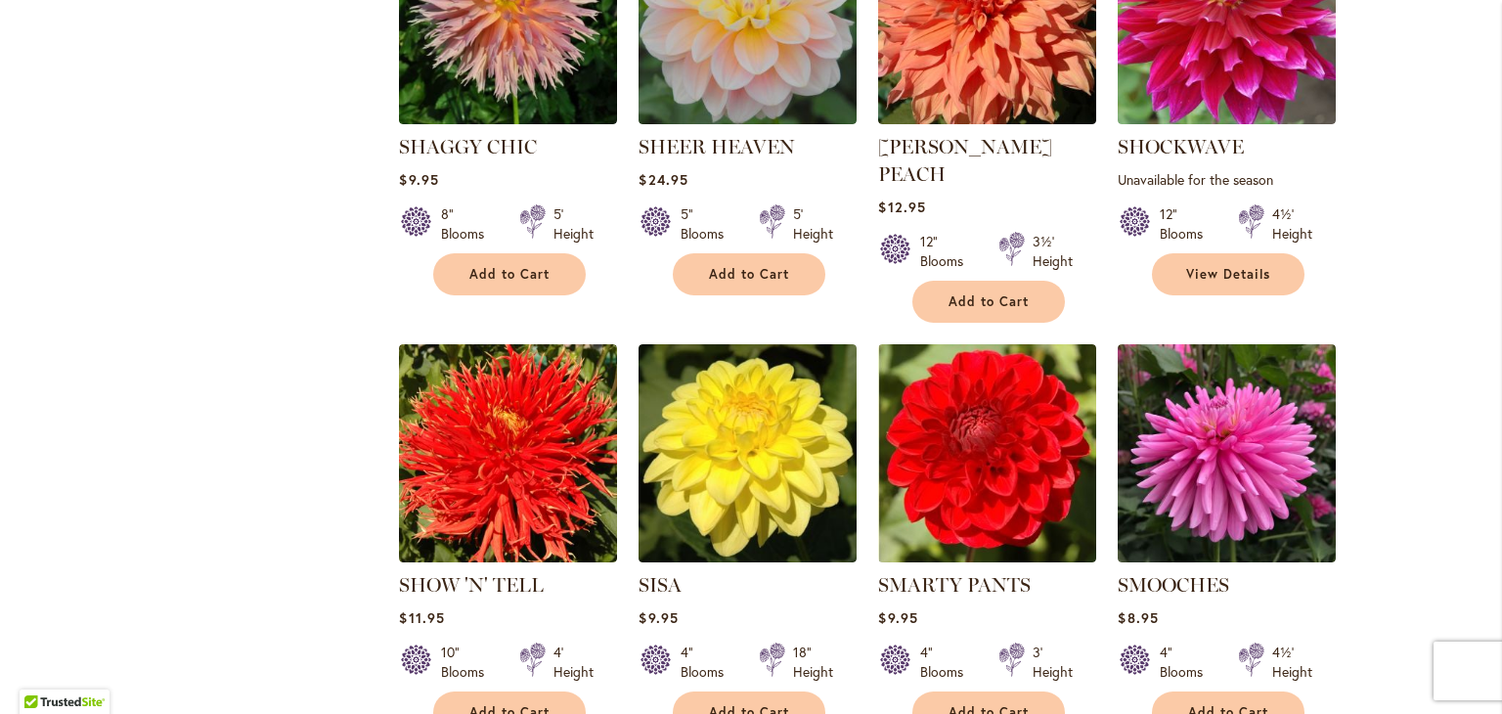
click at [840, 377] on img at bounding box center [748, 453] width 218 height 218
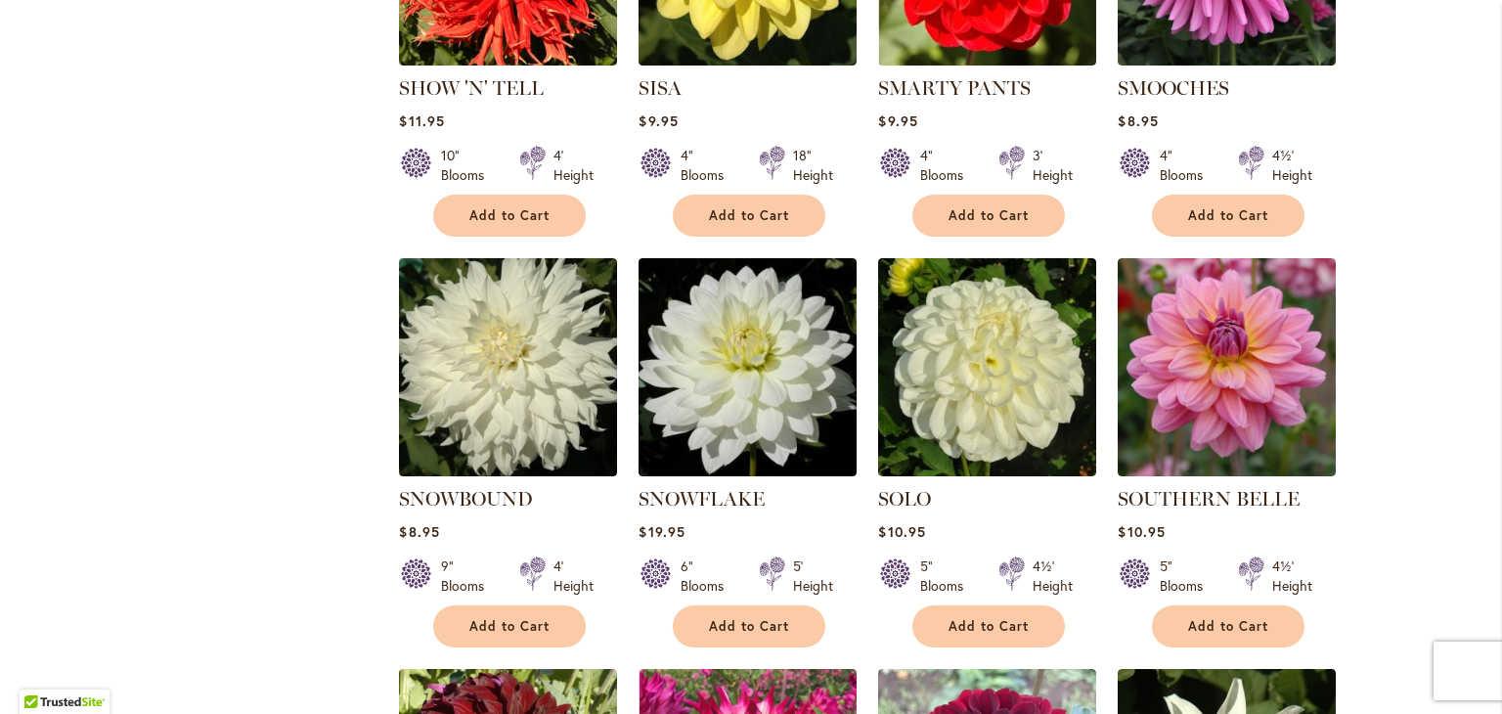
scroll to position [3162, 0]
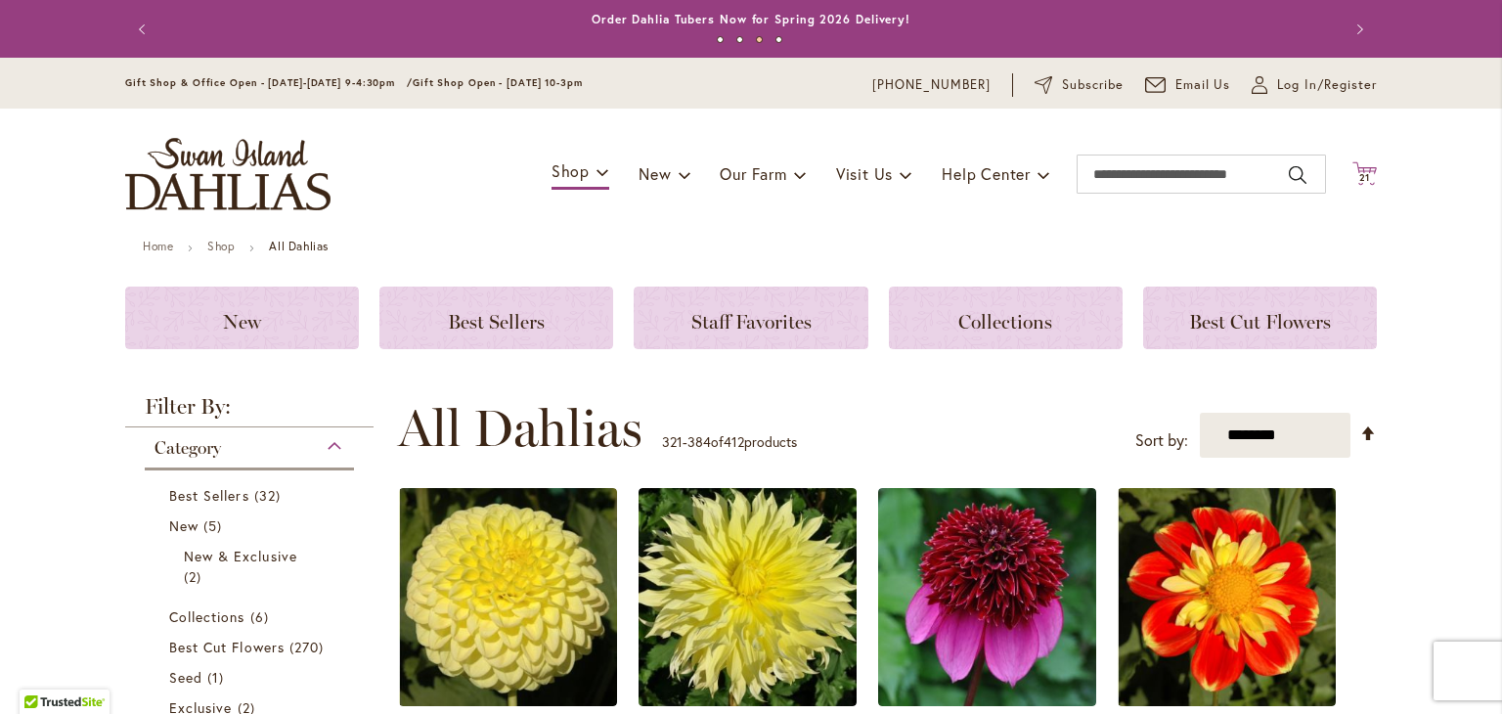
click at [1359, 181] on span "21" at bounding box center [1365, 177] width 12 height 13
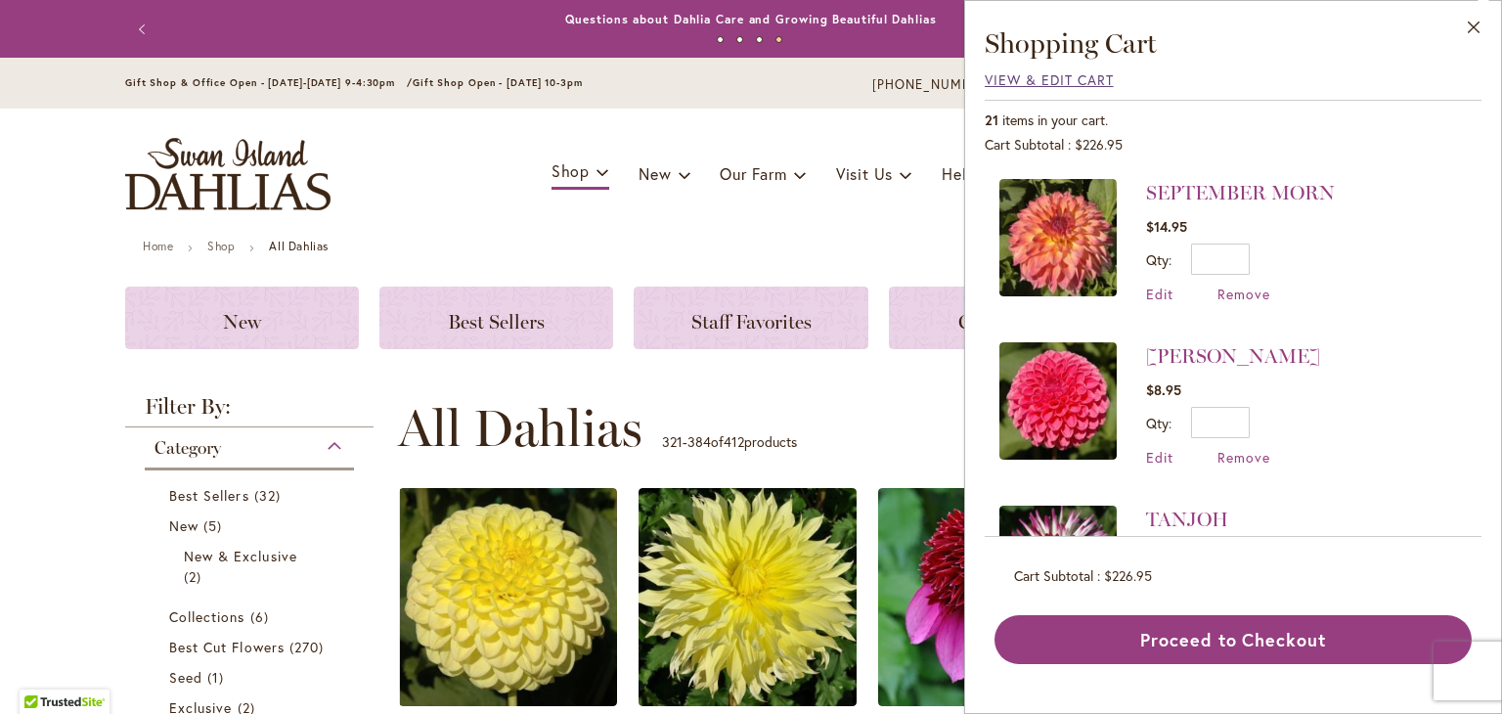
click at [1060, 88] on span "View & Edit Cart" at bounding box center [1049, 79] width 129 height 19
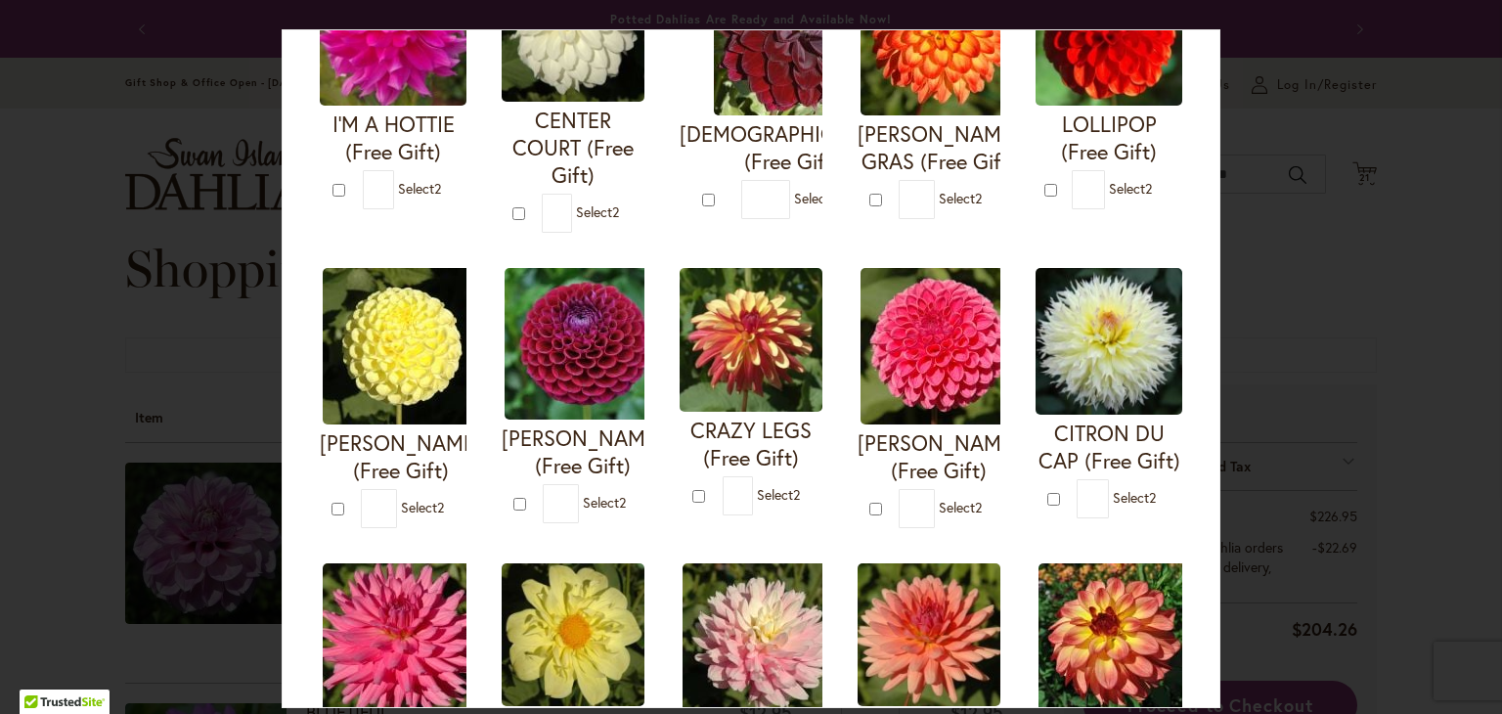
scroll to position [442, 0]
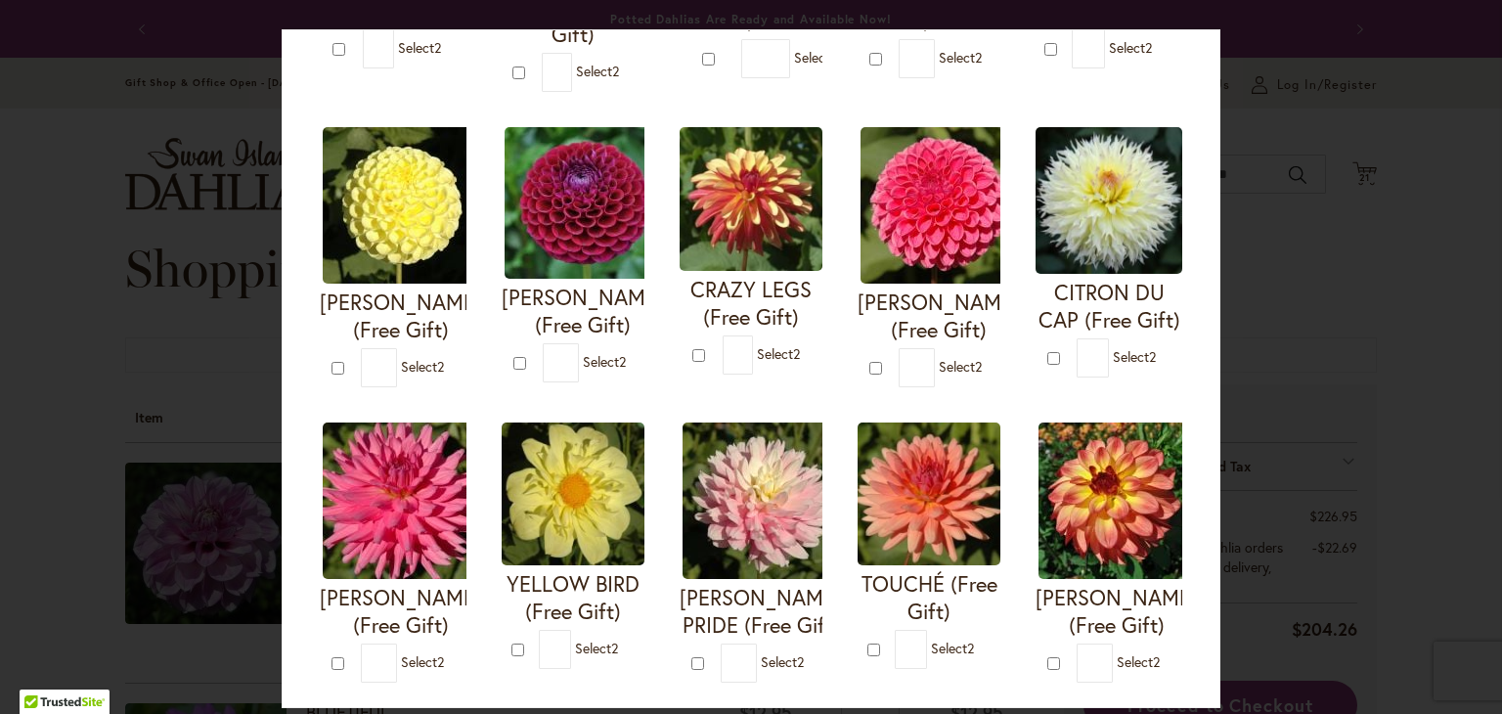
click at [1217, 705] on div "Your Order Qualifies for Bonus Dahlias ( Select 2 ) Add to Cart I'M A HOTTIE (F…" at bounding box center [751, 368] width 939 height 679
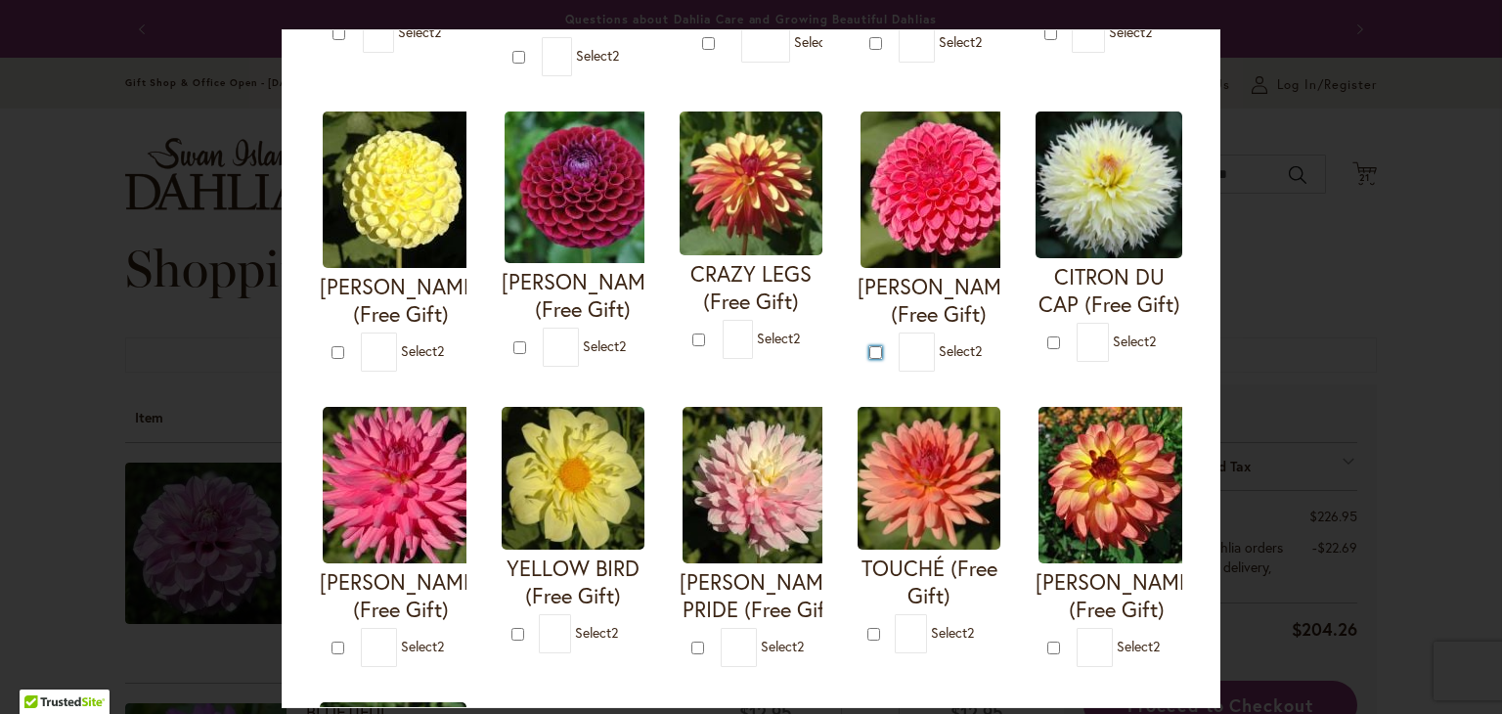
type input "*"
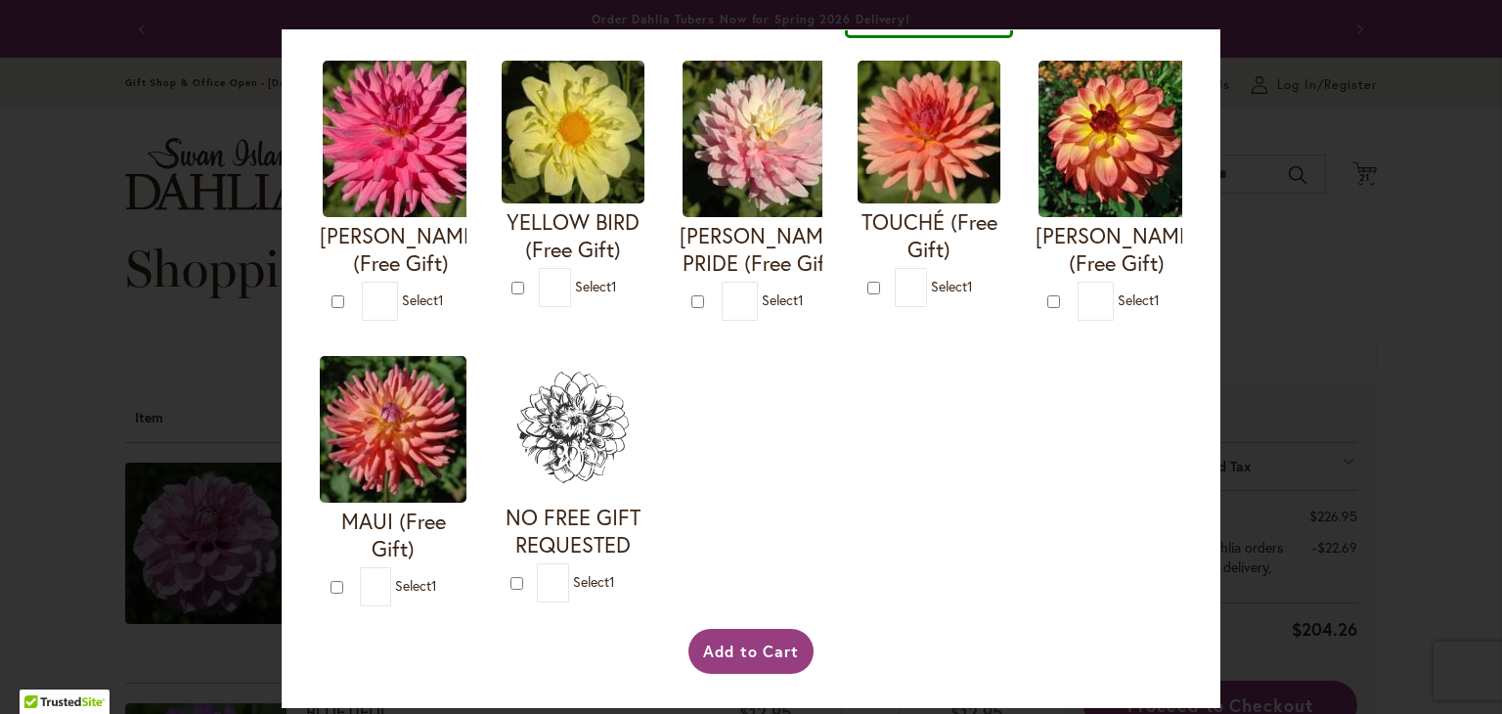
scroll to position [1075, 0]
click at [735, 660] on button "Add to Cart" at bounding box center [752, 651] width 126 height 45
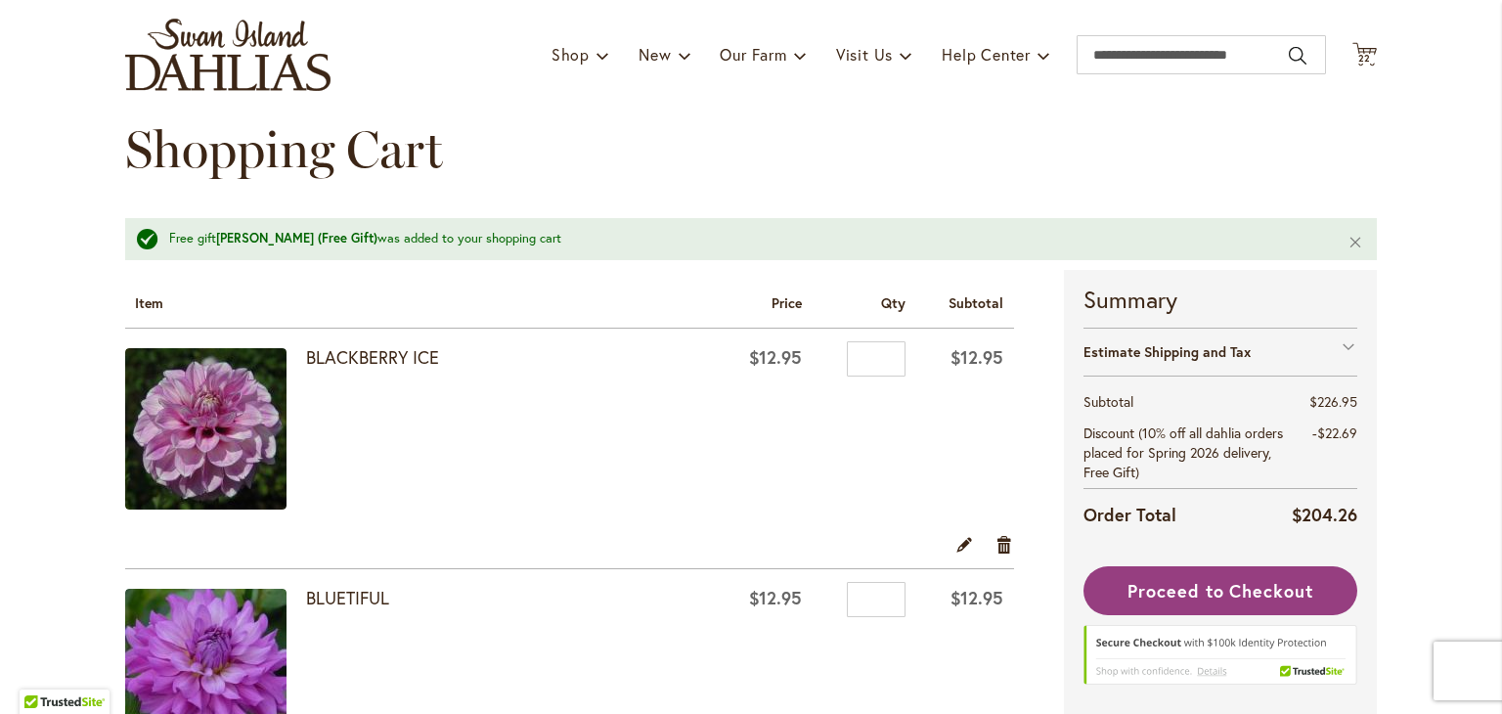
scroll to position [235, 0]
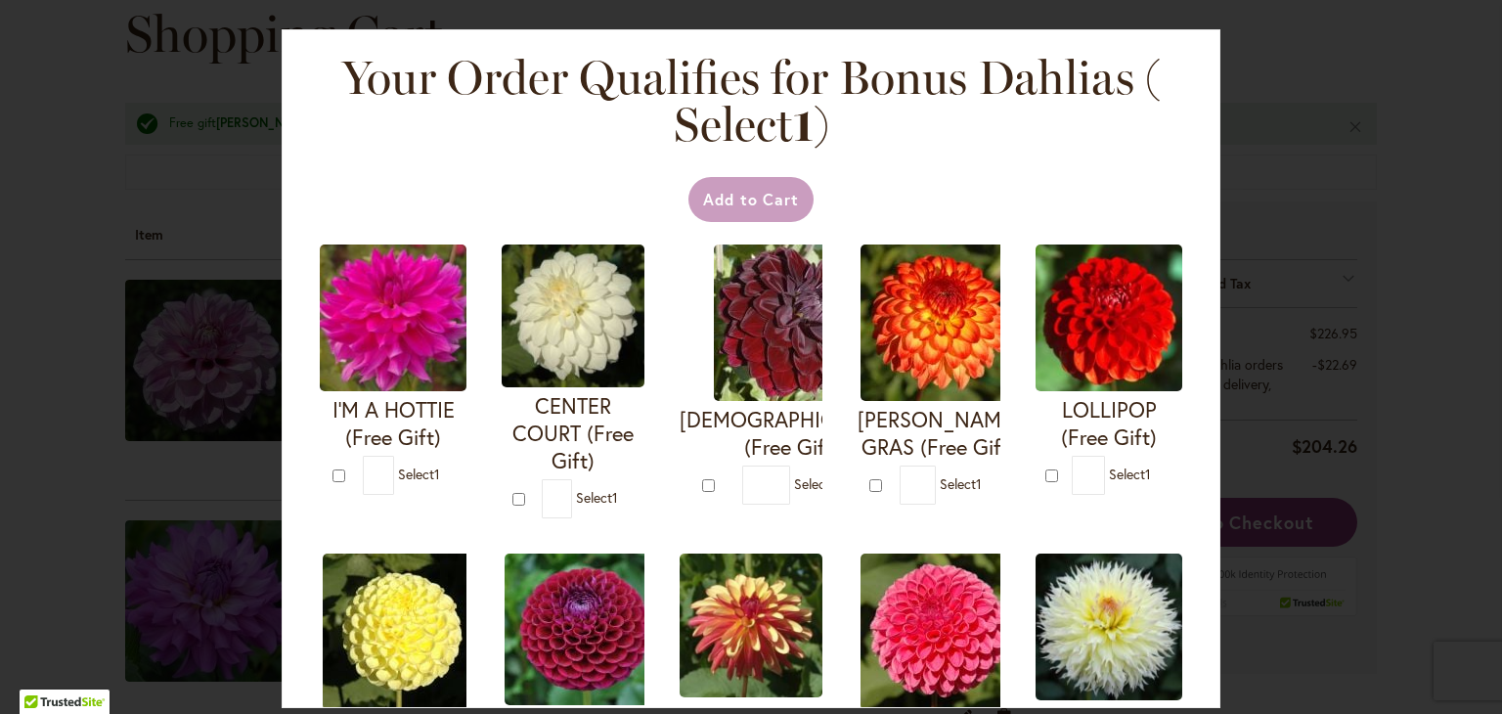
click at [1497, 700] on div "Your Order Qualifies for Bonus Dahlias ( Select 1 ) Add to Cart I'M A HOTTIE (F…" at bounding box center [751, 357] width 1502 height 714
